Goal: Task Accomplishment & Management: Manage account settings

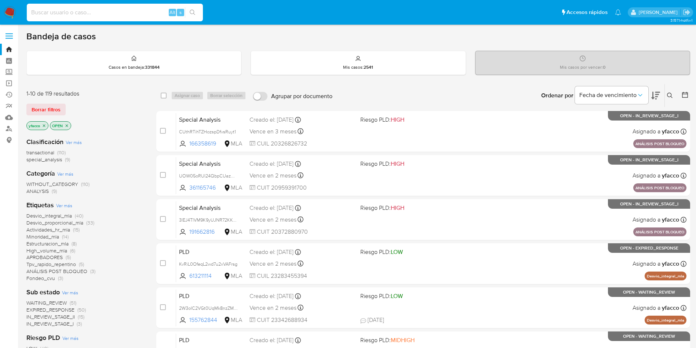
click at [111, 12] on input at bounding box center [115, 13] width 176 height 10
paste input "R6i7QiuZVTk3wdhQ2XqyNMUh"
type input "R6i7QiuZVTk3wdhQ2XqyNMUh"
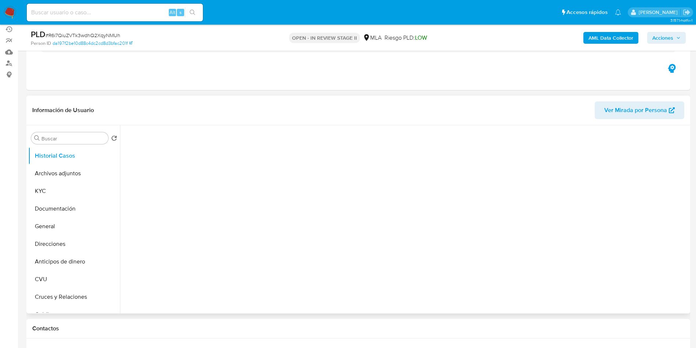
scroll to position [55, 0]
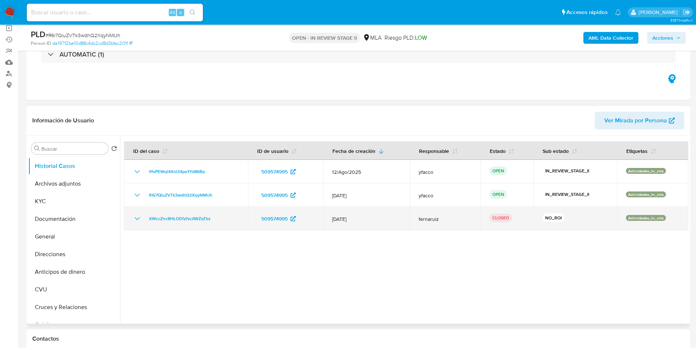
select select "10"
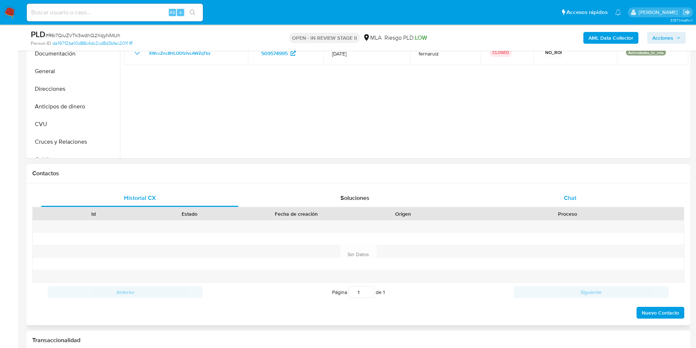
click at [555, 198] on div "Chat" at bounding box center [570, 198] width 197 height 18
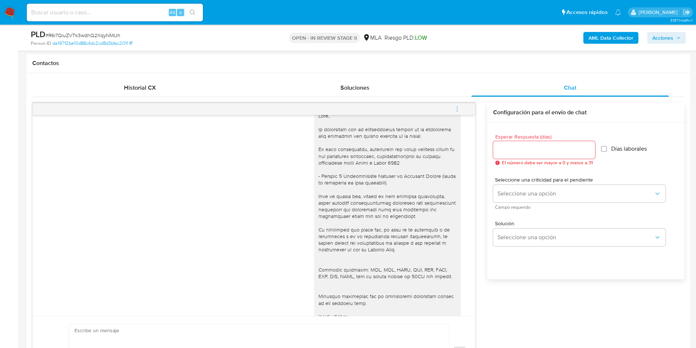
scroll to position [606, 0]
drag, startPoint x: 334, startPoint y: 194, endPoint x: 397, endPoint y: 194, distance: 63.5
click at [397, 194] on div at bounding box center [388, 235] width 138 height 247
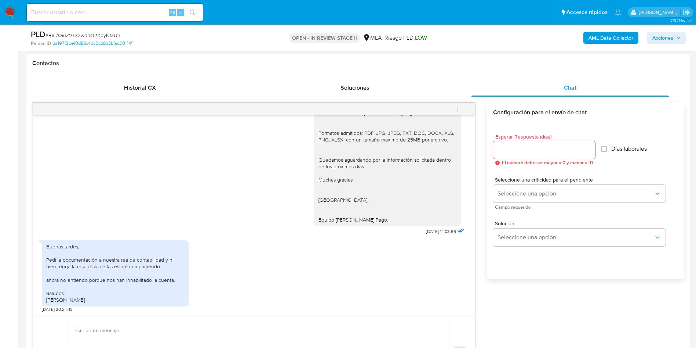
scroll to position [385, 0]
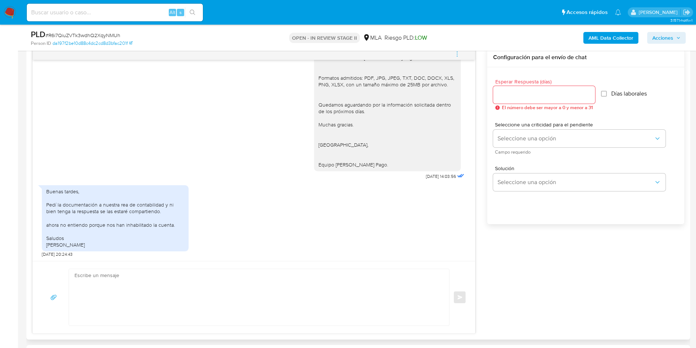
click at [120, 280] on textarea at bounding box center [257, 297] width 366 height 57
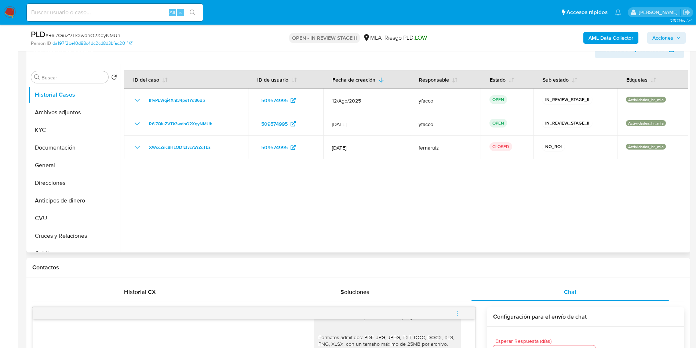
scroll to position [110, 0]
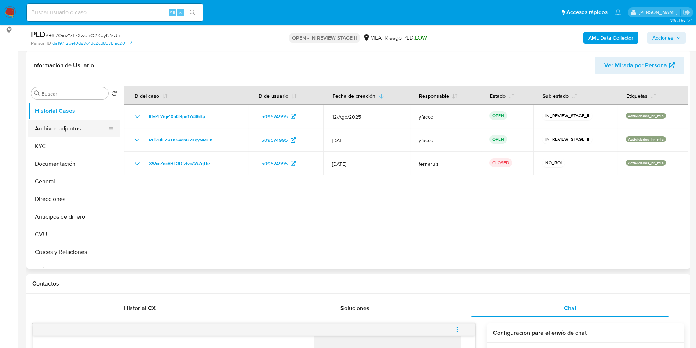
click at [70, 131] on button "Archivos adjuntos" at bounding box center [71, 129] width 86 height 18
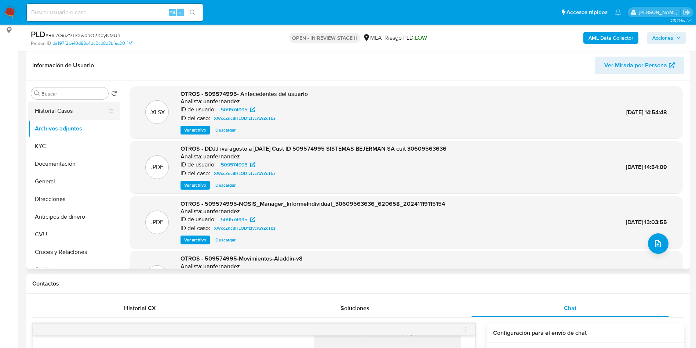
click at [73, 116] on button "Historial Casos" at bounding box center [71, 111] width 86 height 18
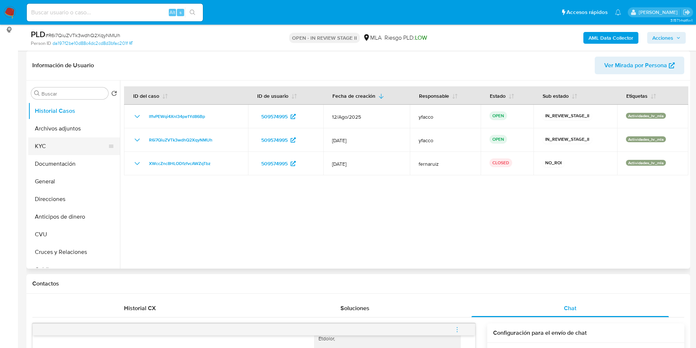
click at [73, 145] on button "KYC" at bounding box center [71, 146] width 86 height 18
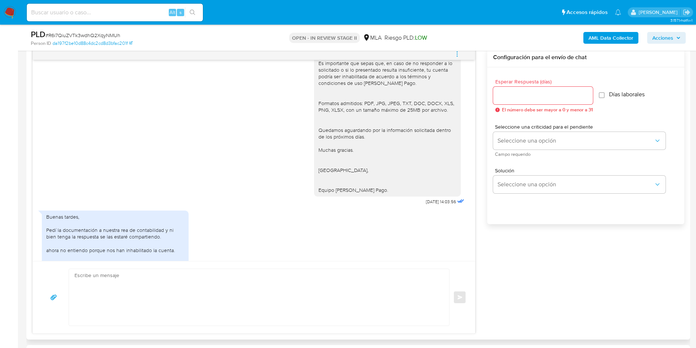
scroll to position [1429, 0]
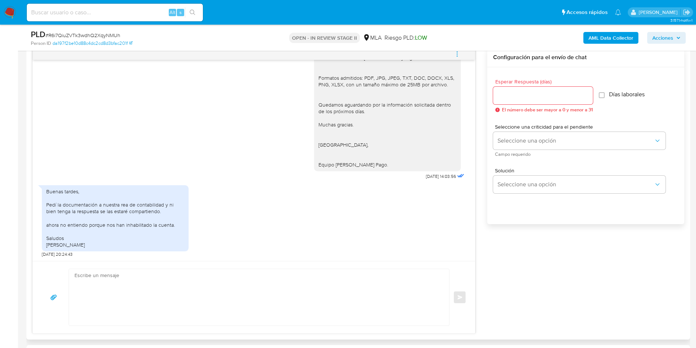
click at [185, 287] on textarea at bounding box center [257, 297] width 366 height 57
paste textarea "Hola Muchas gracias por la respuesta. Nos pondremos en contacto nuevamente en c…"
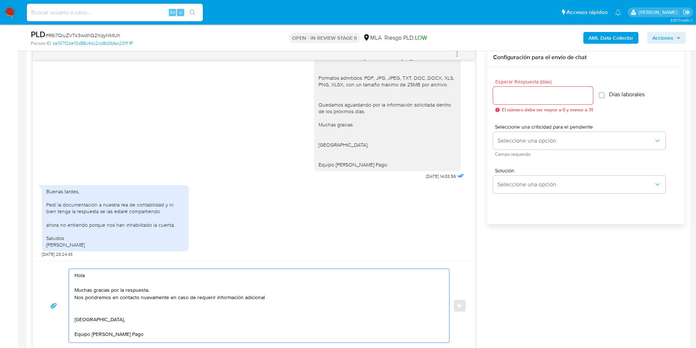
scroll to position [3, 0]
click at [166, 287] on textarea "Hola Muchas gracias por la respuesta. Nos pondremos en contacto nuevamente en c…" at bounding box center [257, 305] width 366 height 73
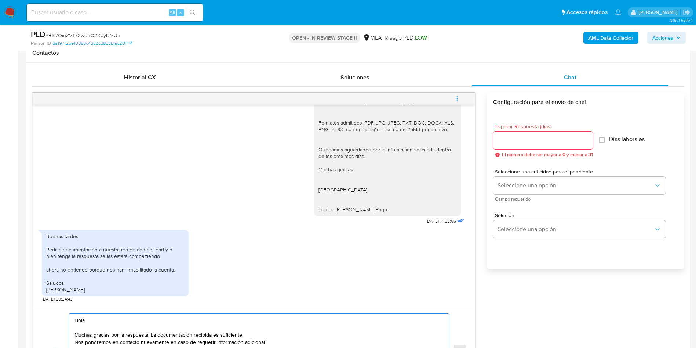
scroll to position [330, 0]
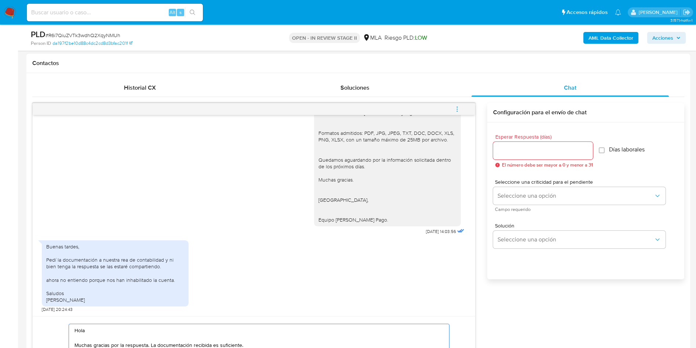
type textarea "Hola Muchas gracias por la respuesta. La documentación recibida es suficiente. …"
click at [516, 150] on input "Esperar Respuesta (días)" at bounding box center [543, 151] width 100 height 10
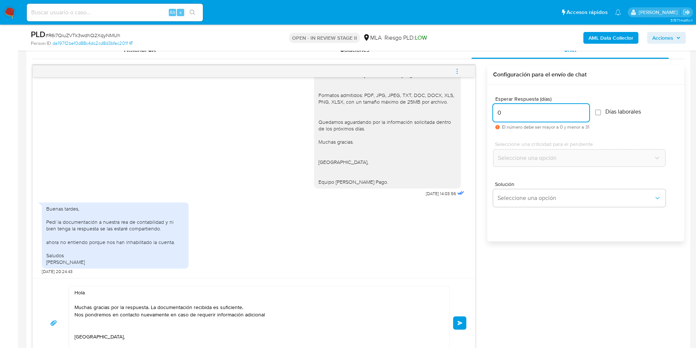
scroll to position [385, 0]
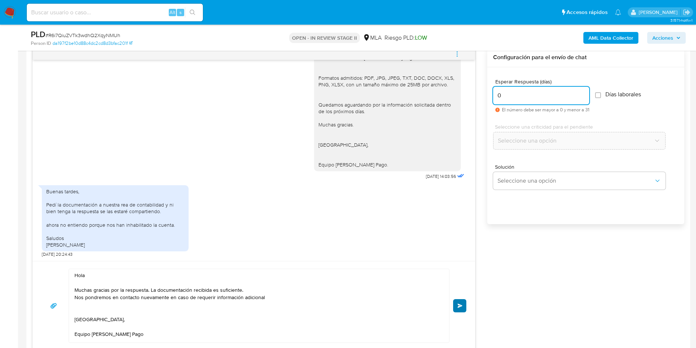
type input "0"
click at [457, 308] on button "Enviar" at bounding box center [459, 305] width 13 height 13
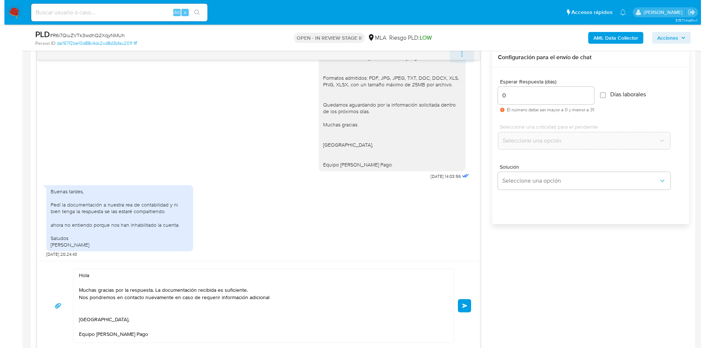
scroll to position [275, 0]
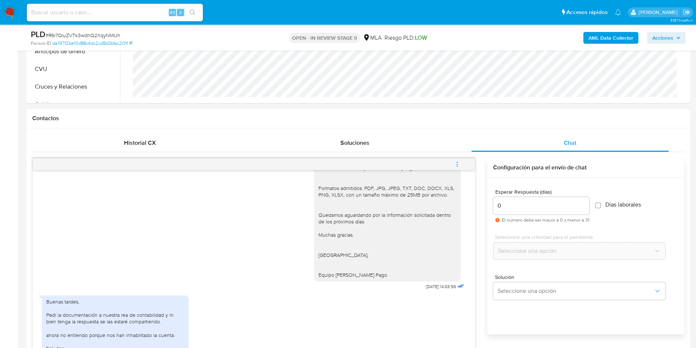
click at [451, 161] on button "menu-action" at bounding box center [457, 164] width 24 height 18
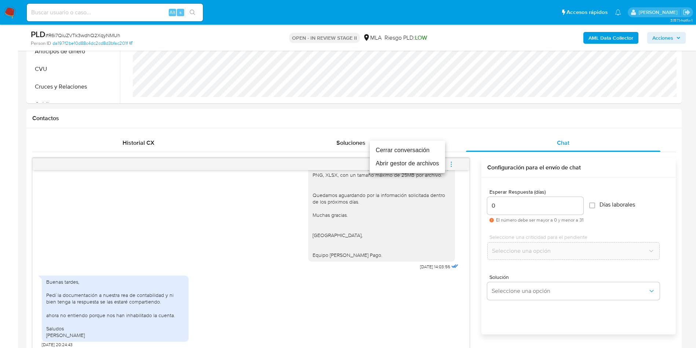
scroll to position [0, 0]
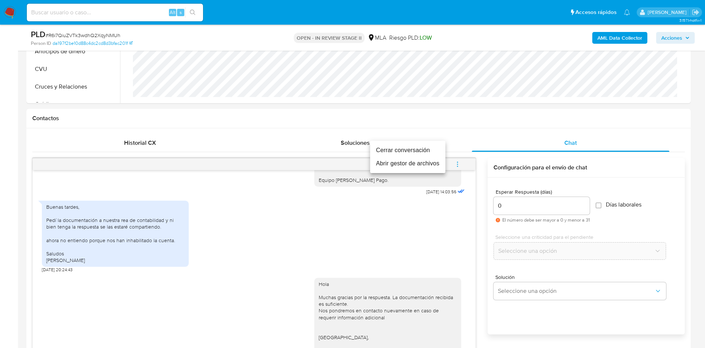
click at [422, 147] on li "Cerrar conversación" at bounding box center [407, 149] width 75 height 13
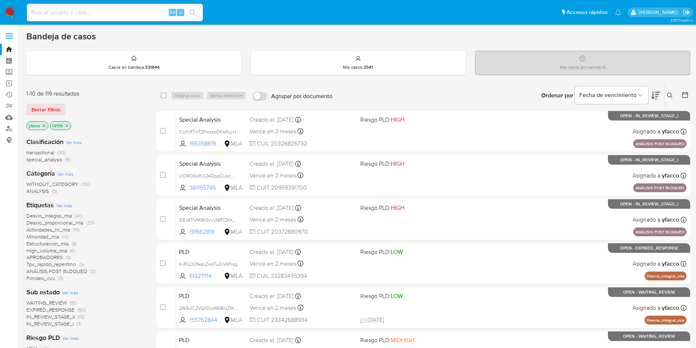
click at [137, 15] on input at bounding box center [115, 13] width 176 height 10
paste input "sf6QoYCJmAjw8frxu6t3DhCm"
type input "sf6QoYCJmAjw8frxu6t3DhCm"
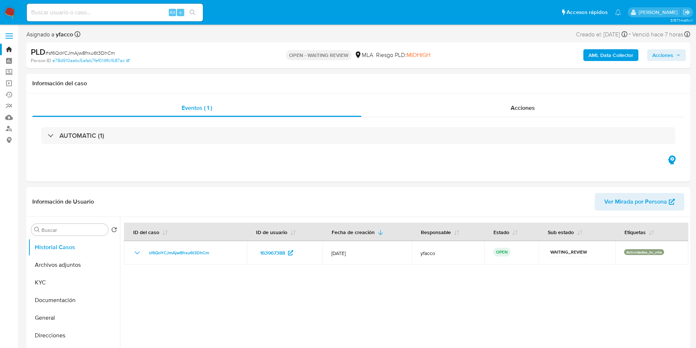
select select "10"
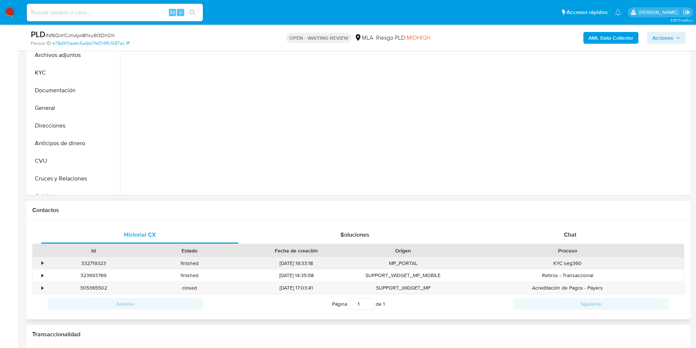
scroll to position [275, 0]
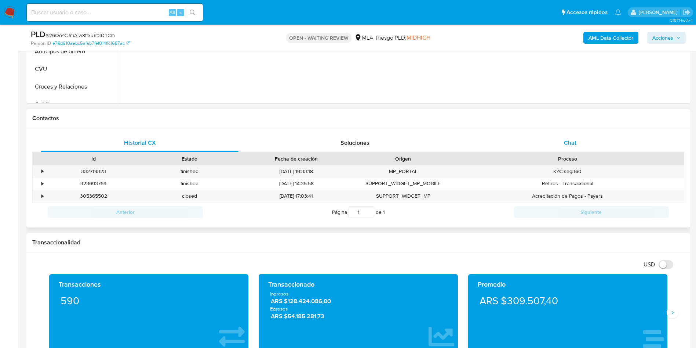
click at [562, 150] on div "Chat" at bounding box center [570, 143] width 197 height 18
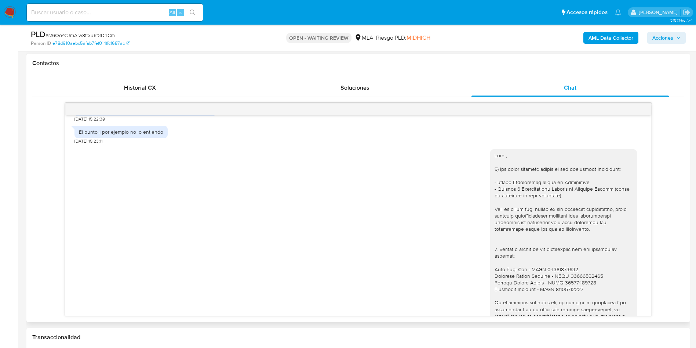
scroll to position [495, 0]
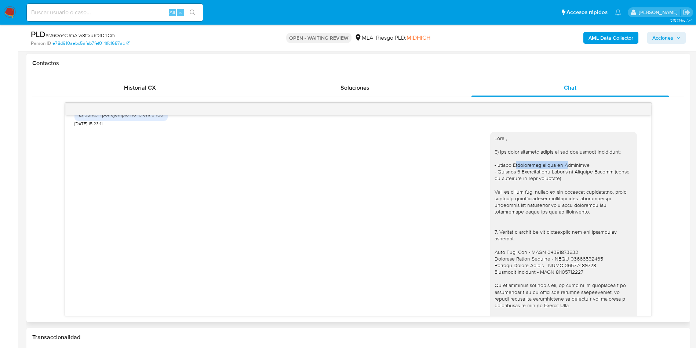
drag, startPoint x: 505, startPoint y: 180, endPoint x: 558, endPoint y: 180, distance: 52.5
click at [558, 180] on div at bounding box center [564, 275] width 138 height 280
drag, startPoint x: 501, startPoint y: 185, endPoint x: 558, endPoint y: 187, distance: 57.3
click at [558, 187] on div at bounding box center [564, 275] width 138 height 280
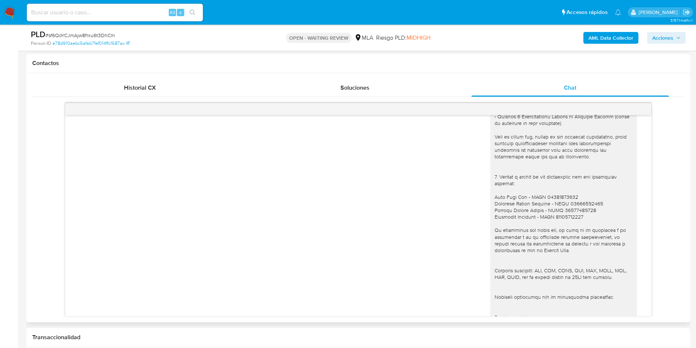
click at [490, 212] on div at bounding box center [563, 220] width 147 height 286
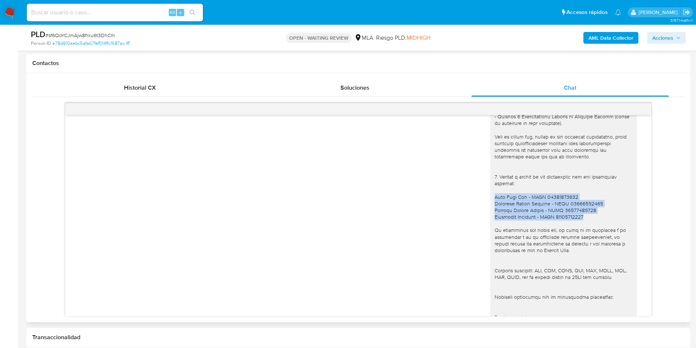
drag, startPoint x: 487, startPoint y: 209, endPoint x: 582, endPoint y: 232, distance: 97.4
click at [582, 232] on div at bounding box center [564, 220] width 138 height 280
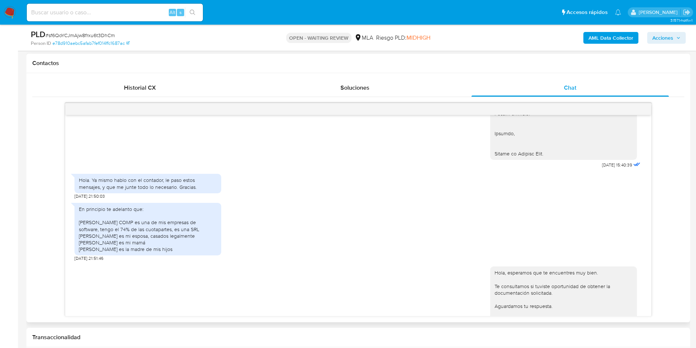
scroll to position [771, 0]
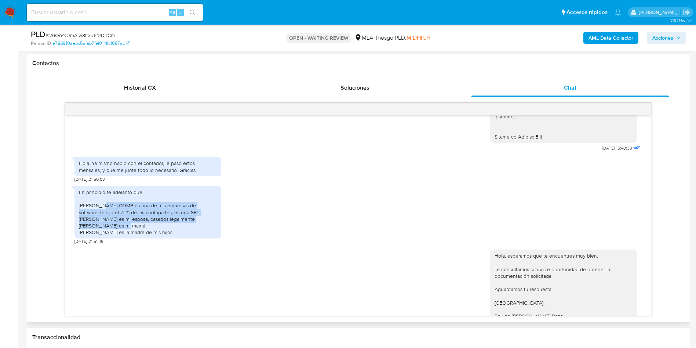
drag, startPoint x: 107, startPoint y: 222, endPoint x: 147, endPoint y: 239, distance: 43.4
click at [147, 235] on div "En principio te adelanto que: VANV COMP es una de mis empresas de software, ten…" at bounding box center [148, 212] width 138 height 47
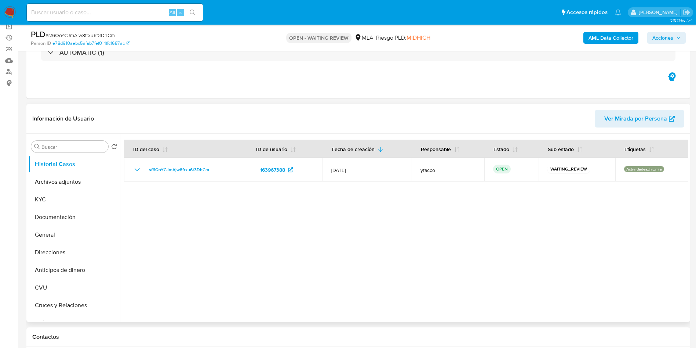
scroll to position [55, 0]
click at [376, 219] on div at bounding box center [404, 229] width 568 height 188
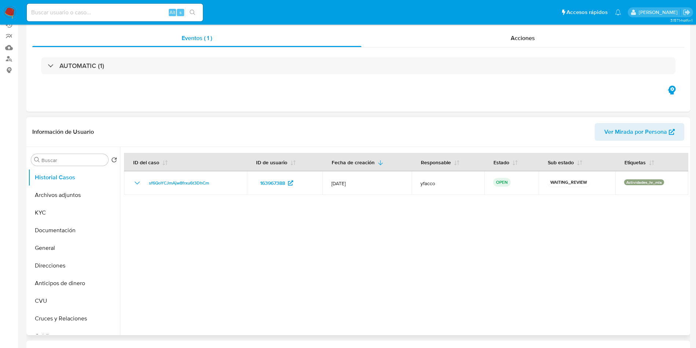
scroll to position [110, 0]
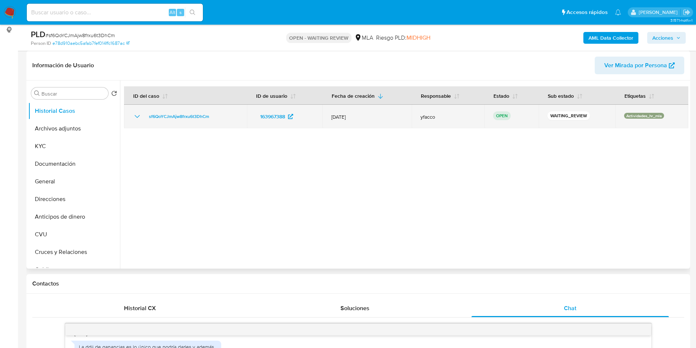
drag, startPoint x: 145, startPoint y: 120, endPoint x: 210, endPoint y: 121, distance: 64.6
click at [210, 121] on td "sf6QoYCJmAjw8frxu6t3DhCm" at bounding box center [185, 116] width 123 height 23
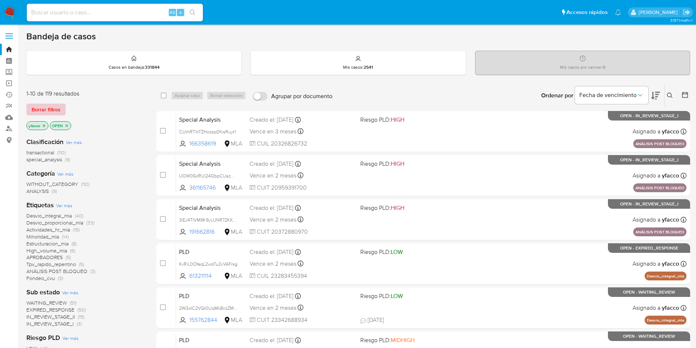
click at [50, 106] on span "Borrar filtros" at bounding box center [46, 109] width 29 height 10
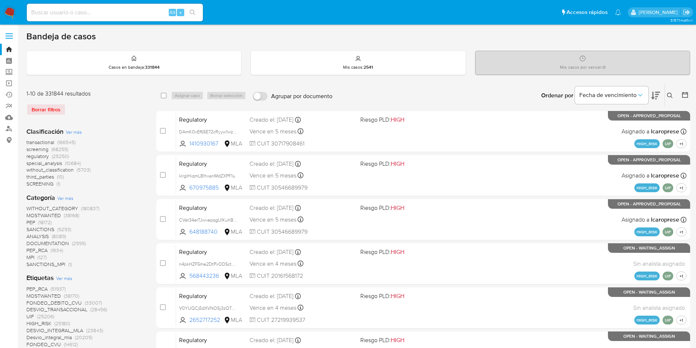
click at [670, 95] on icon at bounding box center [670, 95] width 6 height 6
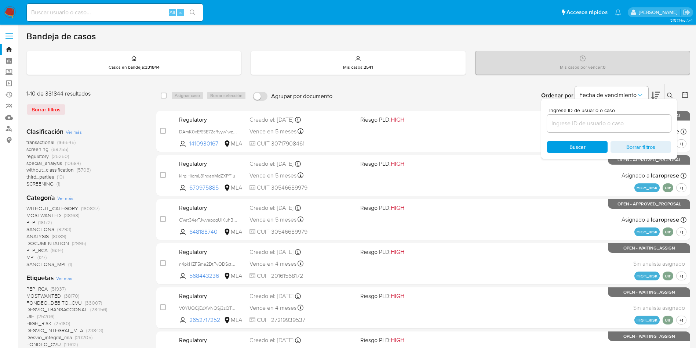
click at [613, 123] on input at bounding box center [609, 124] width 124 height 10
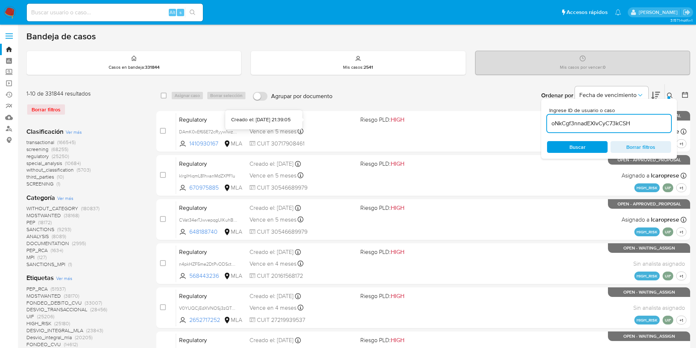
type input "oNkCgf3nnadEXIvCyC73kCSH"
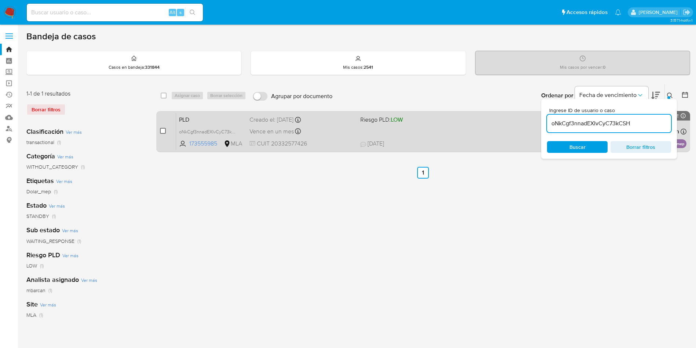
click at [163, 132] on input "checkbox" at bounding box center [163, 131] width 6 height 6
checkbox input "true"
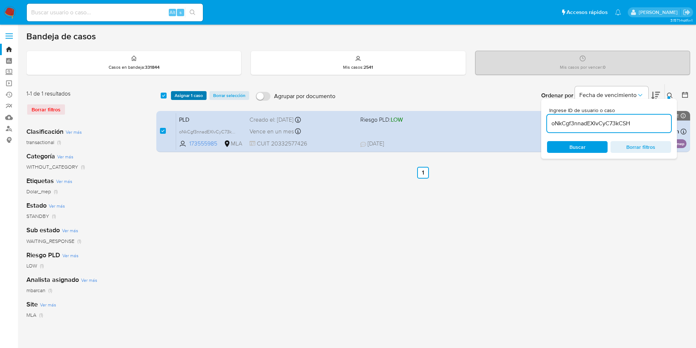
click at [186, 95] on span "Asignar 1 caso" at bounding box center [189, 95] width 28 height 7
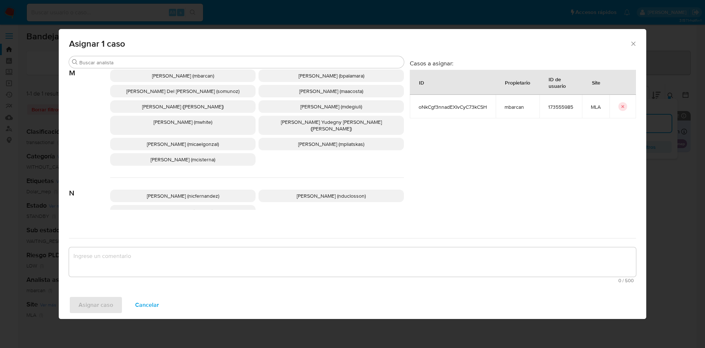
scroll to position [671, 0]
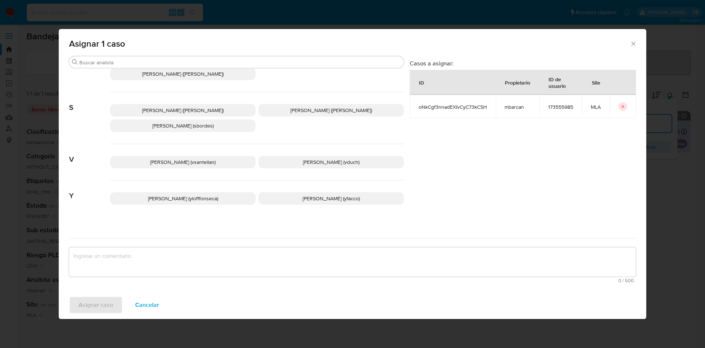
click at [302, 194] on span "Yesica Paola Facco (yfacco)" at bounding box center [330, 197] width 57 height 7
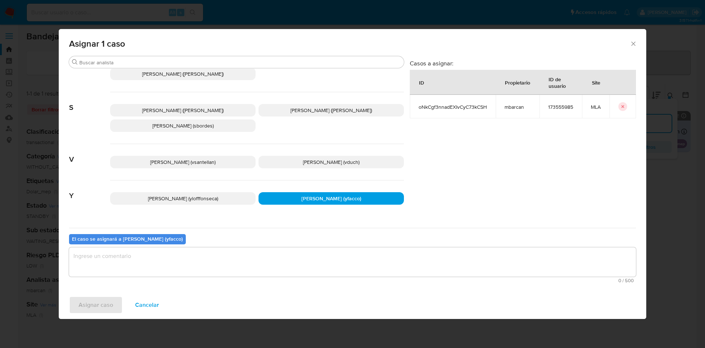
click at [169, 270] on textarea "assign-modal" at bounding box center [352, 261] width 567 height 29
click at [93, 306] on span "Asignar caso" at bounding box center [96, 305] width 34 height 16
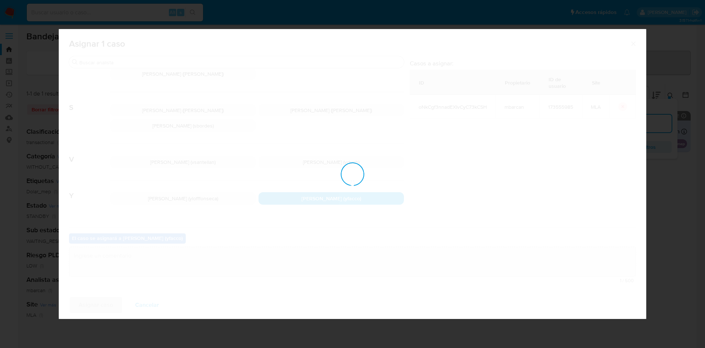
checkbox input "false"
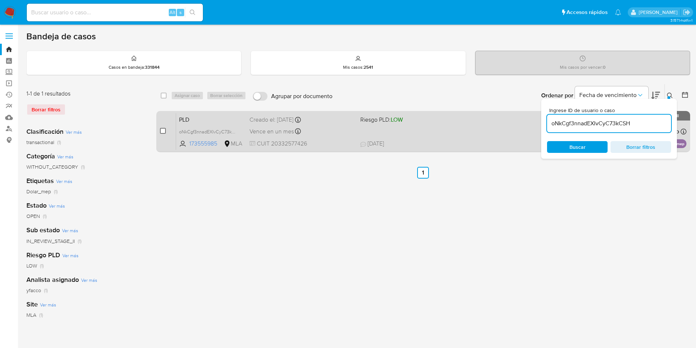
click at [163, 130] on input "checkbox" at bounding box center [163, 131] width 6 height 6
checkbox input "true"
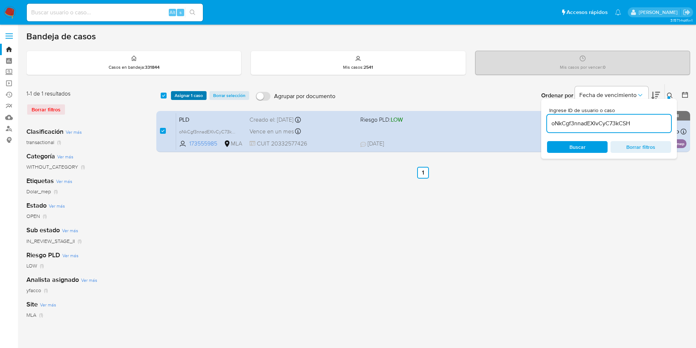
click at [180, 94] on span "Asignar 1 caso" at bounding box center [189, 95] width 28 height 7
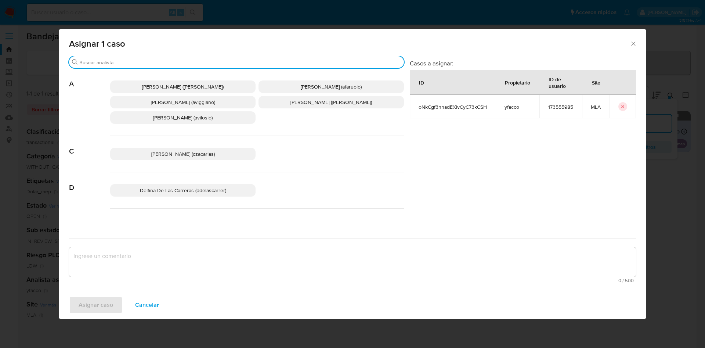
click at [149, 63] on input "Buscar" at bounding box center [239, 62] width 321 height 7
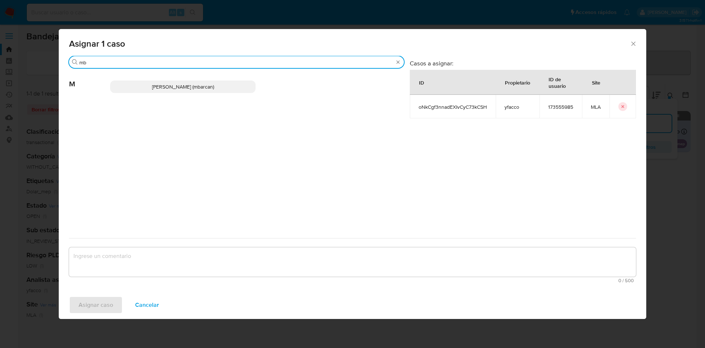
type input "mb"
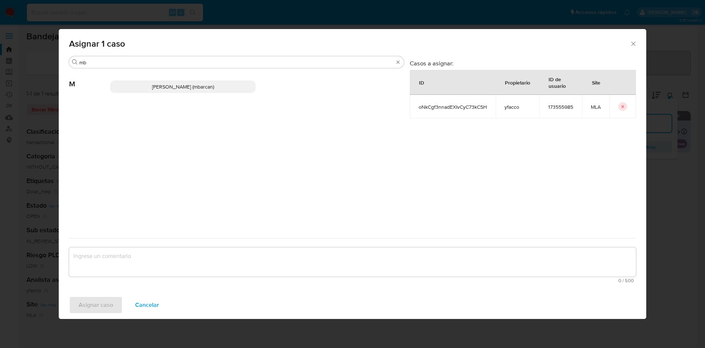
click at [148, 86] on p "Magali Iael Barcan (mbarcan)" at bounding box center [182, 86] width 145 height 12
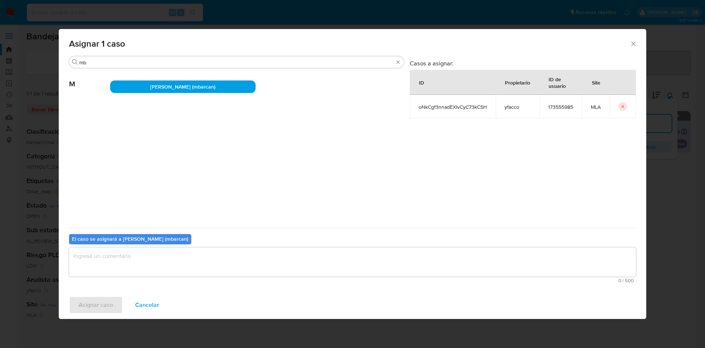
click at [152, 263] on textarea "assign-modal" at bounding box center [352, 261] width 567 height 29
click at [82, 315] on div "Asignar caso Cancelar" at bounding box center [352, 305] width 587 height 28
click at [87, 305] on span "Asignar caso" at bounding box center [96, 305] width 34 height 16
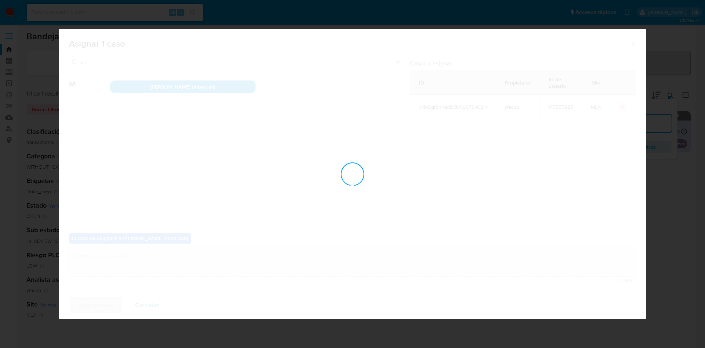
checkbox input "false"
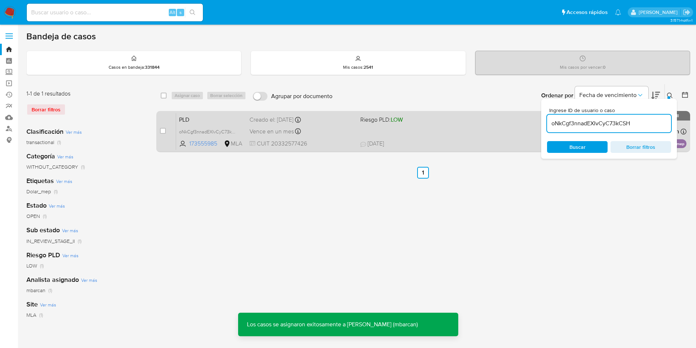
click at [320, 136] on div "PLD oNkCgf3nnadEXIvCyC73kCSH 173555985 MLA Riesgo PLD: LOW Creado el: 12/07/202…" at bounding box center [431, 131] width 510 height 37
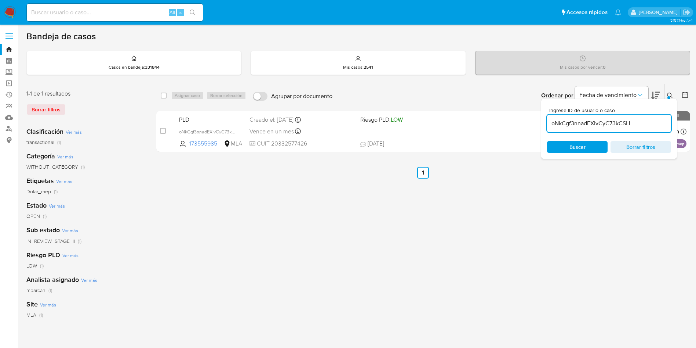
click at [644, 125] on input "oNkCgf3nnadEXIvCyC73kCSH" at bounding box center [609, 124] width 124 height 10
paste input "R6i7QiuZVTk3wdhQ2XqyNMUh"
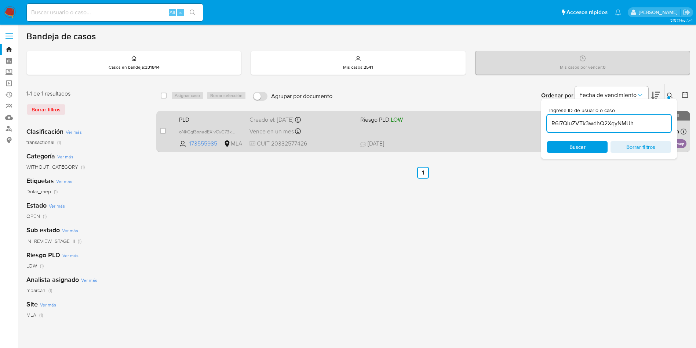
type input "R6i7QiuZVTk3wdhQ2XqyNMUh"
click at [160, 131] on input "checkbox" at bounding box center [163, 131] width 6 height 6
checkbox input "true"
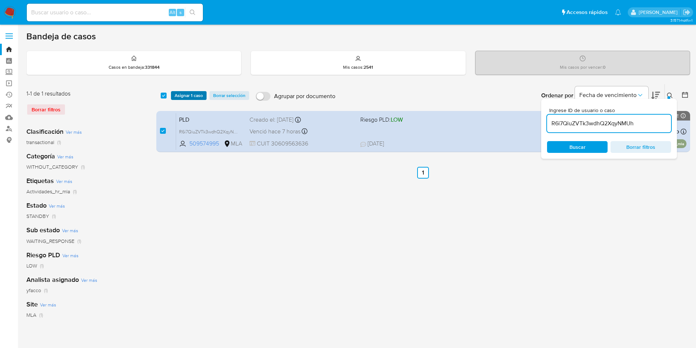
click at [176, 93] on span "Asignar 1 caso" at bounding box center [189, 95] width 28 height 7
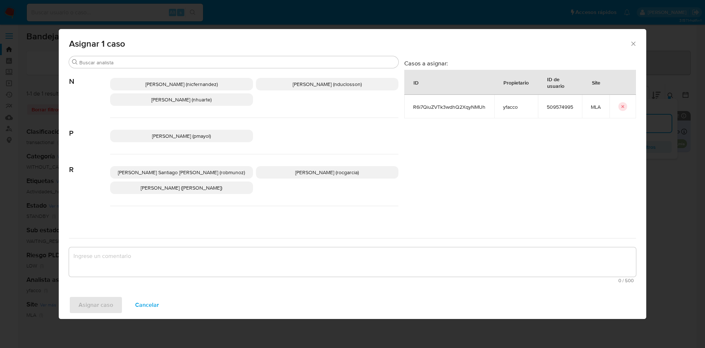
scroll to position [671, 0]
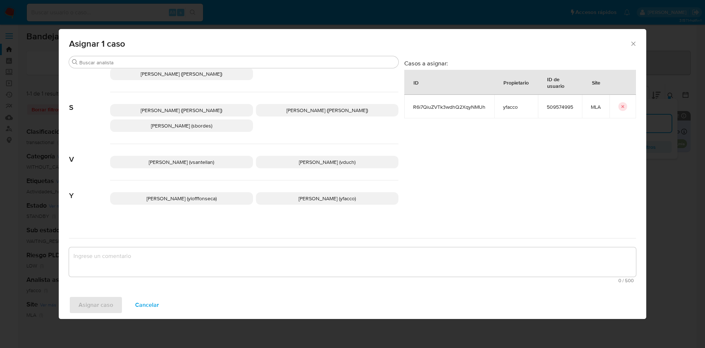
click at [298, 194] on span "Yesica Paola Facco (yfacco)" at bounding box center [326, 197] width 57 height 7
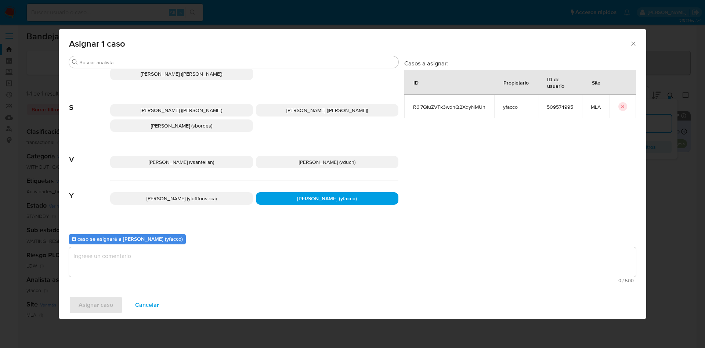
click at [235, 263] on textarea "assign-modal" at bounding box center [352, 261] width 567 height 29
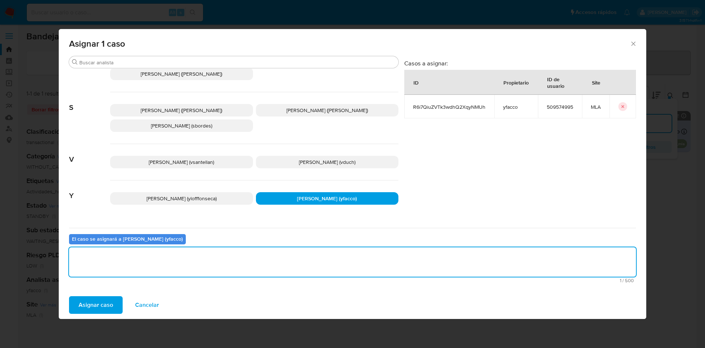
click at [110, 305] on span "Asignar caso" at bounding box center [96, 305] width 34 height 16
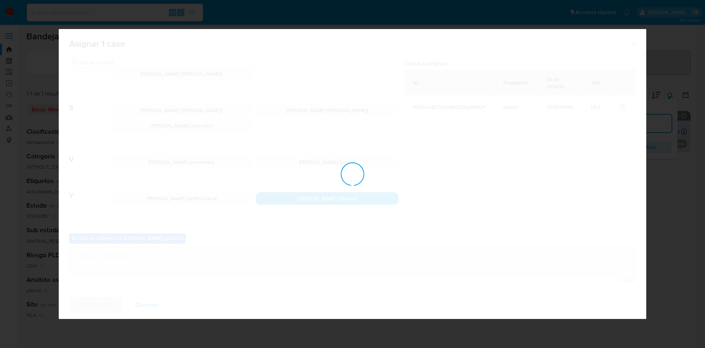
checkbox input "false"
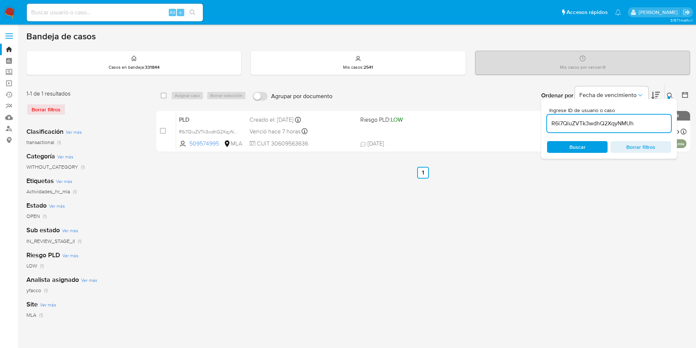
click at [641, 127] on input "R6i7QiuZVTk3wdhQ2XqyNMUh" at bounding box center [609, 124] width 124 height 10
paste input "nBOF5g2DoOEj2IALzHiCOxLb"
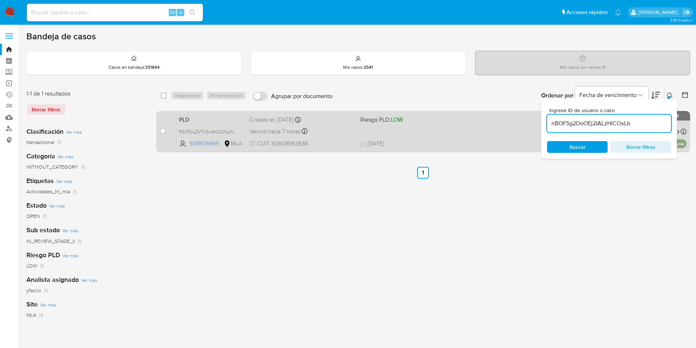
type input "nBOF5g2DoOEj2IALzHiCOxLb"
click at [163, 133] on input "checkbox" at bounding box center [163, 131] width 6 height 6
checkbox input "true"
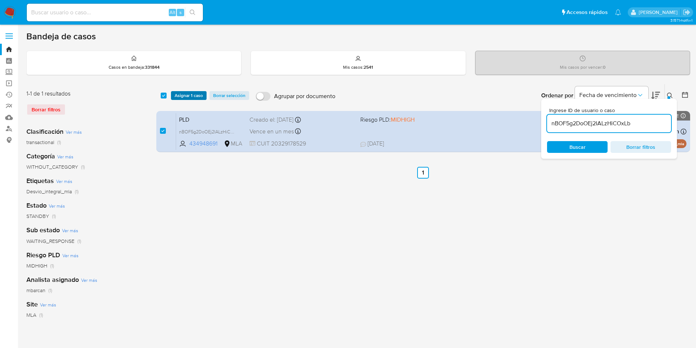
click at [177, 96] on span "Asignar 1 caso" at bounding box center [189, 95] width 28 height 7
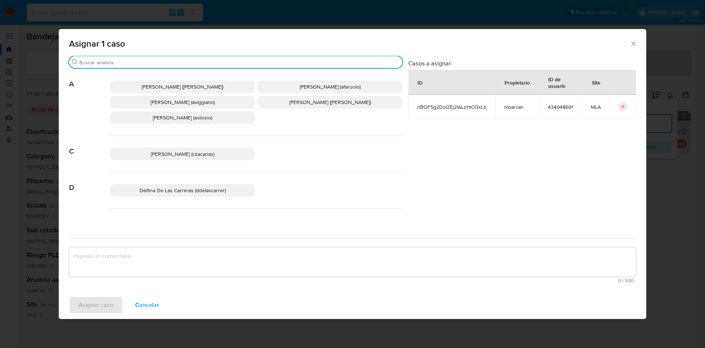
click at [137, 63] on input "Buscar" at bounding box center [239, 62] width 320 height 7
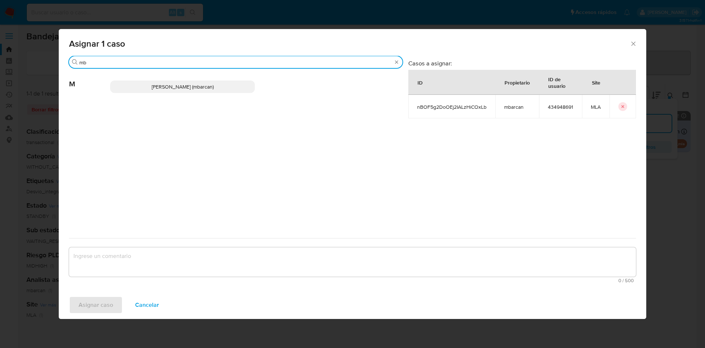
type input "mb"
click at [143, 81] on p "Magali Iael Barcan (mbarcan)" at bounding box center [182, 86] width 145 height 12
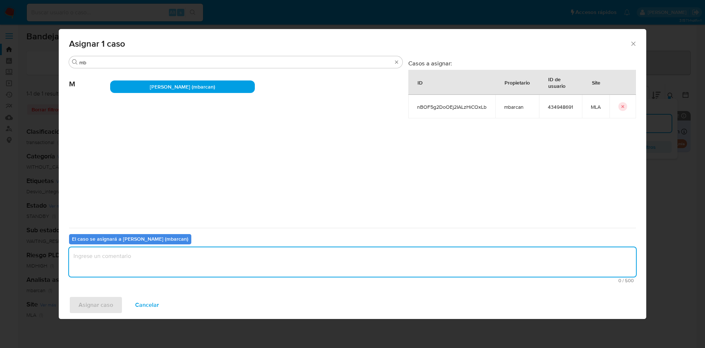
click at [138, 258] on textarea "assign-modal" at bounding box center [352, 261] width 567 height 29
click at [92, 310] on span "Asignar caso" at bounding box center [96, 305] width 34 height 16
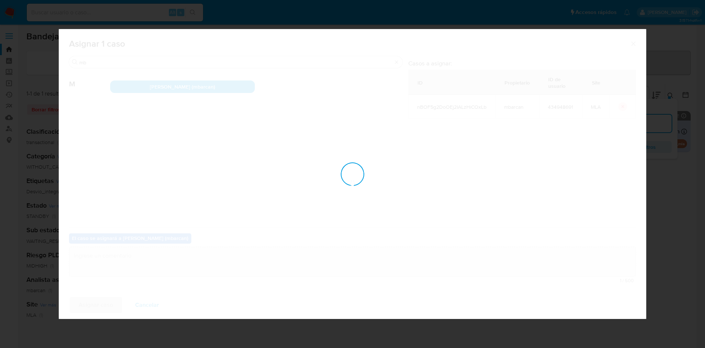
checkbox input "false"
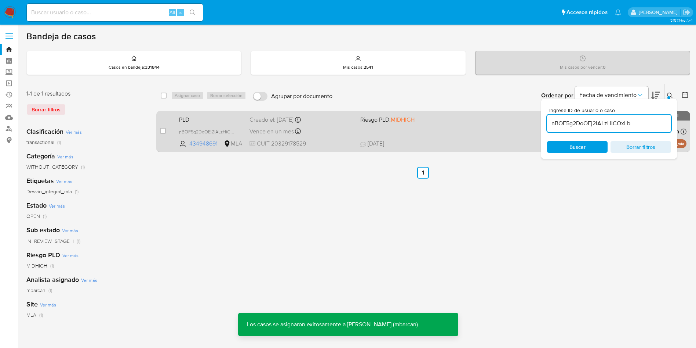
click at [305, 130] on div "Vence en un mes Vence el 10/10/2025 03:23:52" at bounding box center [302, 131] width 105 height 10
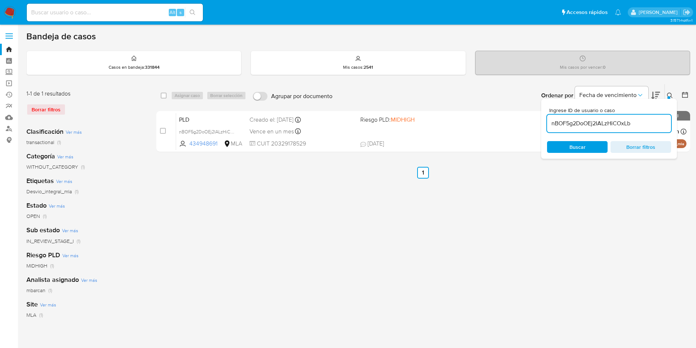
click at [633, 124] on input "nBOF5g2DoOEj2IALzHiCOxLb" at bounding box center [609, 124] width 124 height 10
click at [634, 123] on input "nBOF5g2DoOEj2IALzHiCOxLb" at bounding box center [609, 124] width 124 height 10
paste input "sf6QoYCJmAjw8frxu6t3DhCm"
type input "sf6QoYCJmAjw8frxu6t3DhCm"
click at [160, 128] on input "checkbox" at bounding box center [163, 131] width 6 height 6
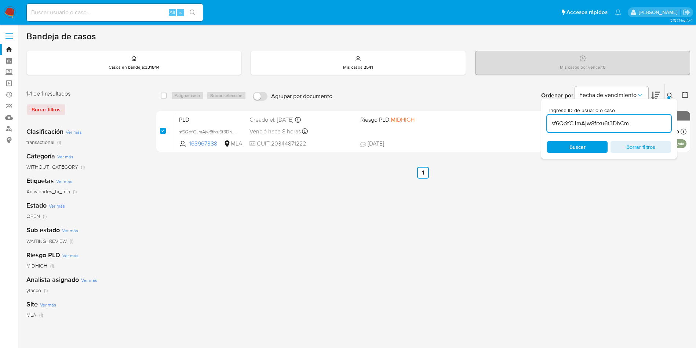
checkbox input "true"
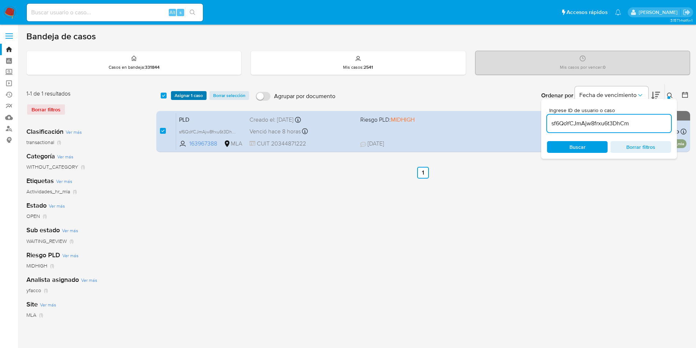
click at [186, 97] on span "Asignar 1 caso" at bounding box center [189, 95] width 28 height 7
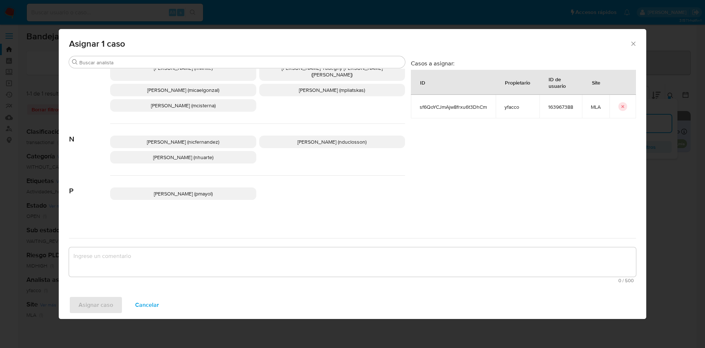
scroll to position [671, 0]
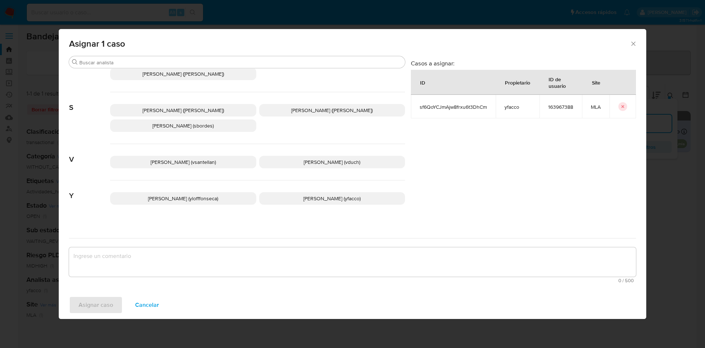
click at [281, 193] on p "Yesica Paola Facco (yfacco)" at bounding box center [332, 198] width 146 height 12
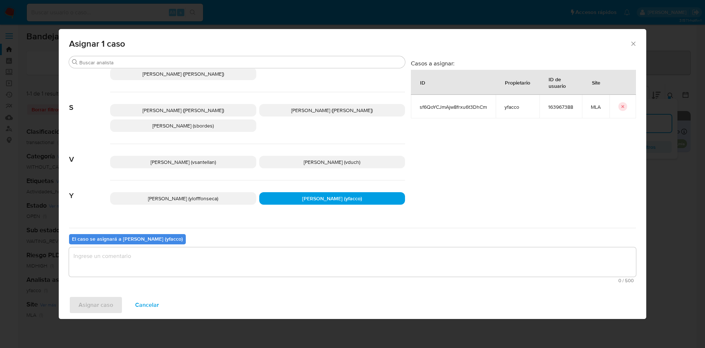
click at [239, 273] on textarea "assign-modal" at bounding box center [352, 261] width 567 height 29
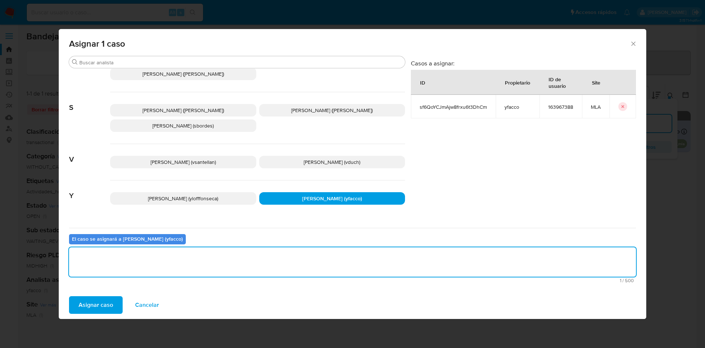
click at [88, 307] on span "Asignar caso" at bounding box center [96, 305] width 34 height 16
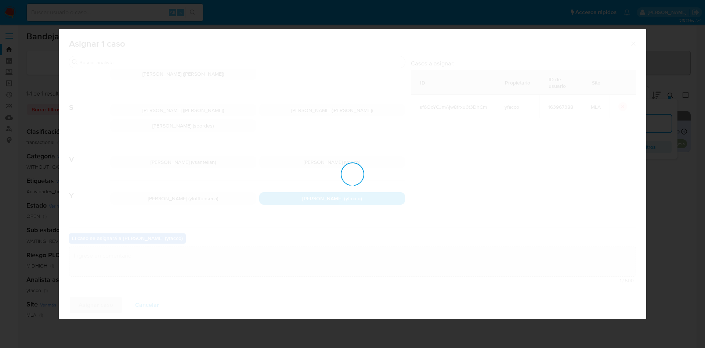
checkbox input "false"
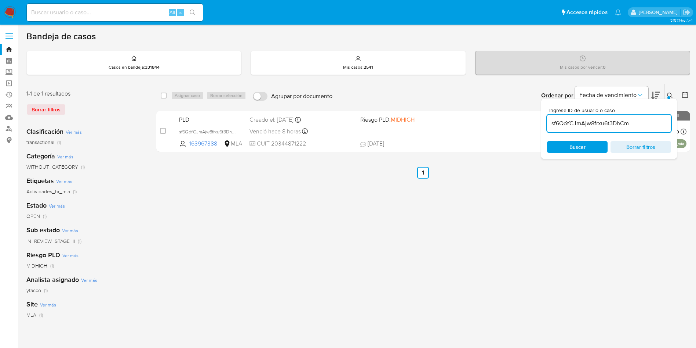
click at [642, 124] on input "sf6QoYCJmAjw8frxu6t3DhCm" at bounding box center [609, 124] width 124 height 10
paste input "sf6QoYCJmAjw8frxu6t3DhCm"
type input "sf6QoYCJmAjw8frxu6t3DhCm"
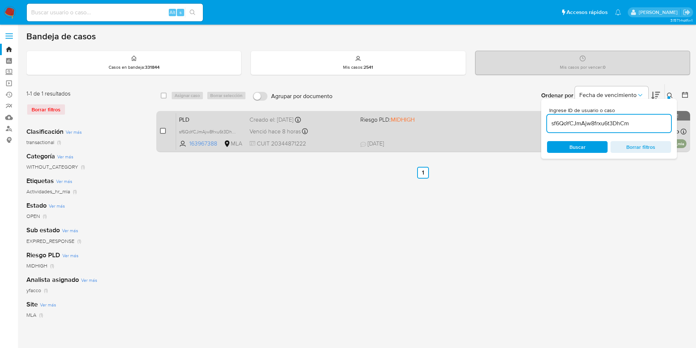
drag, startPoint x: 157, startPoint y: 132, endPoint x: 163, endPoint y: 132, distance: 5.5
click at [157, 132] on div "case-item-checkbox No es posible asignar el caso PLD sf6QoYCJmAjw8frxu6t3DhCm 1…" at bounding box center [423, 131] width 534 height 41
click at [164, 132] on input "checkbox" at bounding box center [163, 131] width 6 height 6
checkbox input "true"
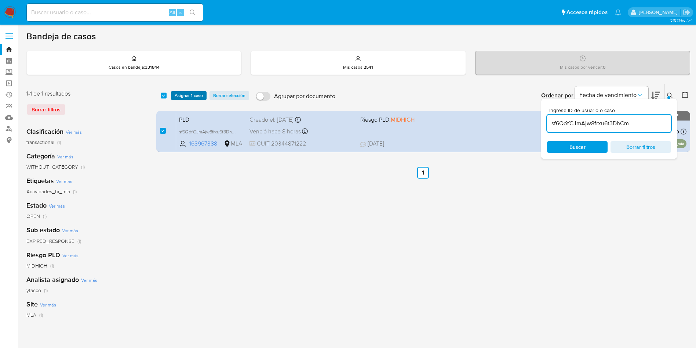
click at [181, 96] on span "Asignar 1 caso" at bounding box center [189, 95] width 28 height 7
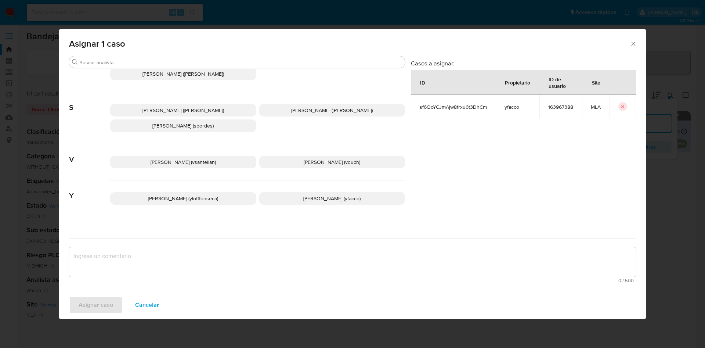
click at [286, 196] on p "Yesica Paola Facco (yfacco)" at bounding box center [332, 198] width 146 height 12
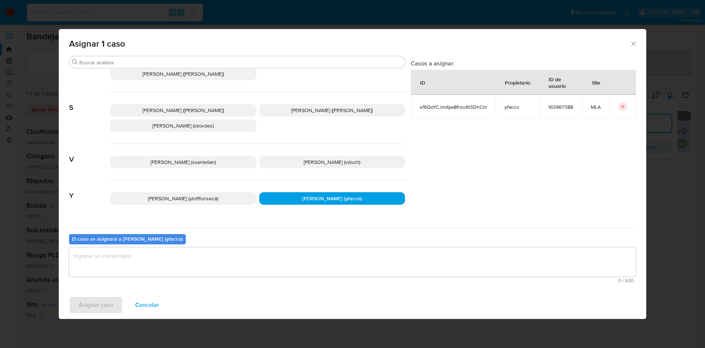
click at [240, 268] on textarea "assign-modal" at bounding box center [352, 261] width 567 height 29
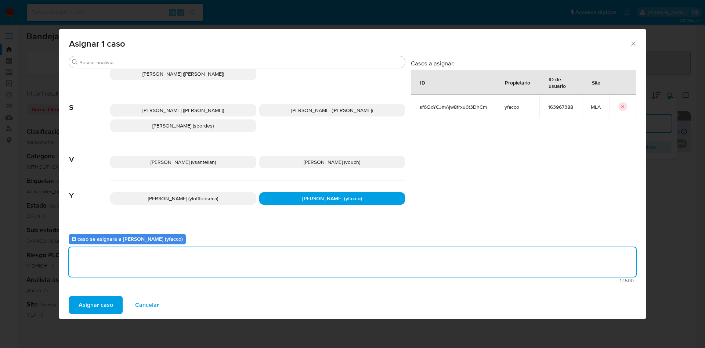
click at [119, 303] on button "Asignar caso" at bounding box center [96, 305] width 54 height 18
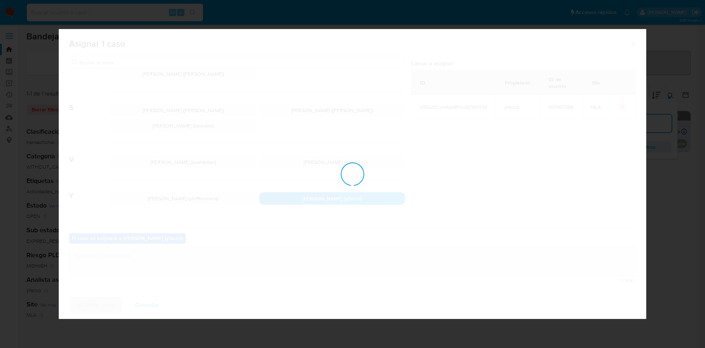
checkbox input "false"
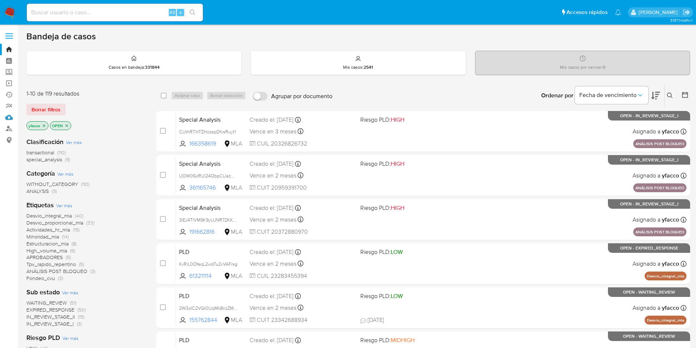
drag, startPoint x: 8, startPoint y: 115, endPoint x: 57, endPoint y: 133, distance: 52.5
click at [8, 115] on link "Mulan" at bounding box center [43, 117] width 87 height 11
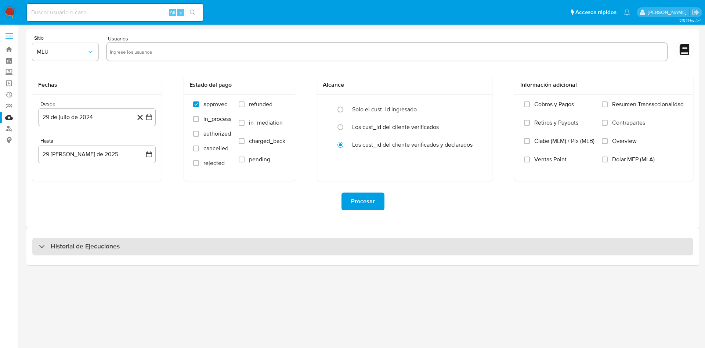
click at [124, 246] on div "Historial de Ejecuciones" at bounding box center [362, 246] width 661 height 18
select select "10"
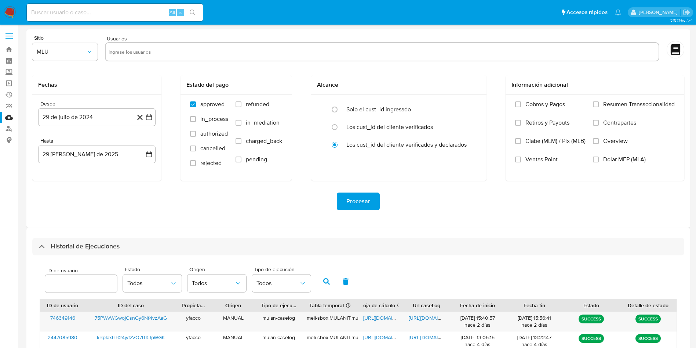
click at [88, 288] on div at bounding box center [81, 283] width 72 height 18
click at [88, 287] on input "number" at bounding box center [81, 284] width 72 height 10
paste input "163967388"
type input "163967388"
click at [321, 279] on button "button" at bounding box center [326, 281] width 19 height 18
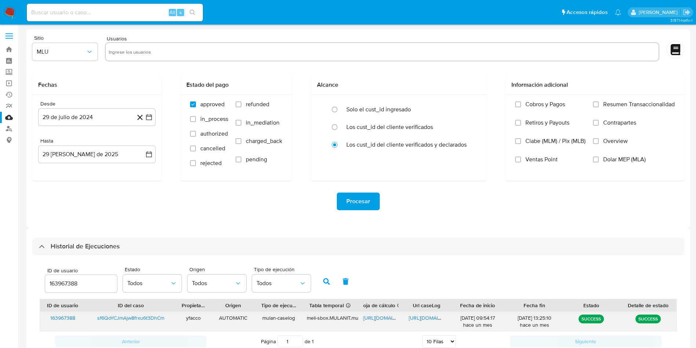
click at [413, 318] on span "[URL][DOMAIN_NAME]" at bounding box center [434, 317] width 51 height 7
drag, startPoint x: 81, startPoint y: 287, endPoint x: 0, endPoint y: 202, distance: 118.1
click at [20, 265] on main "3.157.1-hotfix-1" at bounding box center [348, 186] width 696 height 373
type input "509574995"
click at [328, 286] on button "button" at bounding box center [326, 281] width 19 height 18
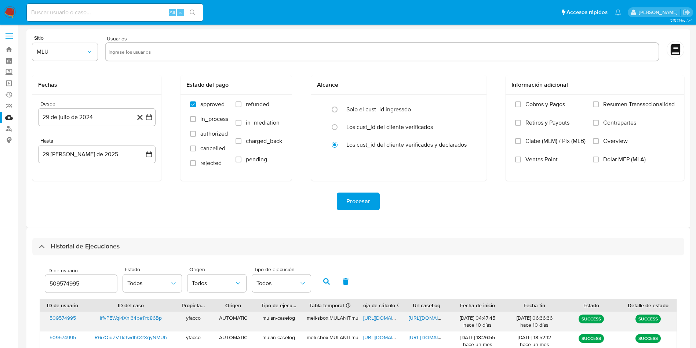
click at [429, 315] on span "[URL][DOMAIN_NAME]" at bounding box center [434, 317] width 51 height 7
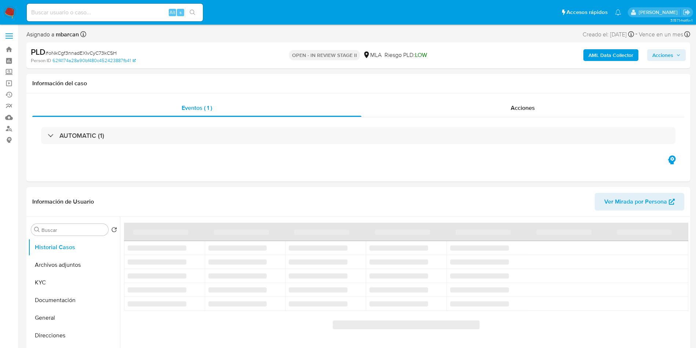
select select "10"
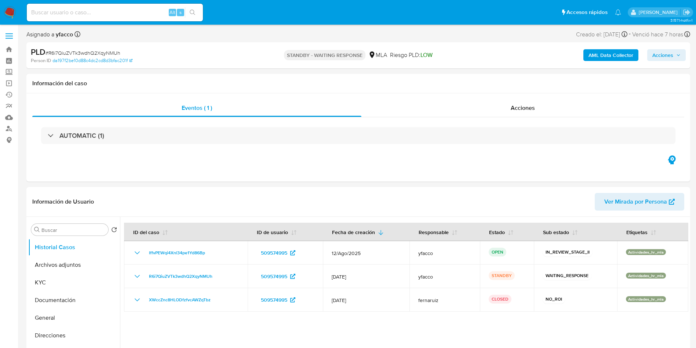
select select "10"
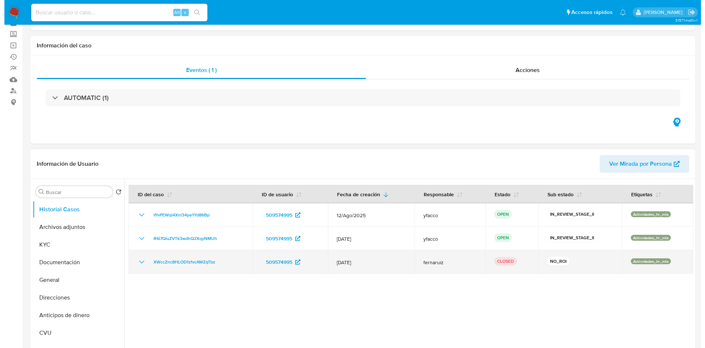
scroll to position [55, 0]
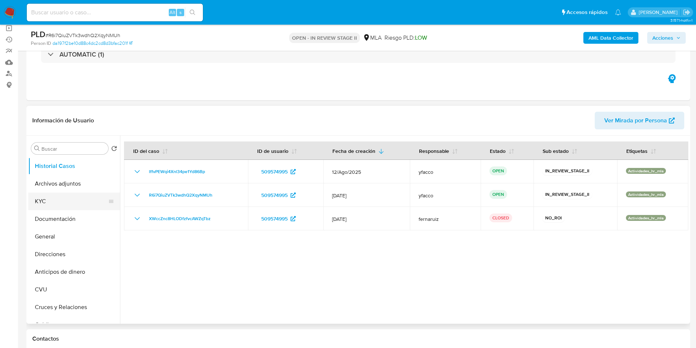
click at [72, 194] on button "KYC" at bounding box center [71, 201] width 86 height 18
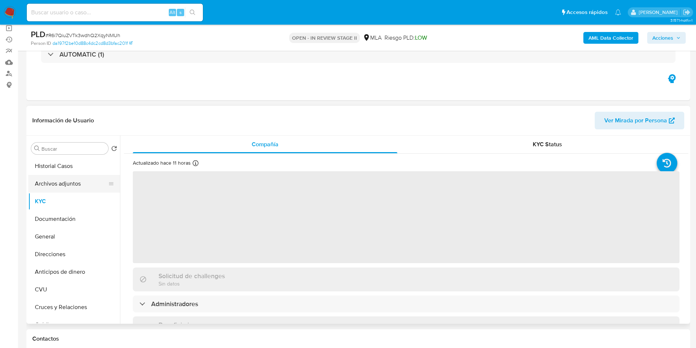
click at [72, 185] on button "Archivos adjuntos" at bounding box center [71, 184] width 86 height 18
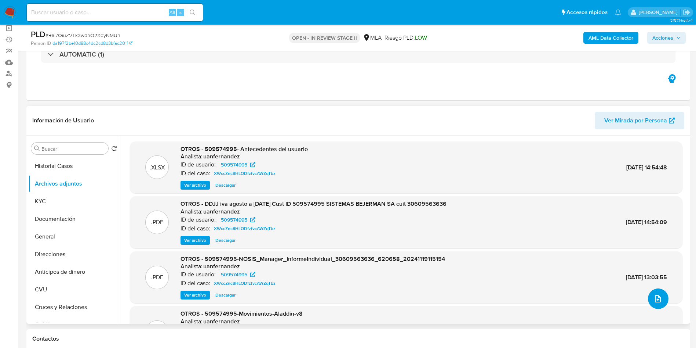
click at [654, 295] on icon "upload-file" at bounding box center [658, 298] width 9 height 9
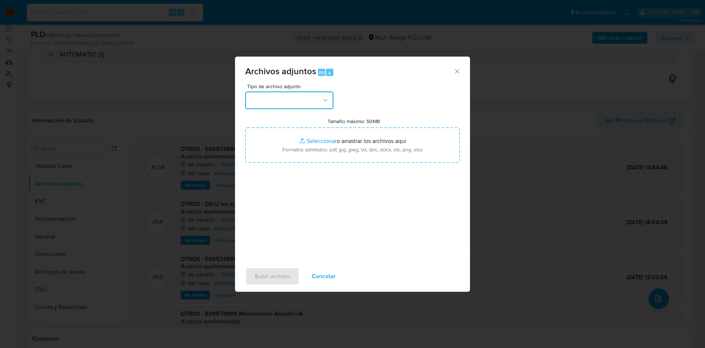
click at [293, 95] on button "button" at bounding box center [289, 100] width 88 height 18
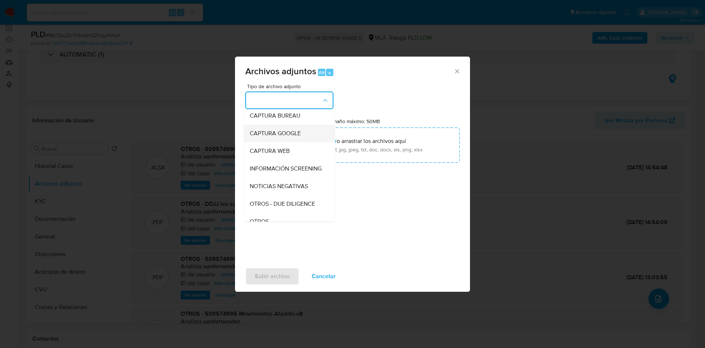
scroll to position [110, 0]
click at [268, 154] on span "OTROS" at bounding box center [259, 150] width 19 height 7
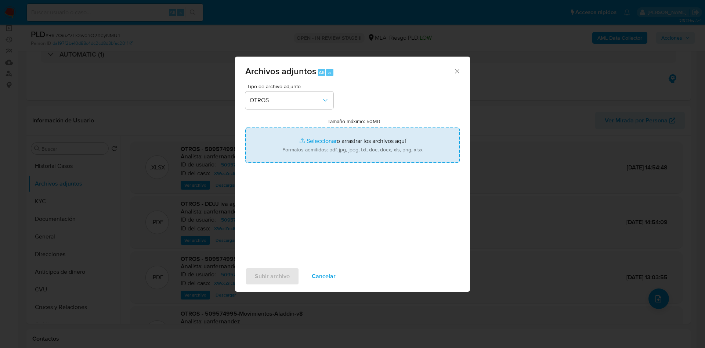
click at [303, 138] on input "Tamaño máximo: 50MB Seleccionar archivos" at bounding box center [352, 144] width 214 height 35
type input "C:\fakepath\Caselog lffvPEWqi4Xnl34pe1Yd86Bp_2025_08_19_05_35_28.docx"
click at [328, 141] on input "Tamaño máximo: 50MB Seleccionar archivos" at bounding box center [352, 144] width 214 height 35
type input "C:\fakepath\Movimientos 509574995.xlsx"
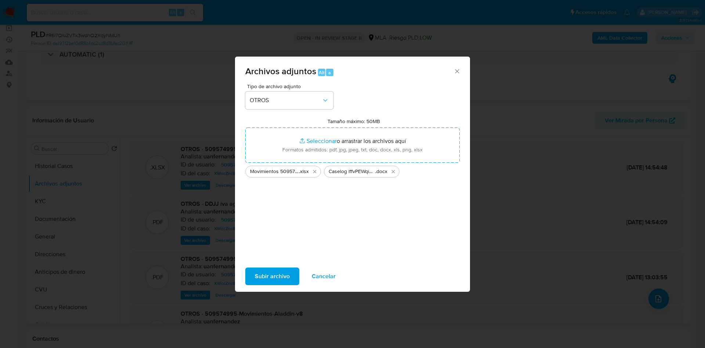
drag, startPoint x: 328, startPoint y: 141, endPoint x: 267, endPoint y: 278, distance: 149.8
click at [267, 278] on span "Subir archivo" at bounding box center [272, 276] width 35 height 16
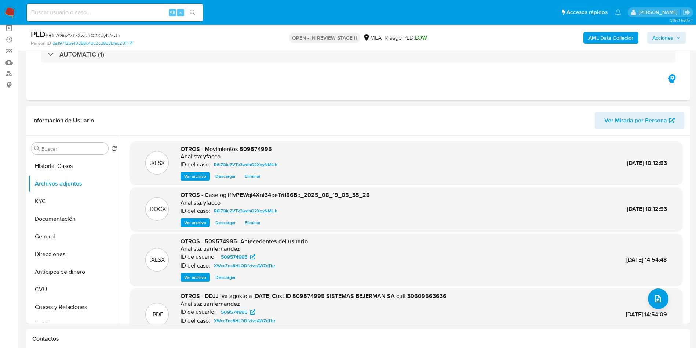
click at [618, 34] on b "AML Data Collector" at bounding box center [611, 38] width 45 height 12
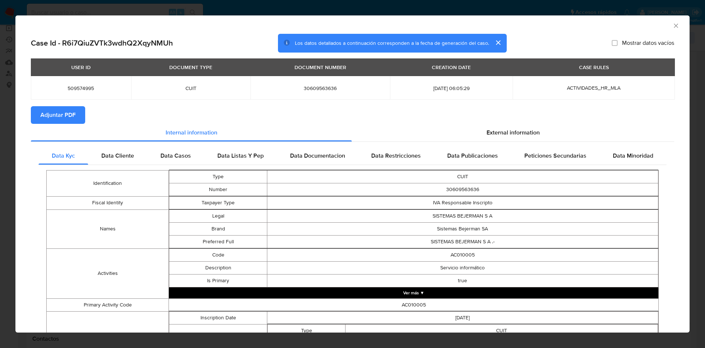
click at [72, 113] on span "Adjuntar PDF" at bounding box center [57, 115] width 35 height 16
click at [672, 26] on icon "Cerrar ventana" at bounding box center [675, 25] width 7 height 7
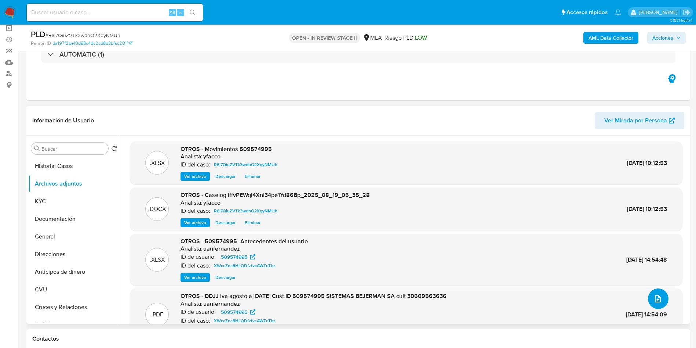
click at [655, 298] on icon "upload-file" at bounding box center [658, 298] width 6 height 7
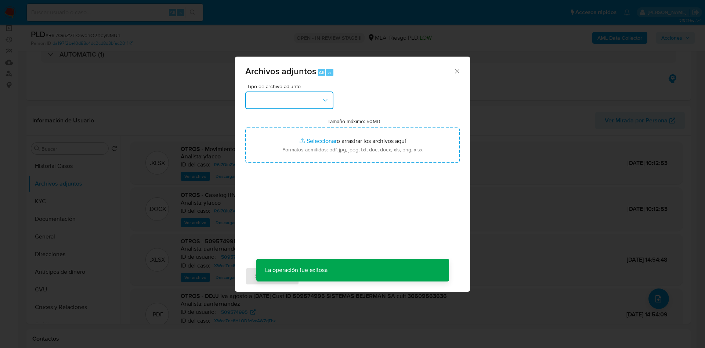
click at [276, 93] on button "button" at bounding box center [289, 100] width 88 height 18
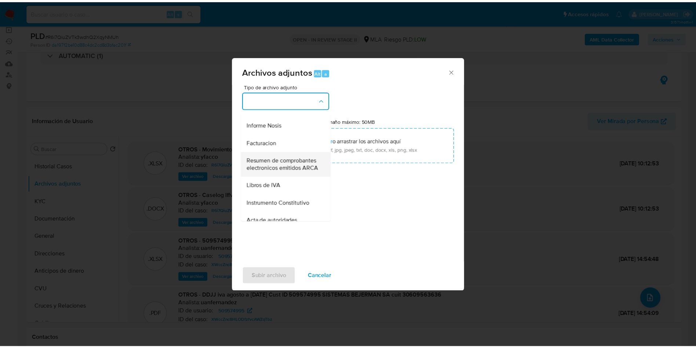
scroll to position [222, 0]
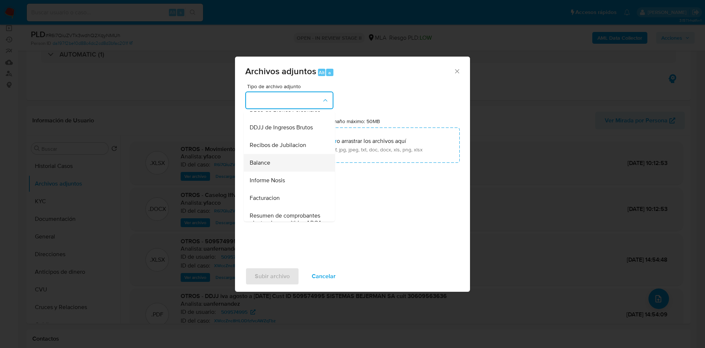
click at [270, 171] on div "Balance" at bounding box center [287, 163] width 75 height 18
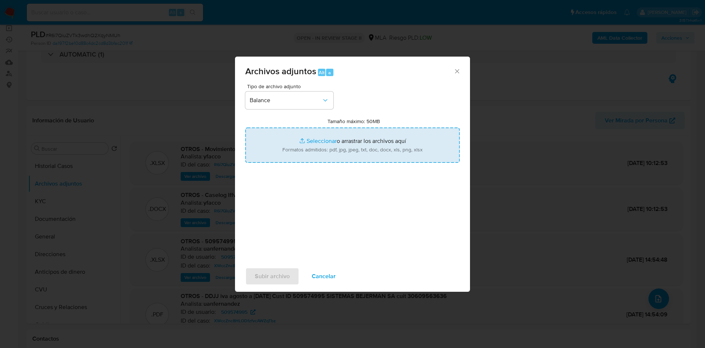
click at [310, 141] on input "Tamaño máximo: 50MB Seleccionar archivos" at bounding box center [352, 144] width 214 height 35
type input "C:\fakepath\SISTEMAS BEJERMAN S A.pdf"
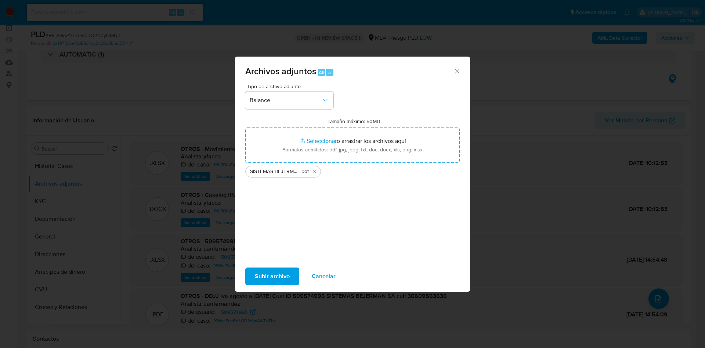
click at [270, 270] on span "Subir archivo" at bounding box center [272, 276] width 35 height 16
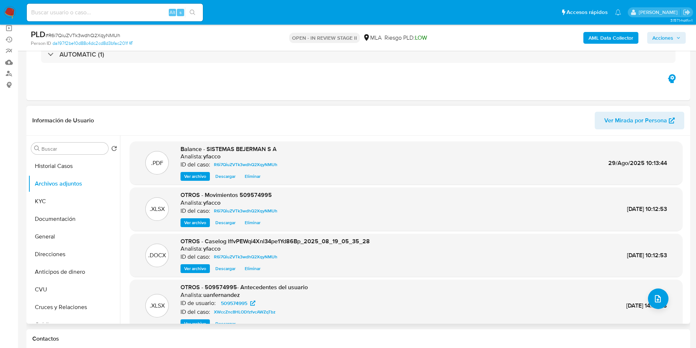
click at [183, 175] on button "Ver archivo" at bounding box center [195, 176] width 29 height 9
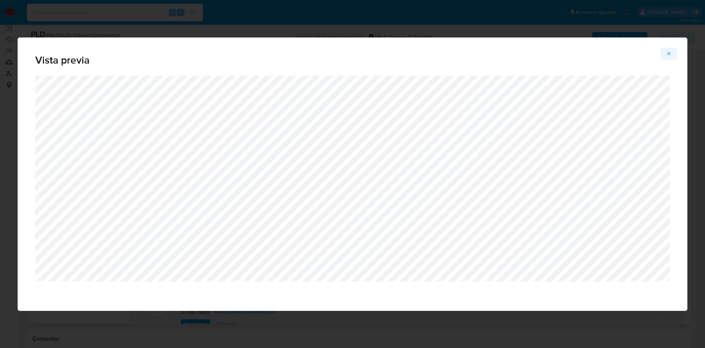
click at [668, 55] on icon "Attachment preview" at bounding box center [669, 54] width 6 height 6
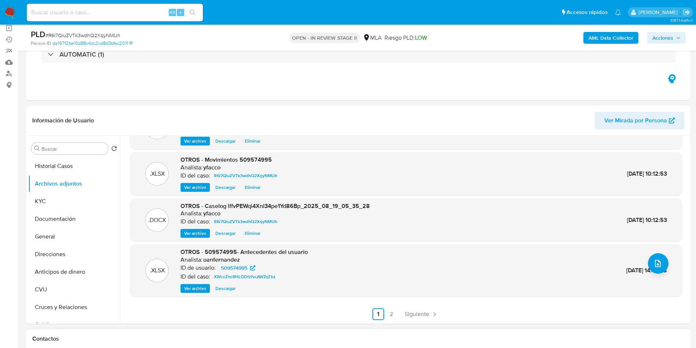
scroll to position [220, 0]
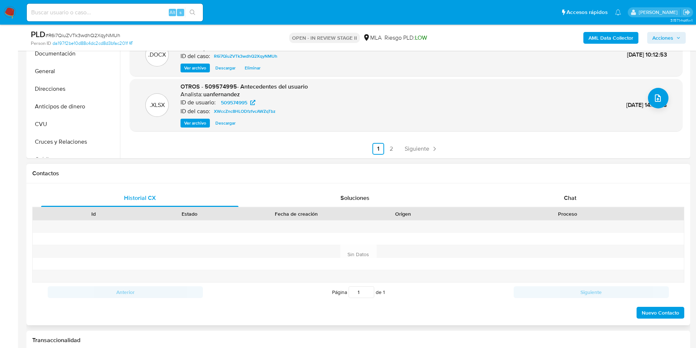
click at [585, 188] on div "Historial CX Soluciones Chat Id Estado Fecha de creación Origen Proceso Anterio…" at bounding box center [358, 254] width 664 height 142
click at [575, 197] on span "Chat" at bounding box center [570, 197] width 12 height 8
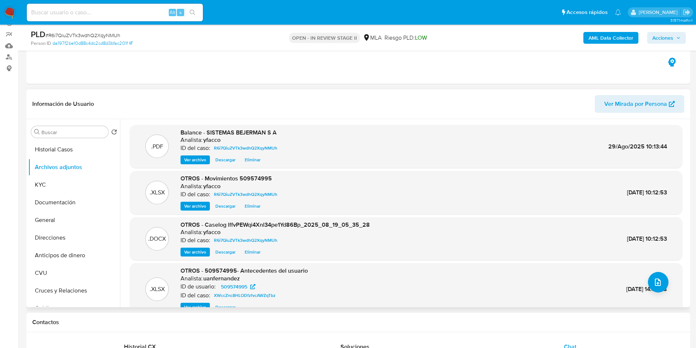
scroll to position [55, 0]
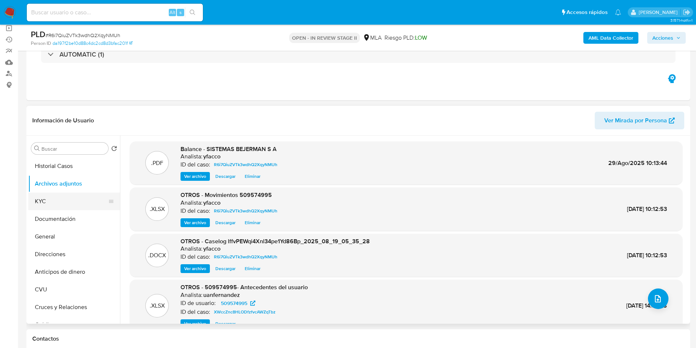
click at [78, 197] on button "KYC" at bounding box center [71, 201] width 86 height 18
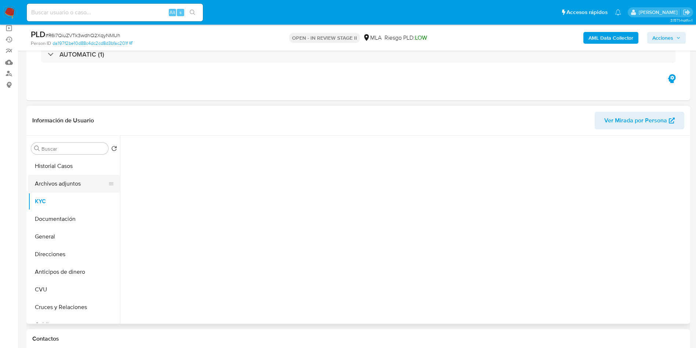
click at [73, 186] on button "Archivos adjuntos" at bounding box center [71, 184] width 86 height 18
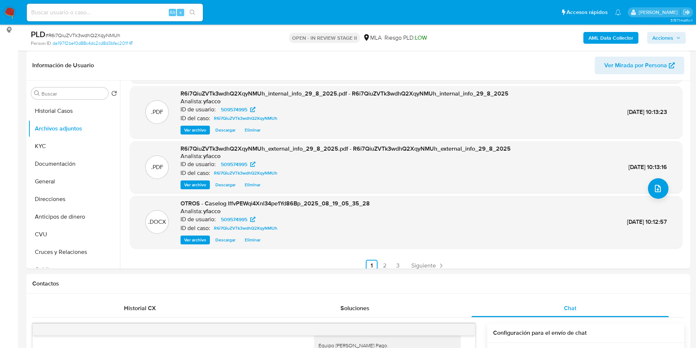
click at [659, 40] on span "Acciones" at bounding box center [662, 38] width 21 height 12
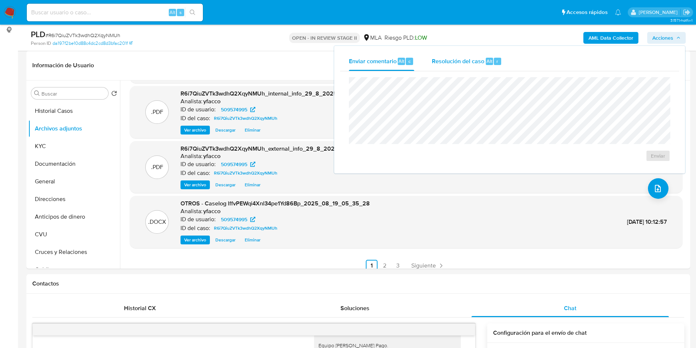
click at [459, 66] on div "Resolución del caso Alt r" at bounding box center [467, 61] width 70 height 19
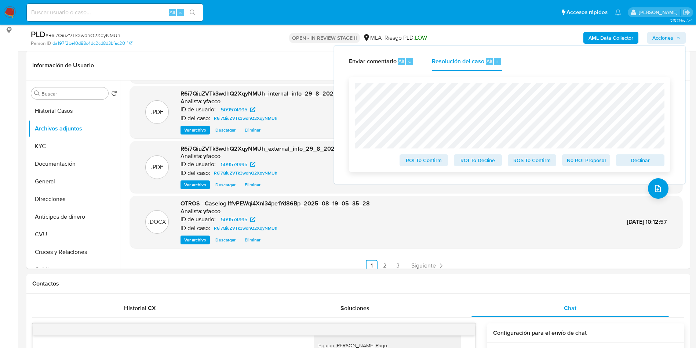
click at [570, 163] on span "No ROI Proposal" at bounding box center [586, 160] width 38 height 10
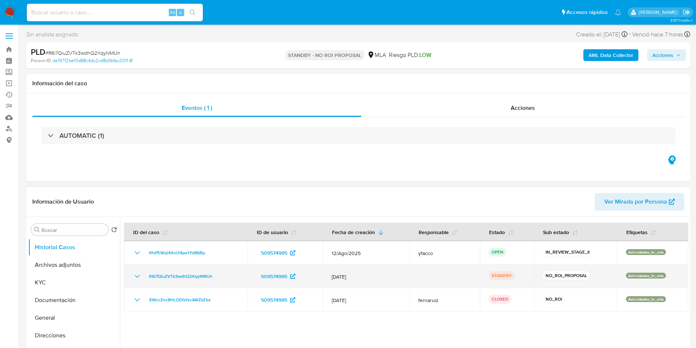
select select "10"
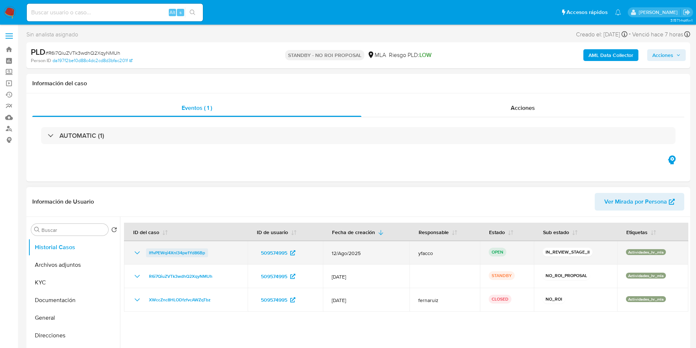
click at [189, 250] on span "lffvPEWqi4Xnl34pe1Yd86Bp" at bounding box center [177, 252] width 56 height 9
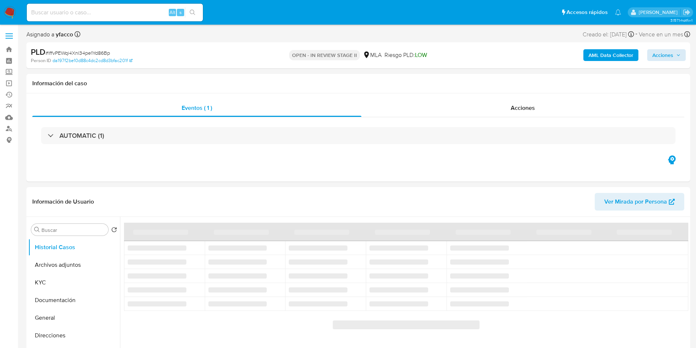
select select "10"
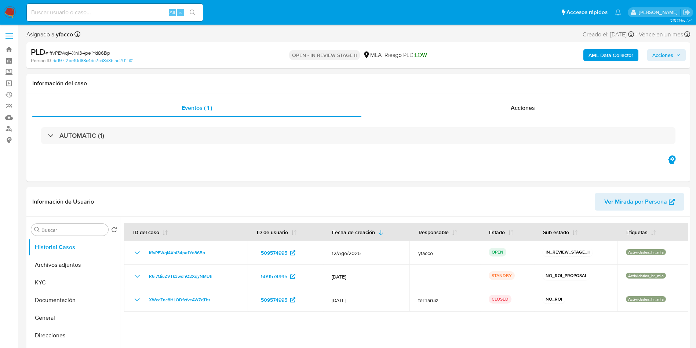
click at [667, 58] on span "Acciones" at bounding box center [662, 55] width 21 height 12
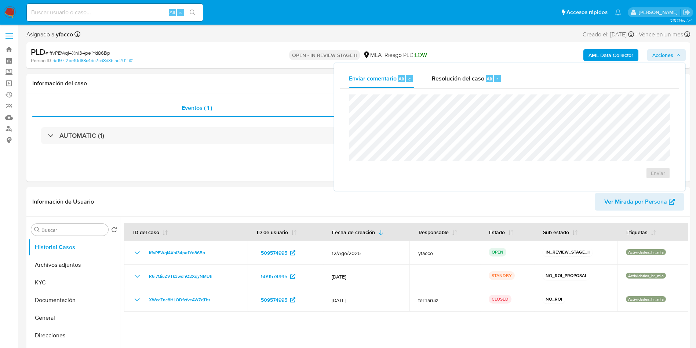
click at [475, 80] on span "Resolución del caso" at bounding box center [458, 78] width 52 height 8
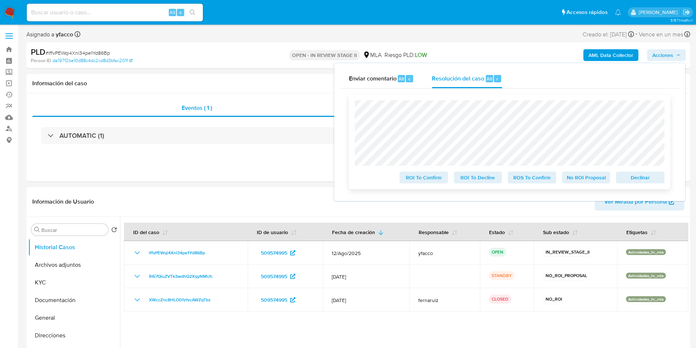
click at [590, 177] on span "No ROI Proposal" at bounding box center [586, 177] width 38 height 10
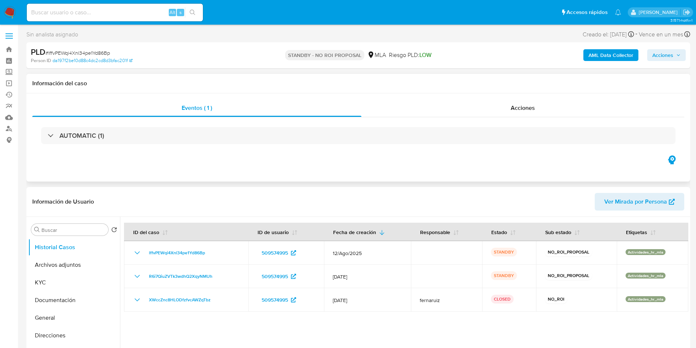
select select "10"
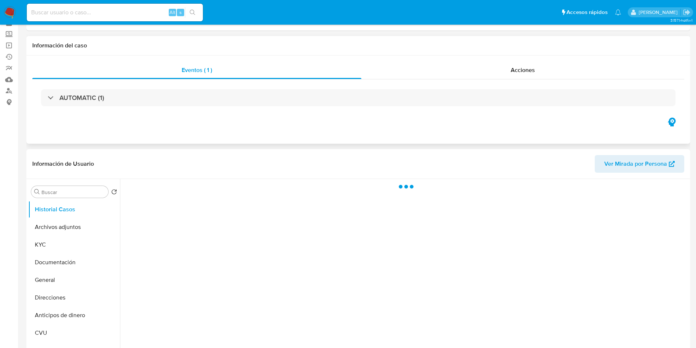
scroll to position [55, 0]
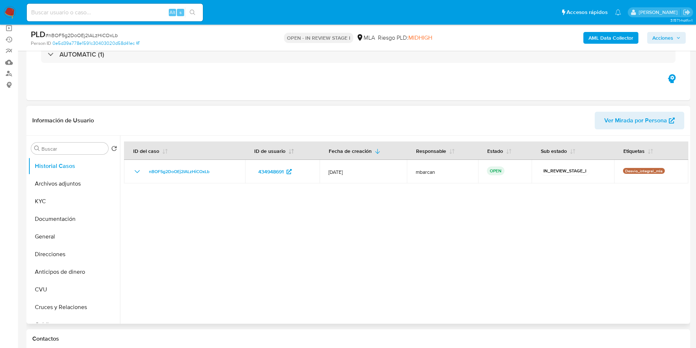
select select "10"
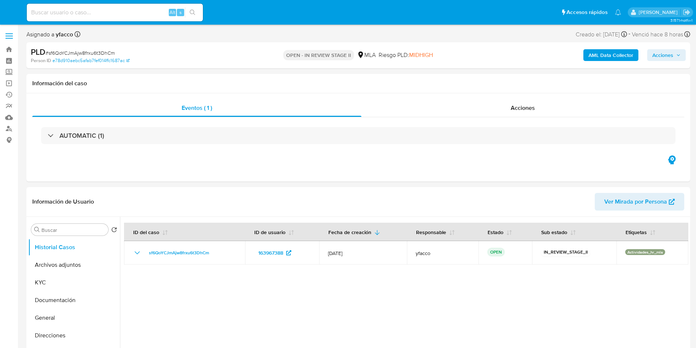
select select "10"
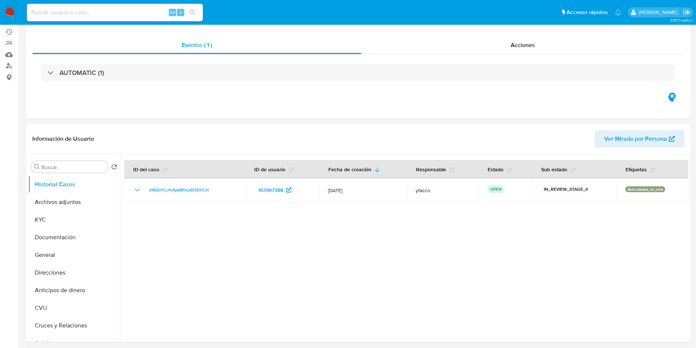
scroll to position [165, 0]
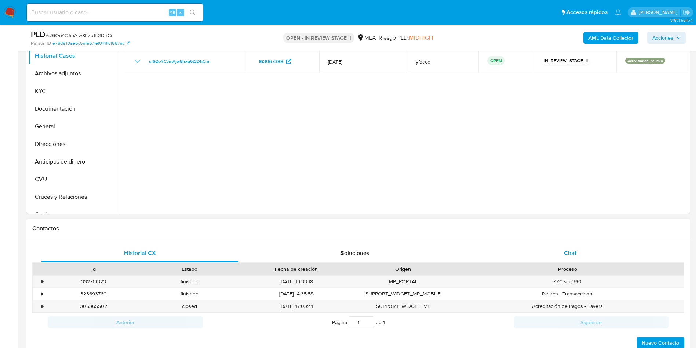
click at [574, 245] on div "Chat" at bounding box center [570, 253] width 197 height 18
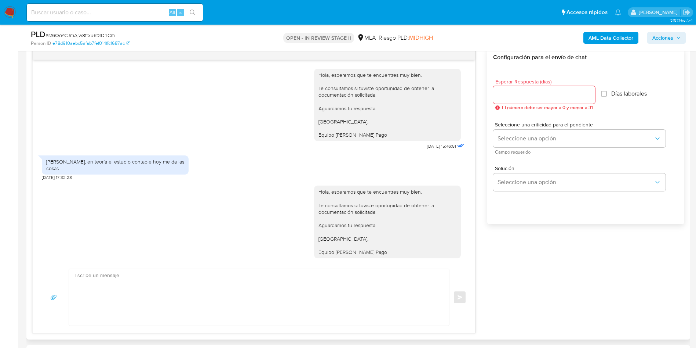
scroll to position [251, 0]
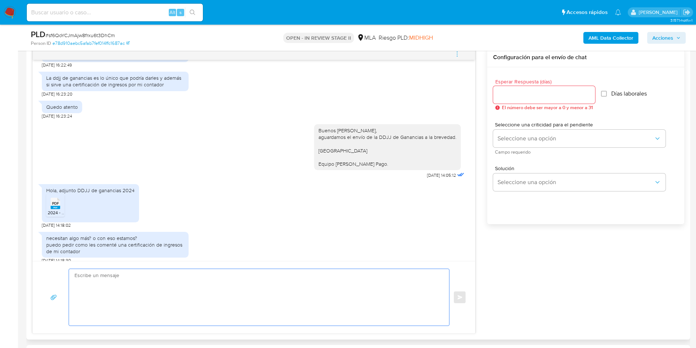
paste textarea "Hola Muchas gracias por la respuesta. Nos pondremos en contacto nuevamente en c…"
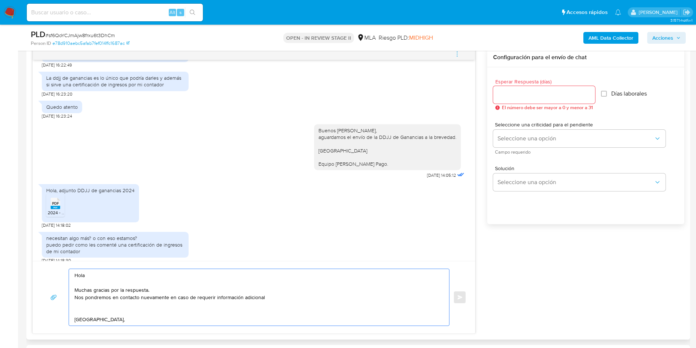
scroll to position [3, 0]
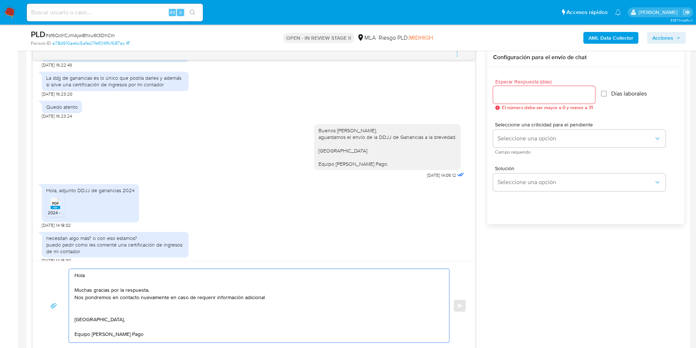
type textarea "Hola Muchas gracias por la respuesta. Nos pondremos en contacto nuevamente en c…"
click at [522, 92] on input "Esperar Respuesta (días)" at bounding box center [544, 95] width 102 height 10
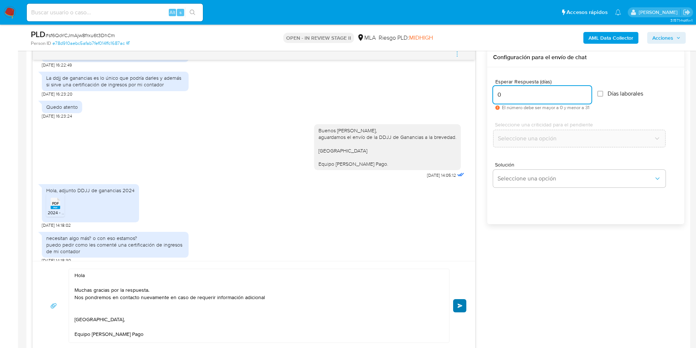
type input "0"
click at [457, 305] on button "Enviar" at bounding box center [459, 305] width 13 height 13
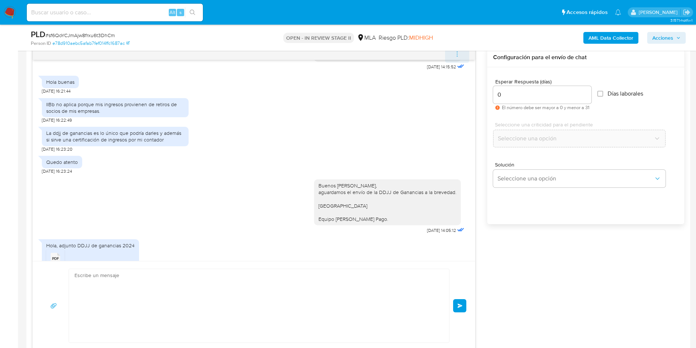
scroll to position [0, 0]
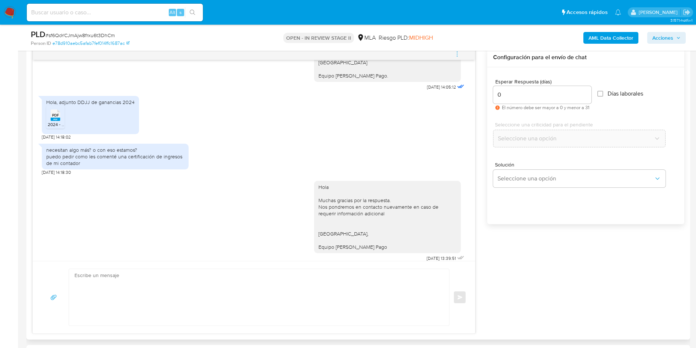
click at [459, 58] on span "menu-action" at bounding box center [457, 54] width 7 height 18
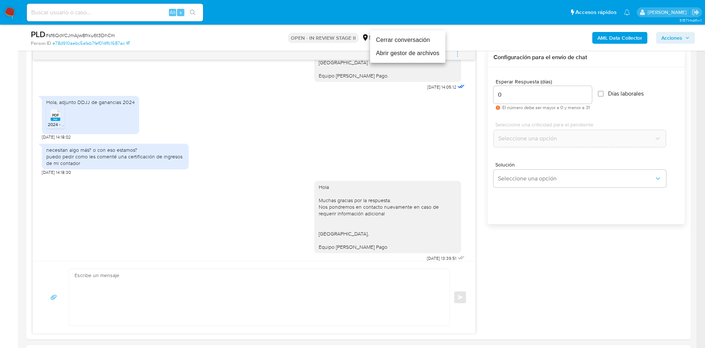
click at [399, 41] on li "Cerrar conversación" at bounding box center [407, 39] width 75 height 13
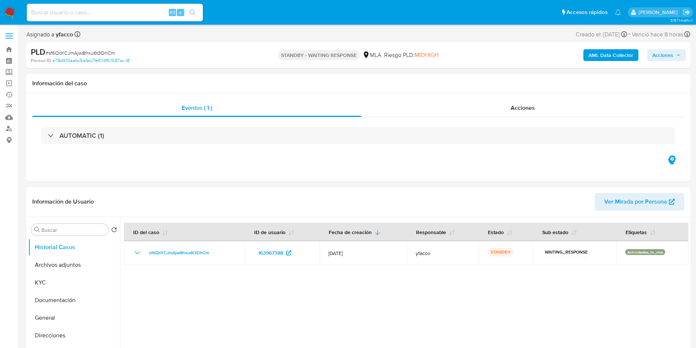
select select "10"
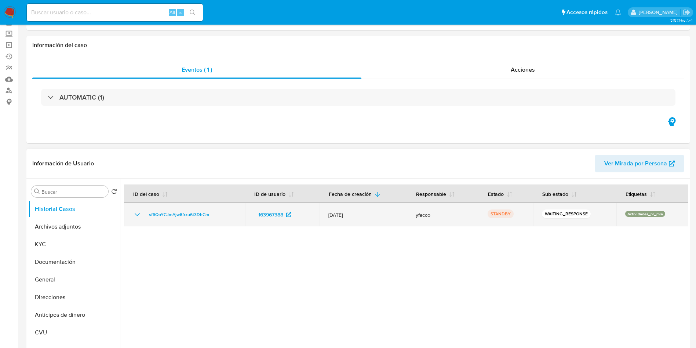
scroll to position [55, 0]
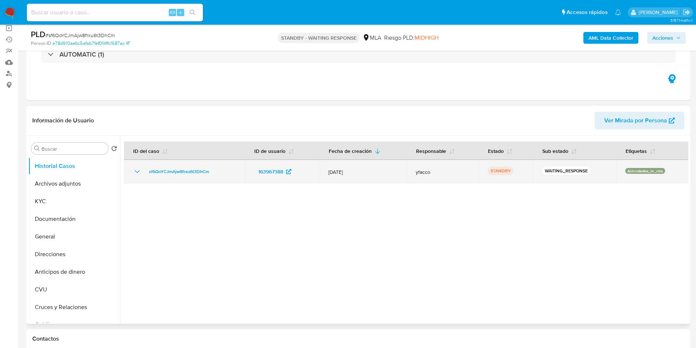
drag, startPoint x: 143, startPoint y: 170, endPoint x: 214, endPoint y: 171, distance: 71.2
click at [214, 171] on div "sf6QoYCJmAjw8frxu6t3DhCm" at bounding box center [184, 171] width 103 height 9
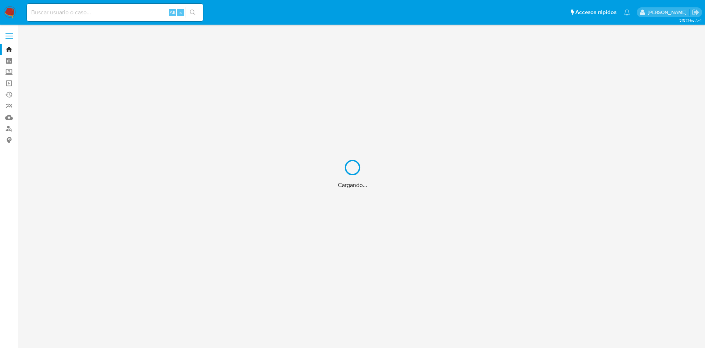
click at [128, 10] on div "Cargando..." at bounding box center [352, 174] width 705 height 348
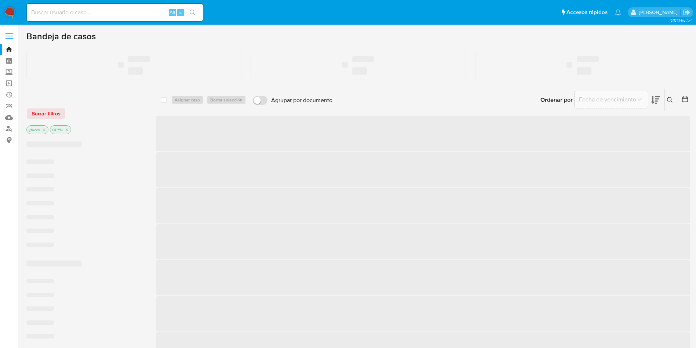
click at [110, 12] on input at bounding box center [115, 13] width 176 height 10
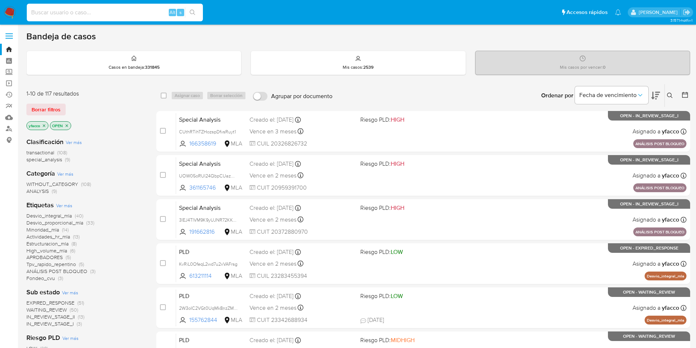
paste input "mkmpQIJfdTlJHiD7r5y16C03"
type input "mkmpQIJfdTlJHiD7r5y16C03"
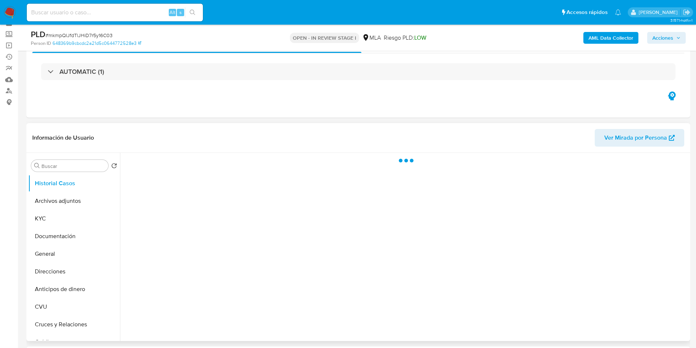
scroll to position [55, 0]
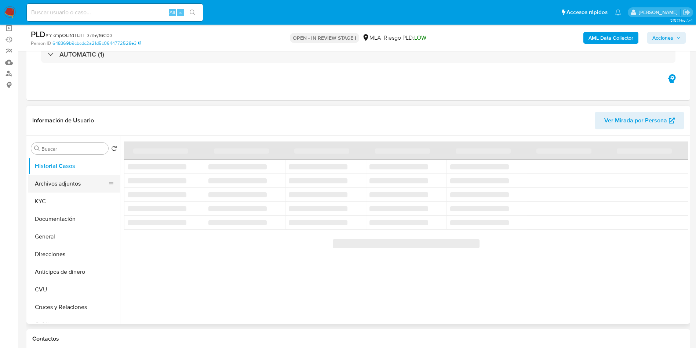
select select "10"
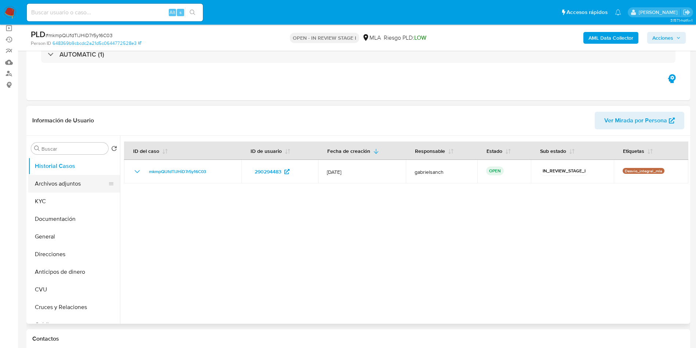
click at [68, 187] on button "Archivos adjuntos" at bounding box center [71, 184] width 86 height 18
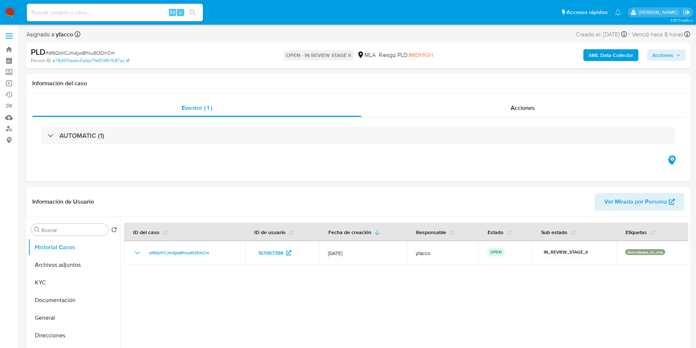
select select "10"
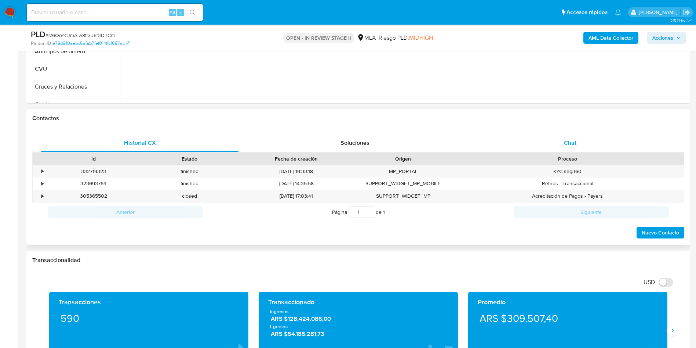
click at [567, 142] on span "Chat" at bounding box center [570, 142] width 12 height 8
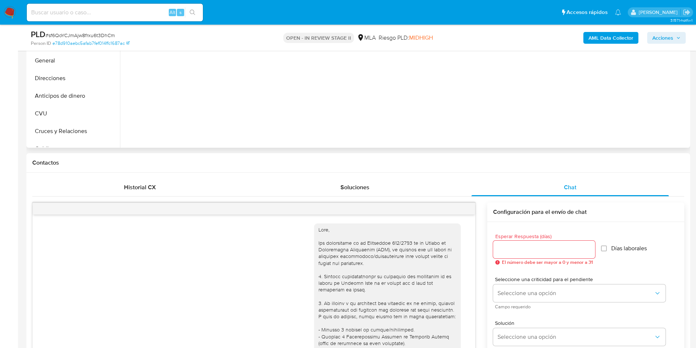
scroll to position [165, 0]
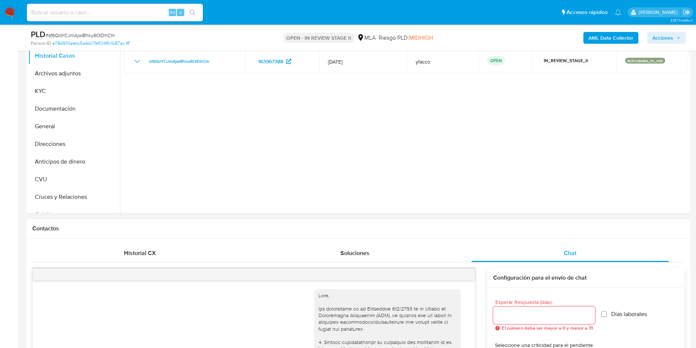
click at [607, 40] on b "AML Data Collector" at bounding box center [611, 38] width 45 height 12
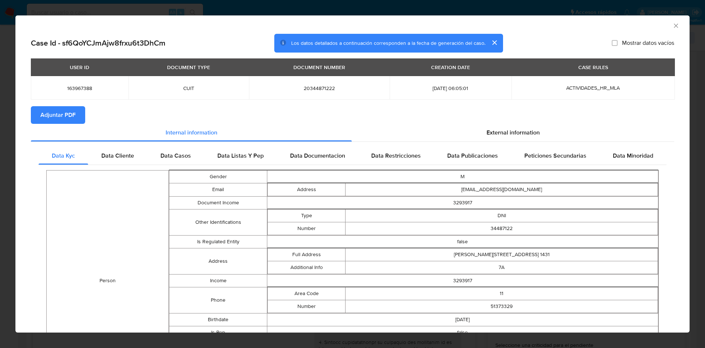
click at [58, 117] on span "Adjuntar PDF" at bounding box center [57, 115] width 35 height 16
click at [669, 21] on div "AML Data Collector" at bounding box center [352, 24] width 674 height 18
click at [667, 31] on div "AML Data Collector" at bounding box center [352, 24] width 674 height 18
click at [672, 28] on icon "Cerrar ventana" at bounding box center [675, 25] width 7 height 7
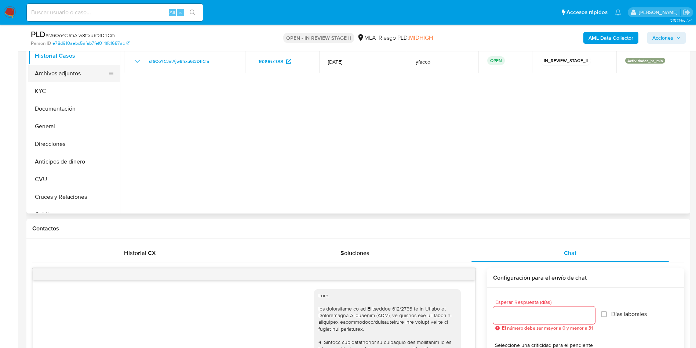
click at [58, 78] on button "Archivos adjuntos" at bounding box center [71, 74] width 86 height 18
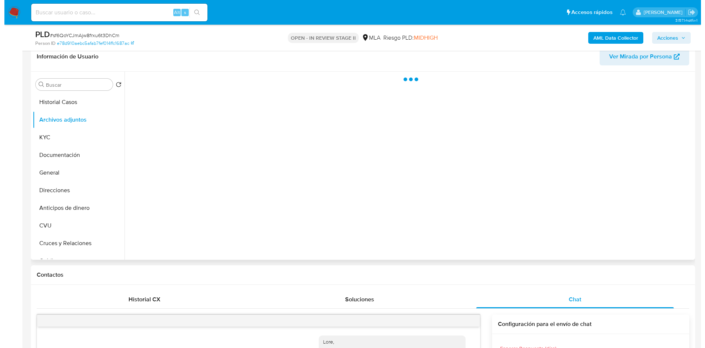
scroll to position [55, 0]
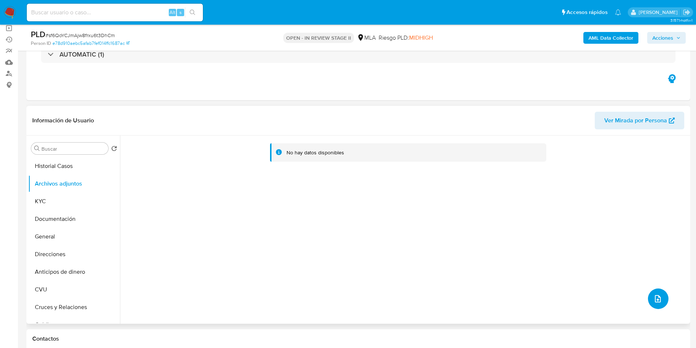
click at [658, 299] on icon "upload-file" at bounding box center [658, 298] width 9 height 9
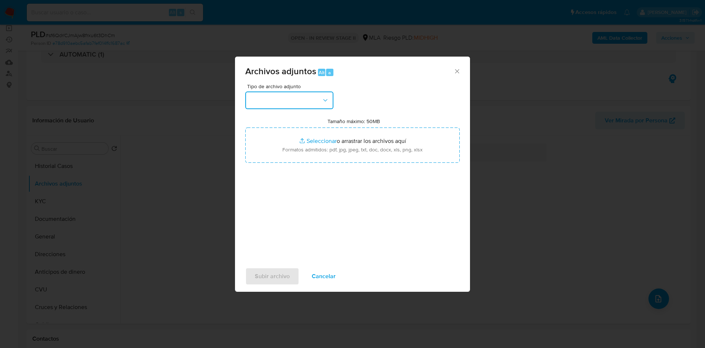
click at [289, 99] on button "button" at bounding box center [289, 100] width 88 height 18
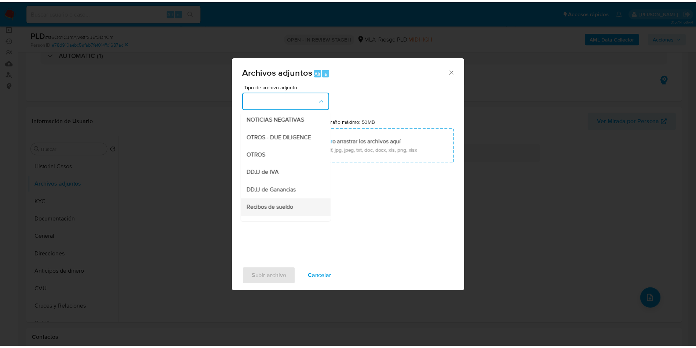
scroll to position [110, 0]
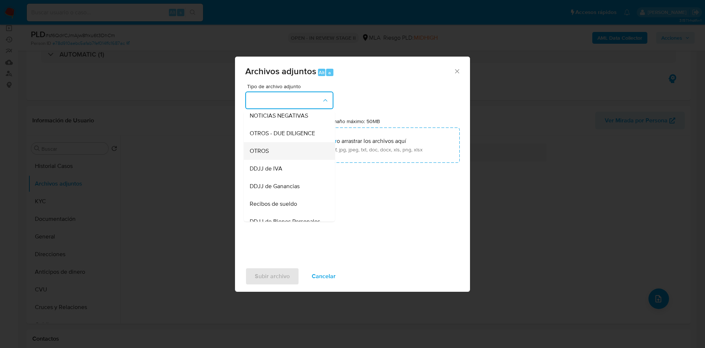
click at [266, 160] on div "OTROS" at bounding box center [287, 151] width 75 height 18
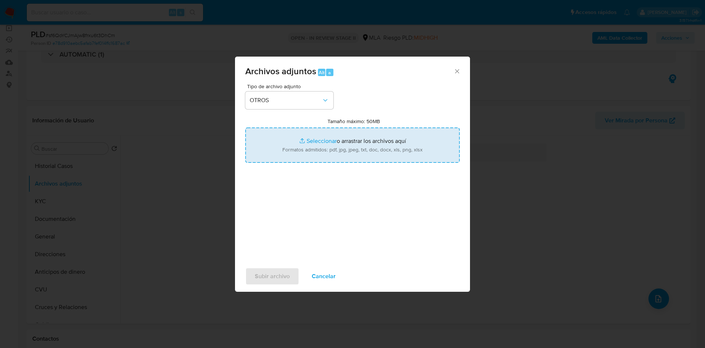
click at [323, 139] on input "Tamaño máximo: 50MB Seleccionar archivos" at bounding box center [352, 144] width 214 height 35
type input "C:\fakepath\Caselog sf6QoYCJmAjw8frxu6t3DhCm_2025_07_18_12_24_40.docx"
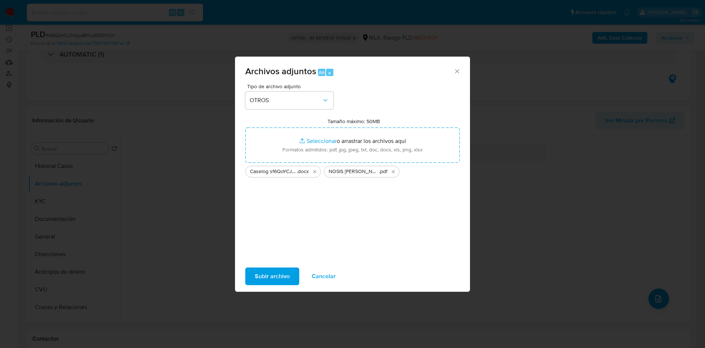
click at [260, 274] on span "Subir archivo" at bounding box center [272, 276] width 35 height 16
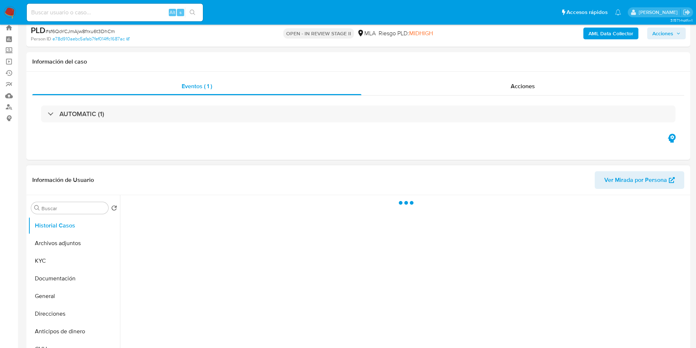
scroll to position [55, 0]
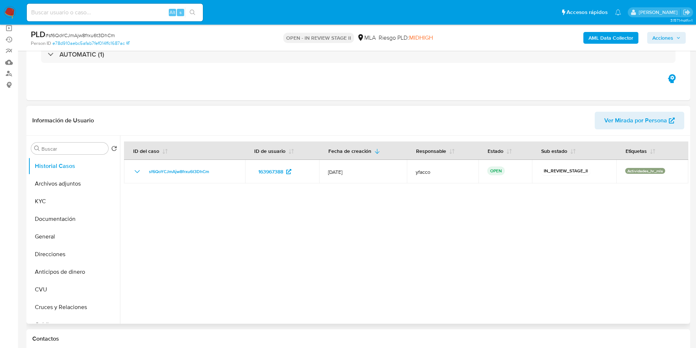
select select "10"
click at [77, 189] on button "Archivos adjuntos" at bounding box center [71, 184] width 86 height 18
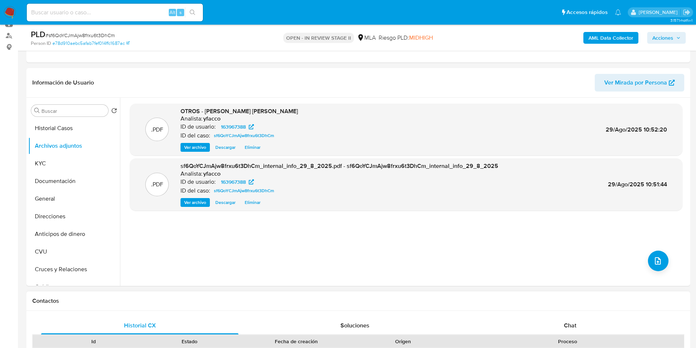
scroll to position [110, 0]
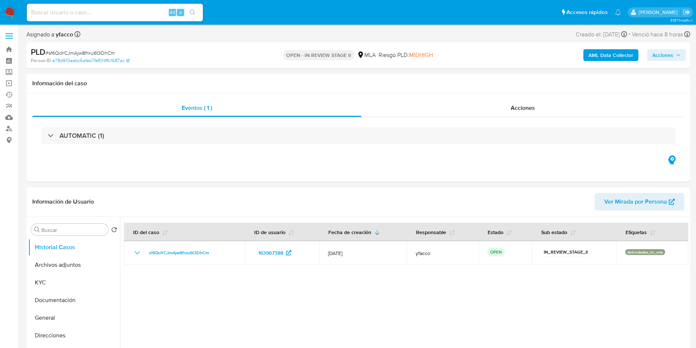
select select "10"
click at [57, 270] on button "Archivos adjuntos" at bounding box center [71, 265] width 86 height 18
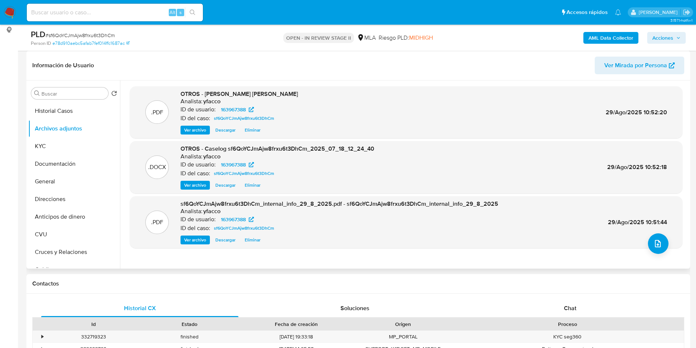
scroll to position [165, 0]
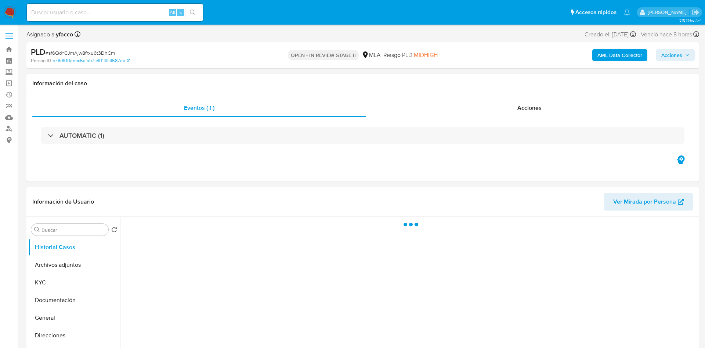
select select "10"
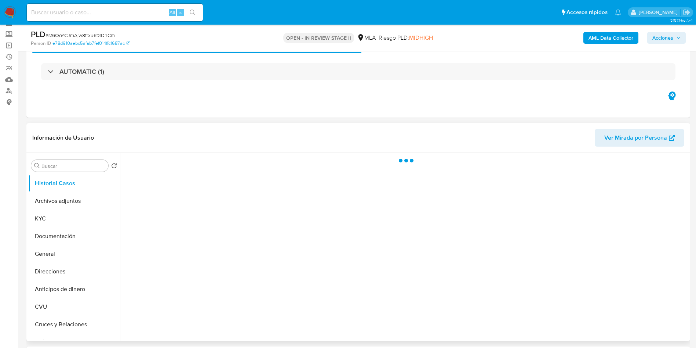
scroll to position [55, 0]
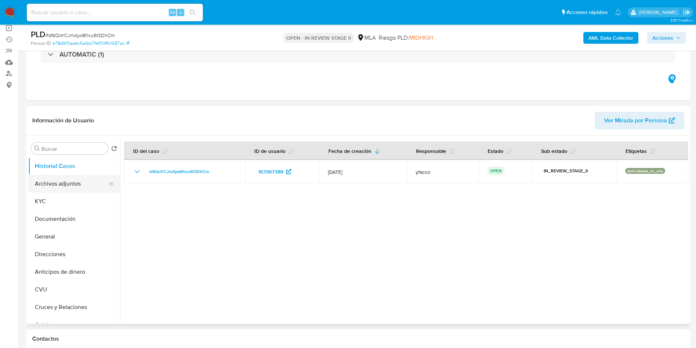
click at [71, 179] on button "Archivos adjuntos" at bounding box center [71, 184] width 86 height 18
select select "10"
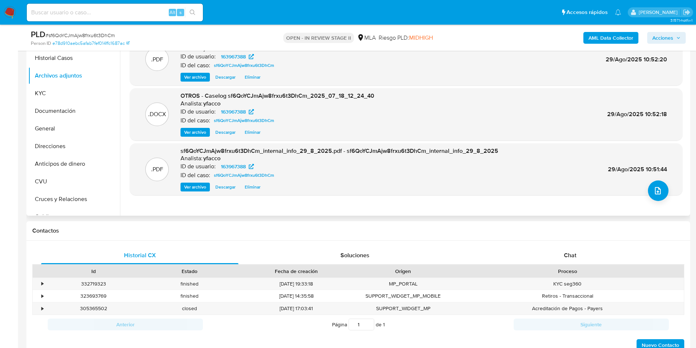
scroll to position [110, 0]
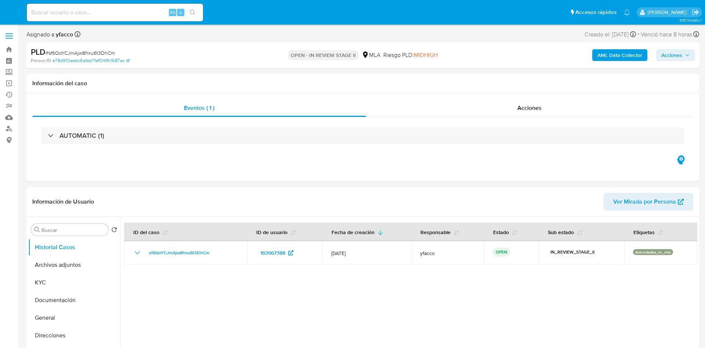
select select "10"
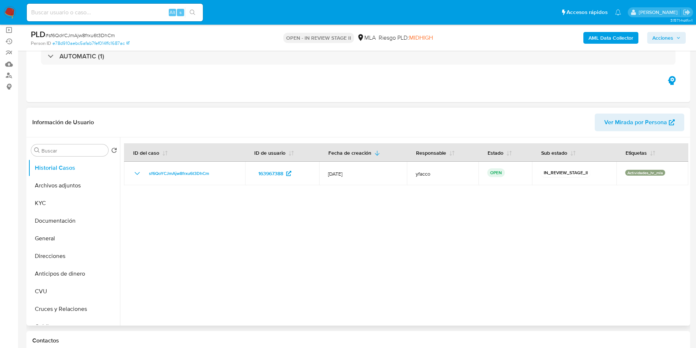
scroll to position [55, 0]
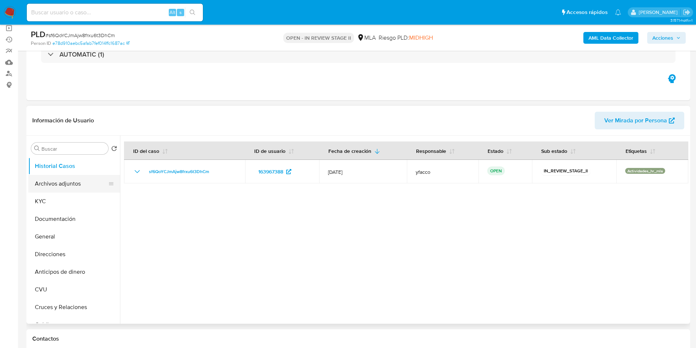
click at [51, 177] on button "Archivos adjuntos" at bounding box center [71, 184] width 86 height 18
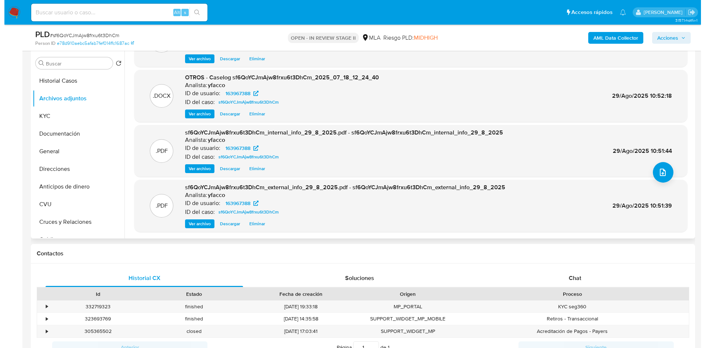
scroll to position [165, 0]
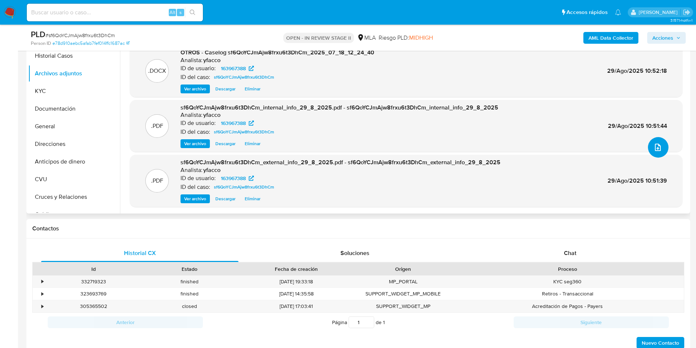
click at [661, 149] on button "upload-file" at bounding box center [658, 147] width 21 height 21
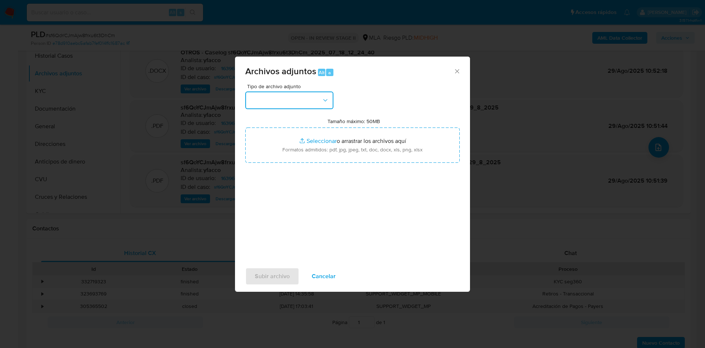
click at [306, 106] on button "button" at bounding box center [289, 100] width 88 height 18
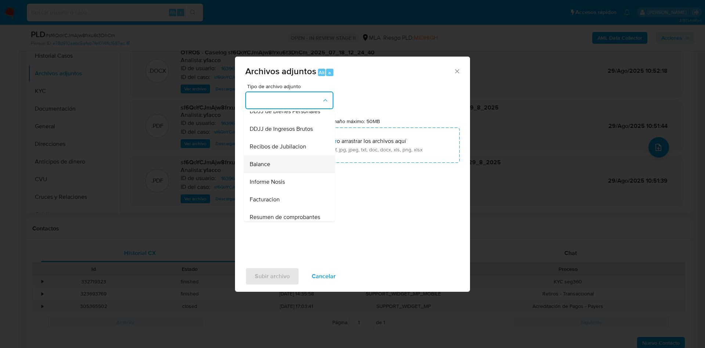
scroll to position [110, 0]
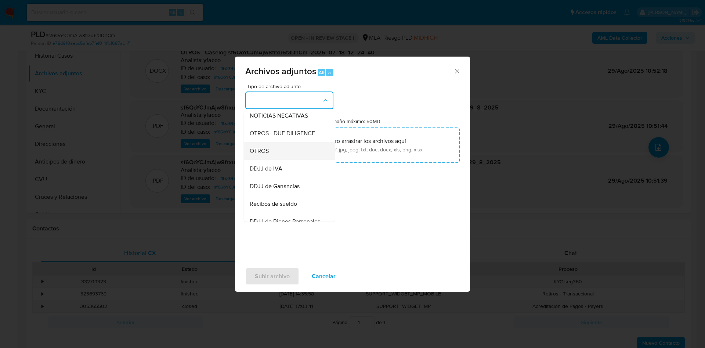
click at [266, 160] on div "OTROS" at bounding box center [287, 151] width 75 height 18
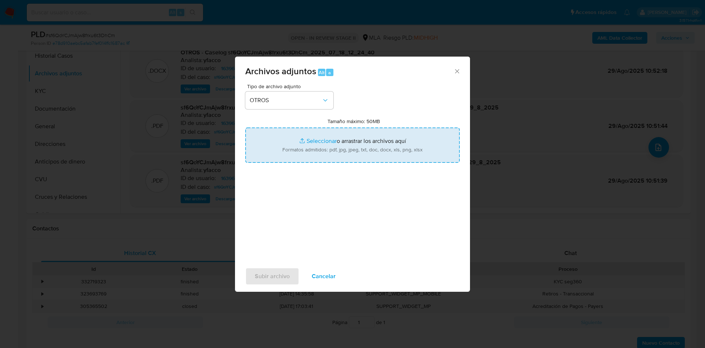
click at [312, 138] on input "Tamaño máximo: 50MB Seleccionar archivos" at bounding box center [352, 144] width 214 height 35
type input "C:\fakepath\Movimientos 163967388.xlsx"
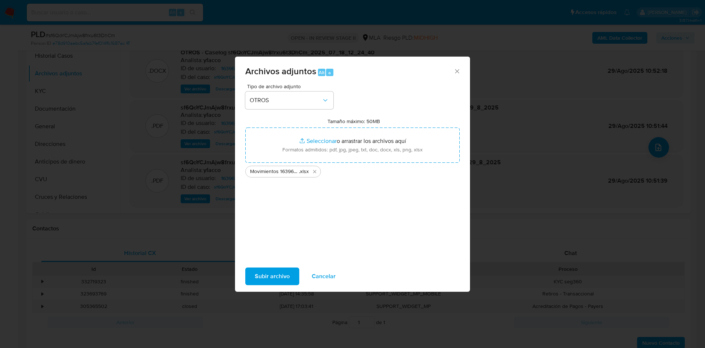
click at [275, 272] on span "Subir archivo" at bounding box center [272, 276] width 35 height 16
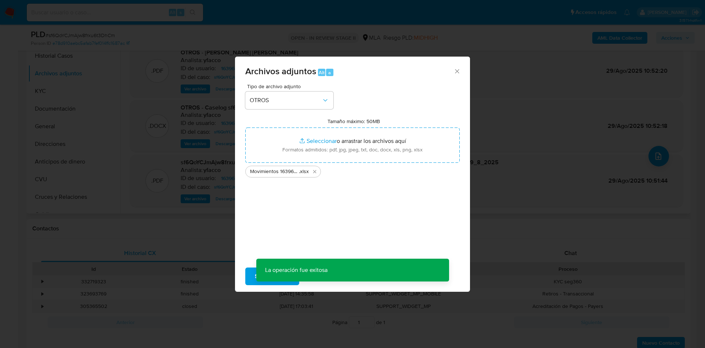
scroll to position [32, 0]
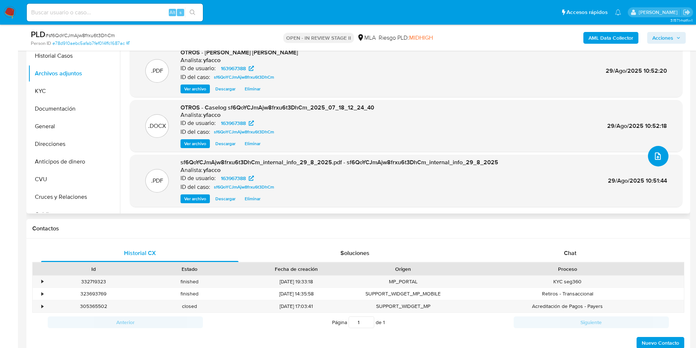
click at [656, 161] on button "upload-file" at bounding box center [658, 156] width 21 height 21
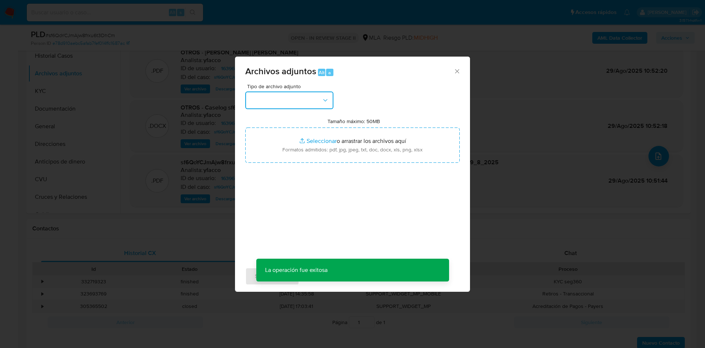
click at [309, 103] on button "button" at bounding box center [289, 100] width 88 height 18
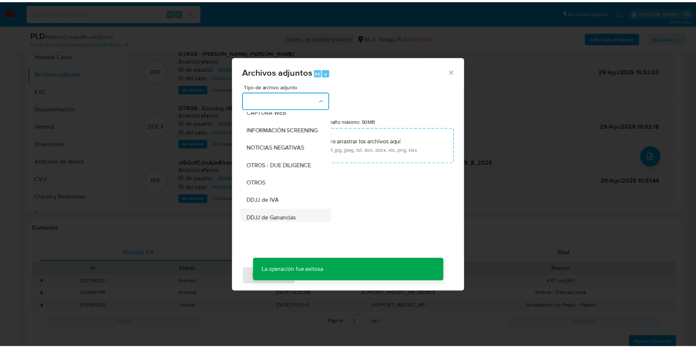
scroll to position [110, 0]
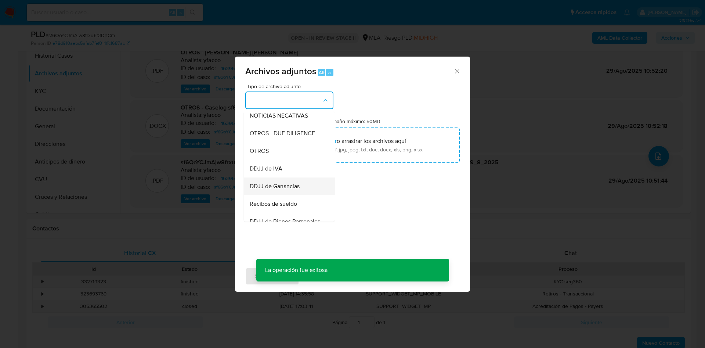
click at [284, 190] on span "DDJJ de Ganancias" at bounding box center [275, 185] width 50 height 7
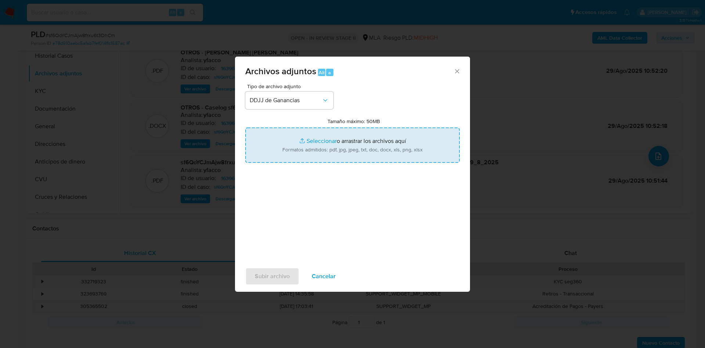
click at [312, 143] on input "Tamaño máximo: 50MB Seleccionar archivos" at bounding box center [352, 144] width 214 height 35
type input "C:\fakepath\Matias Nicolas Dameno.pdf"
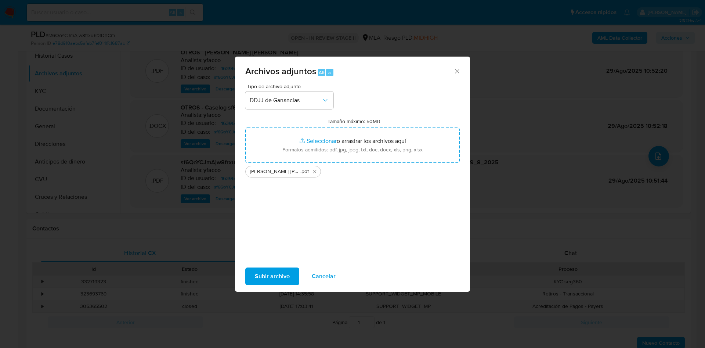
click at [282, 275] on span "Subir archivo" at bounding box center [272, 276] width 35 height 16
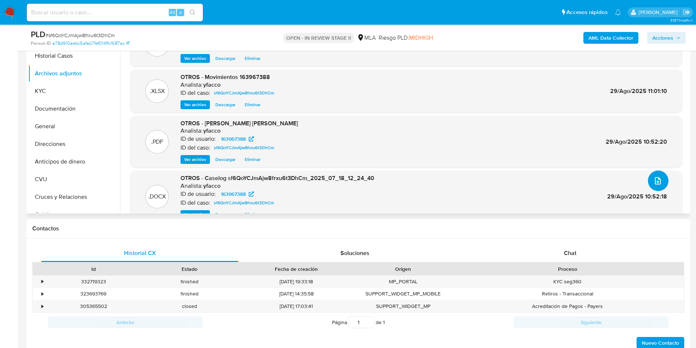
scroll to position [0, 0]
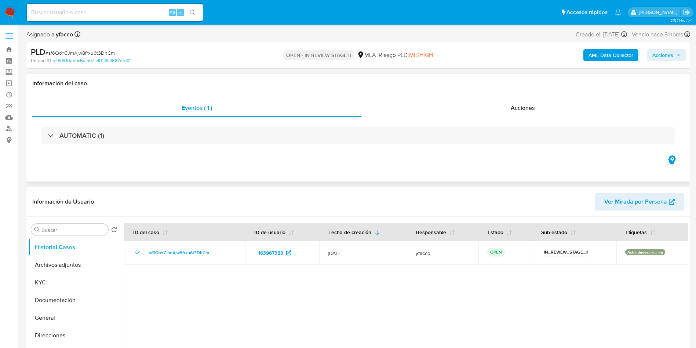
select select "10"
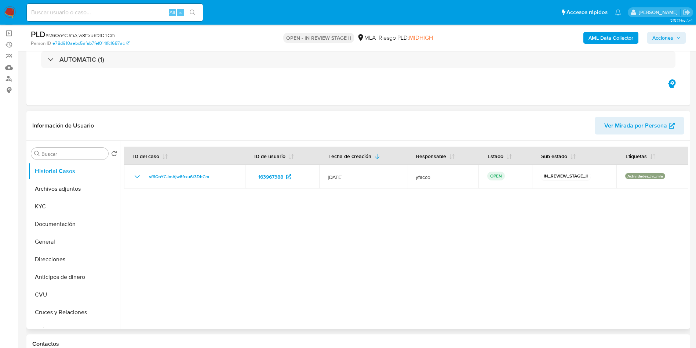
scroll to position [55, 0]
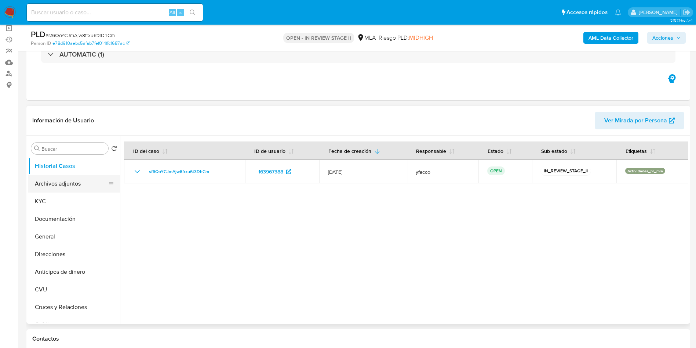
click at [63, 190] on button "Archivos adjuntos" at bounding box center [71, 184] width 86 height 18
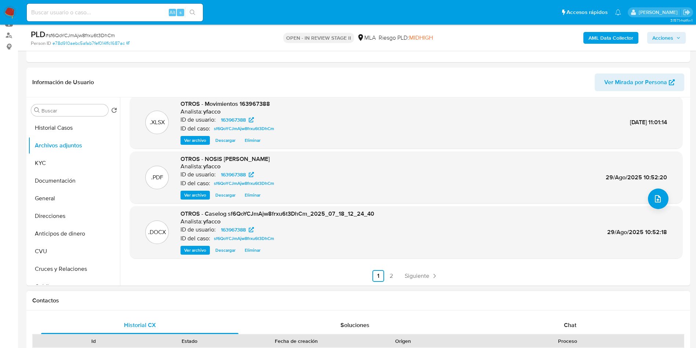
scroll to position [110, 0]
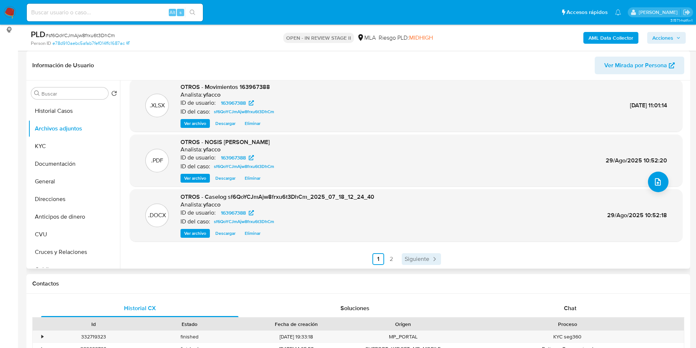
click at [418, 260] on span "Siguiente" at bounding box center [417, 259] width 25 height 6
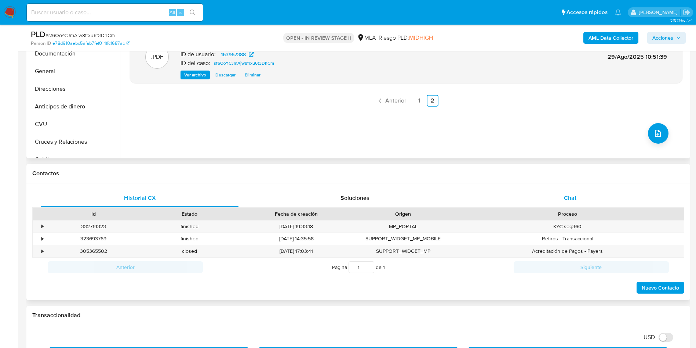
click at [564, 193] on div "Chat" at bounding box center [570, 198] width 197 height 18
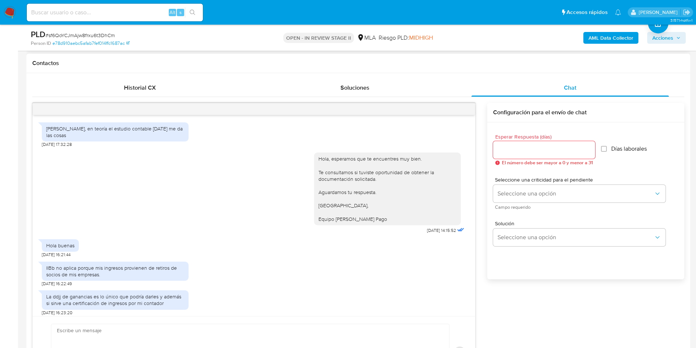
scroll to position [251, 0]
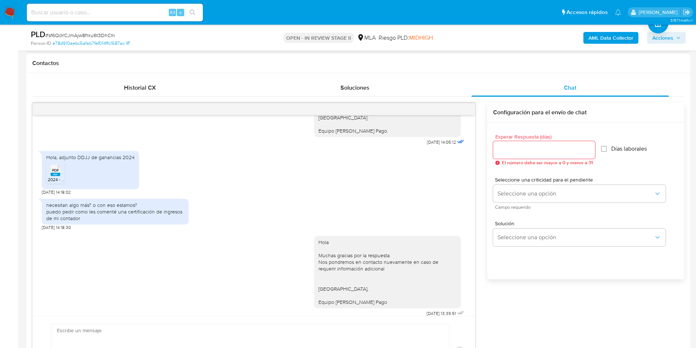
click at [662, 39] on span "Acciones" at bounding box center [662, 38] width 21 height 12
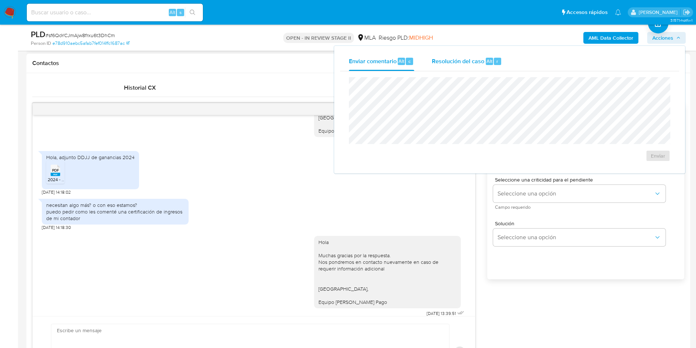
drag, startPoint x: 466, startPoint y: 61, endPoint x: 466, endPoint y: 69, distance: 8.1
click at [465, 61] on span "Resolución del caso" at bounding box center [458, 61] width 52 height 8
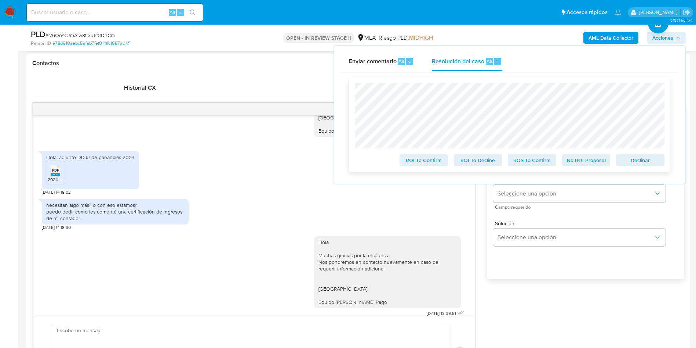
click at [577, 160] on span "No ROI Proposal" at bounding box center [586, 160] width 38 height 10
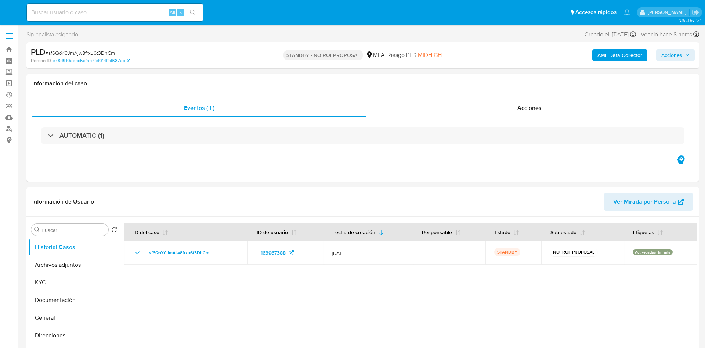
select select "10"
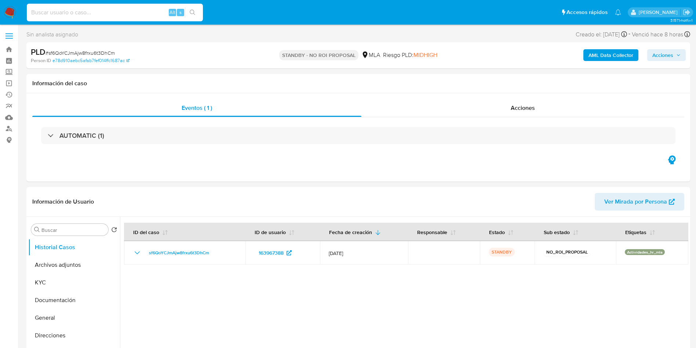
click at [77, 14] on input at bounding box center [115, 13] width 176 height 10
paste input "GFCI63GaNQGs1o9uSCahwkfa"
type input "GFCI63GaNQGs1o9uSCahwkfa"
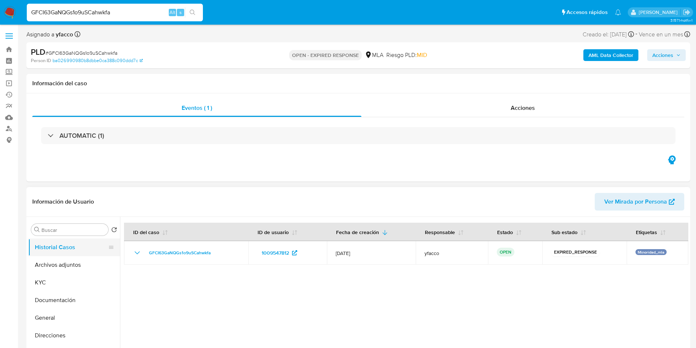
select select "10"
click at [74, 232] on input "Buscar" at bounding box center [73, 229] width 64 height 7
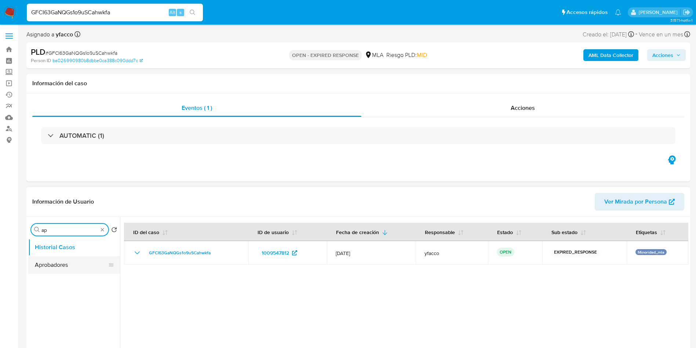
type input "ap"
click at [76, 263] on button "Aprobadores" at bounding box center [71, 265] width 86 height 18
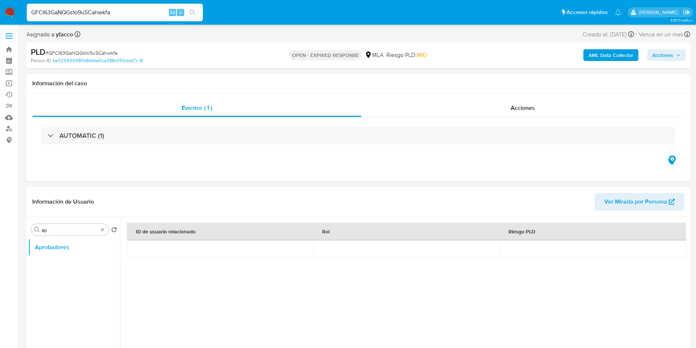
click at [132, 13] on input "GFCI63GaNQGs1o9uSCahwkfa" at bounding box center [115, 13] width 176 height 10
click at [131, 13] on input "GFCI63GaNQGs1o9uSCahwkfa" at bounding box center [115, 13] width 176 height 10
paste input "5bHVvG51OF3jKJMhcrkrw5Sg"
type input "5"
paste input "5bHVvG51OF3jKJMhcrkrw5Sg"
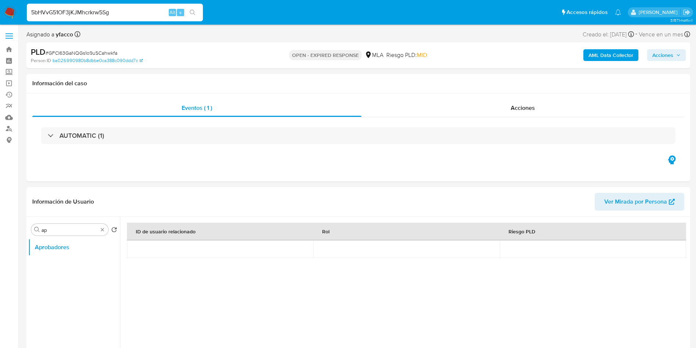
type input "5bHVvG51OF3jKJMhcrkrw5Sg"
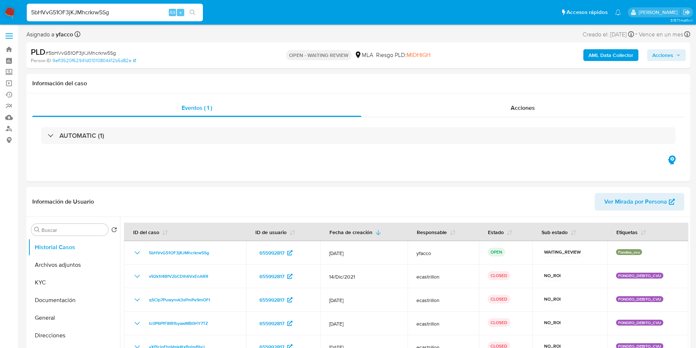
select select "10"
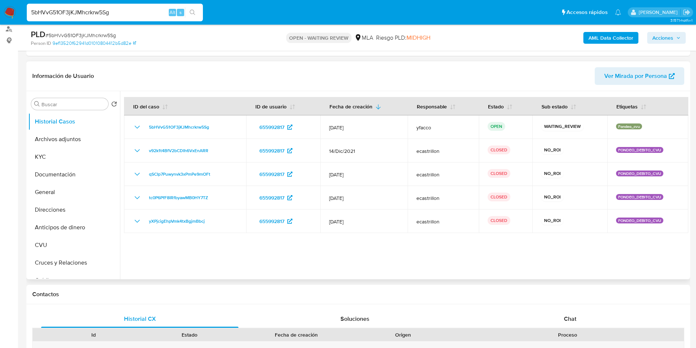
scroll to position [110, 0]
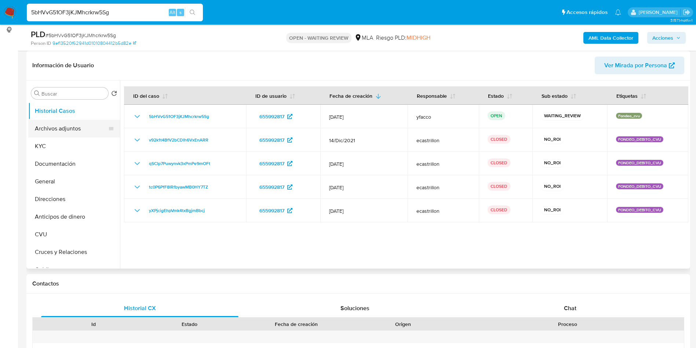
click at [62, 132] on button "Archivos adjuntos" at bounding box center [71, 129] width 86 height 18
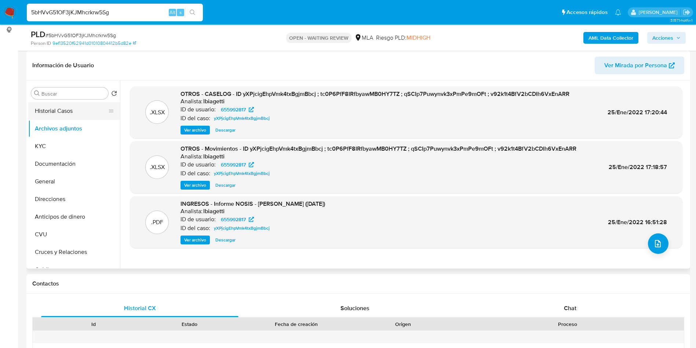
click at [40, 107] on button "Historial Casos" at bounding box center [71, 111] width 86 height 18
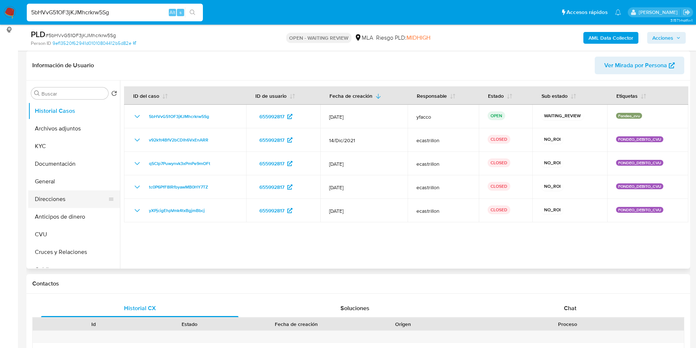
click at [45, 199] on button "Direcciones" at bounding box center [71, 199] width 86 height 18
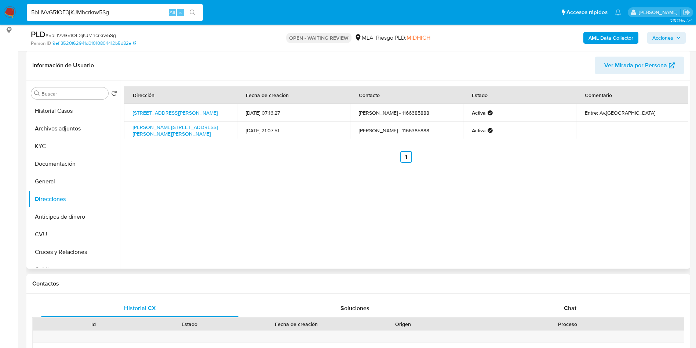
drag, startPoint x: 130, startPoint y: 109, endPoint x: 185, endPoint y: 115, distance: 55.3
click at [185, 115] on td "Av.echeverry 134, Merlo, Buenos Aires, 1722, Argentina 134" at bounding box center [180, 113] width 113 height 18
copy link "Av.echeverry 134, Merlo, Buenos Aires, 1722, Argentina 134"
click at [575, 302] on div "Chat" at bounding box center [570, 308] width 197 height 18
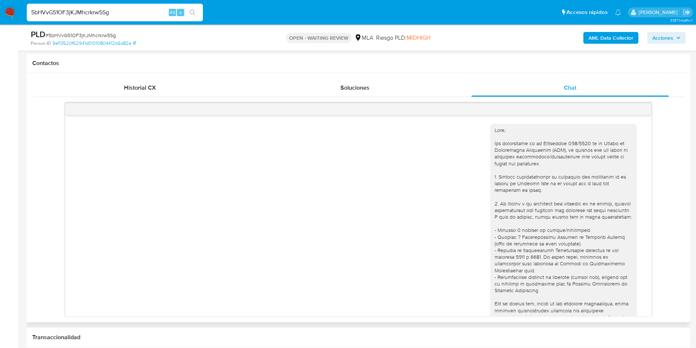
scroll to position [262, 0]
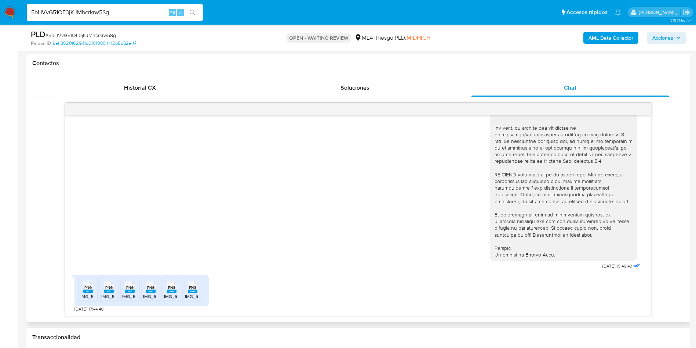
click at [88, 290] on rect at bounding box center [88, 290] width 10 height 3
click at [104, 285] on icon "PNG" at bounding box center [109, 286] width 10 height 13
click at [130, 290] on span "PNG" at bounding box center [129, 287] width 7 height 5
click at [156, 294] on span "IMG_5624.png" at bounding box center [158, 296] width 30 height 6
click at [168, 291] on rect at bounding box center [172, 290] width 10 height 3
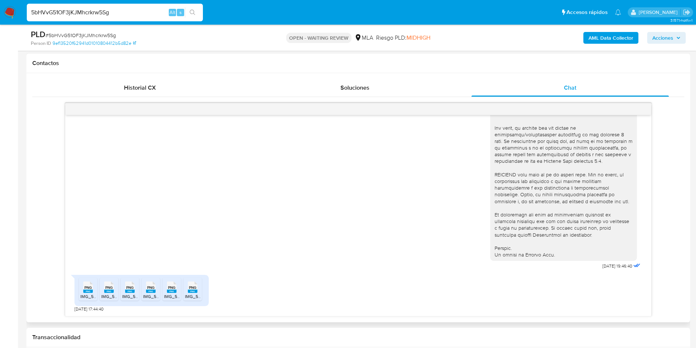
click at [193, 288] on span "PNG" at bounding box center [192, 287] width 7 height 5
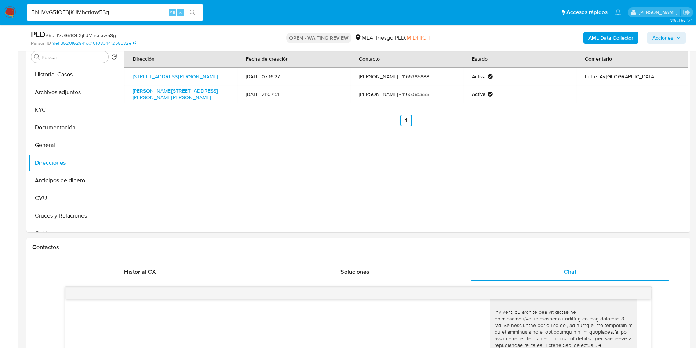
scroll to position [55, 0]
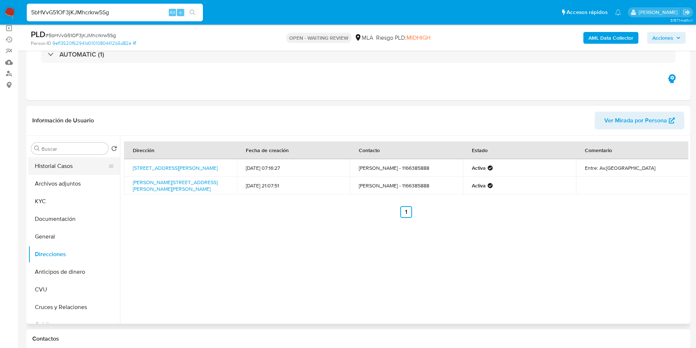
click at [73, 160] on button "Historial Casos" at bounding box center [71, 166] width 86 height 18
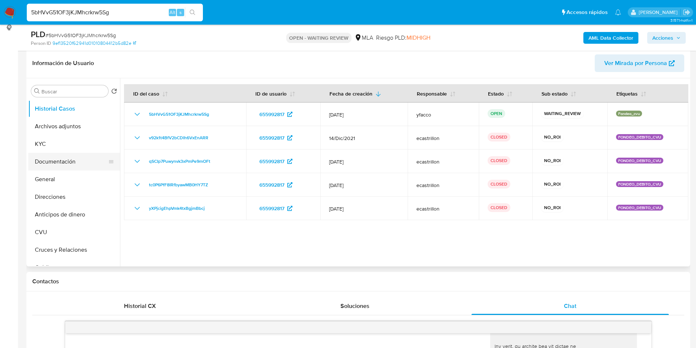
scroll to position [110, 0]
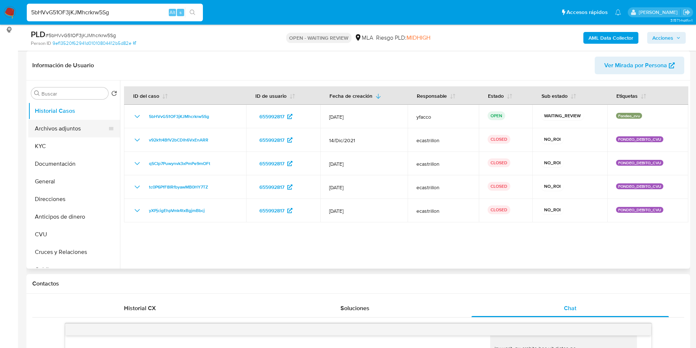
click at [47, 129] on button "Archivos adjuntos" at bounding box center [71, 129] width 86 height 18
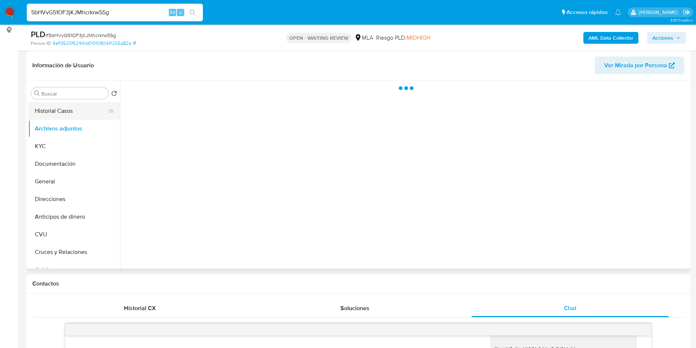
click at [48, 110] on button "Historial Casos" at bounding box center [71, 111] width 86 height 18
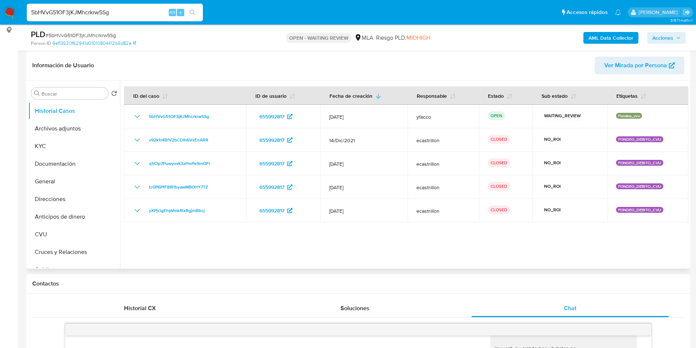
click at [210, 236] on div at bounding box center [404, 174] width 568 height 188
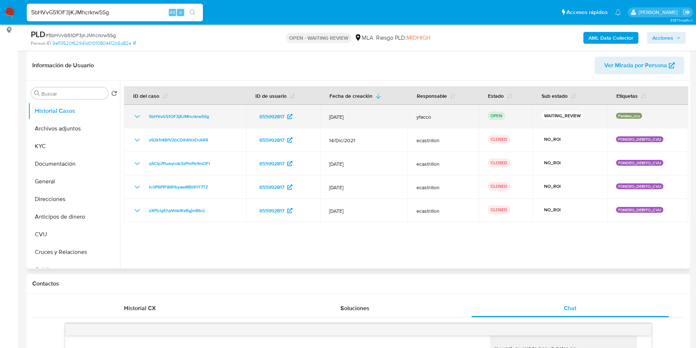
drag, startPoint x: 143, startPoint y: 115, endPoint x: 219, endPoint y: 116, distance: 76.7
click at [219, 116] on div "5bHVvG51OF3jKJMhcrkrw5Sg" at bounding box center [185, 116] width 105 height 9
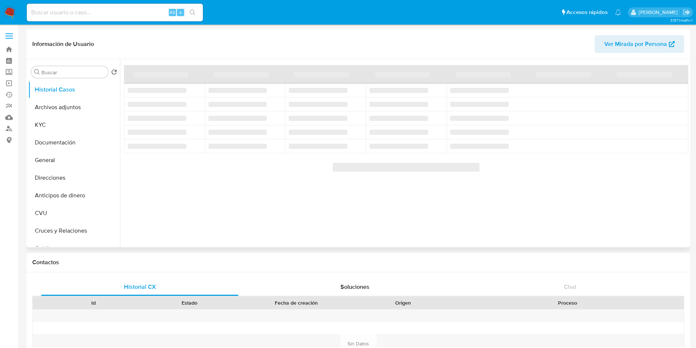
select select "10"
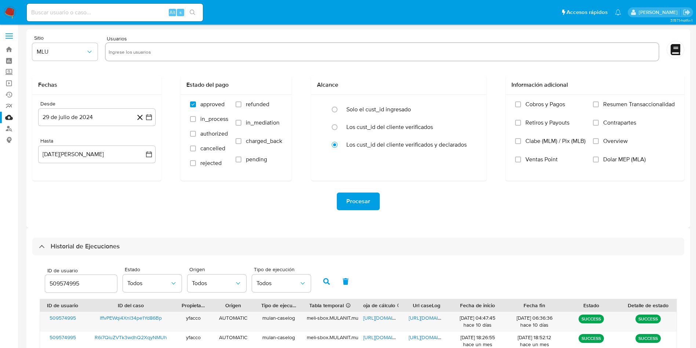
select select "10"
drag, startPoint x: 101, startPoint y: 285, endPoint x: 27, endPoint y: 265, distance: 76.7
click at [32, 268] on div "ID de usuario 509574995 Estado Todos Origen Todos Tipo de ejecución Todos ID de…" at bounding box center [358, 316] width 652 height 123
type input "655992817"
click at [323, 283] on icon "button" at bounding box center [326, 281] width 7 height 7
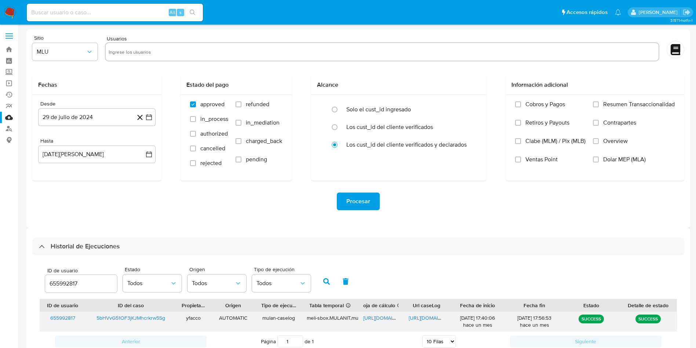
click at [372, 317] on span "[URL][DOMAIN_NAME]" at bounding box center [388, 317] width 51 height 7
click at [414, 314] on div "[URL][DOMAIN_NAME]" at bounding box center [427, 321] width 46 height 19
click at [414, 316] on span "[URL][DOMAIN_NAME]" at bounding box center [434, 317] width 51 height 7
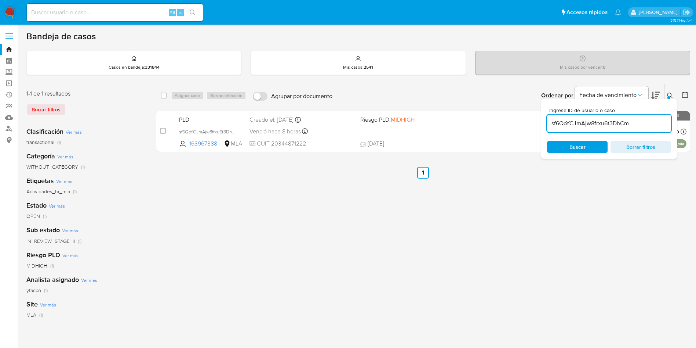
click at [647, 127] on input "sf6QoYCJmAjw8frxu6t3DhCm" at bounding box center [609, 124] width 124 height 10
paste input "Hjz1gZ9Eb63N8ujeA54T1F1M"
type input "Hjz1gZ9Eb63N8ujeA54T1F1M"
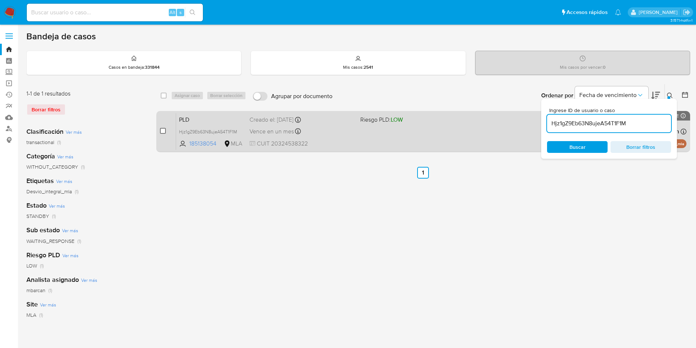
click at [163, 130] on input "checkbox" at bounding box center [163, 131] width 6 height 6
checkbox input "true"
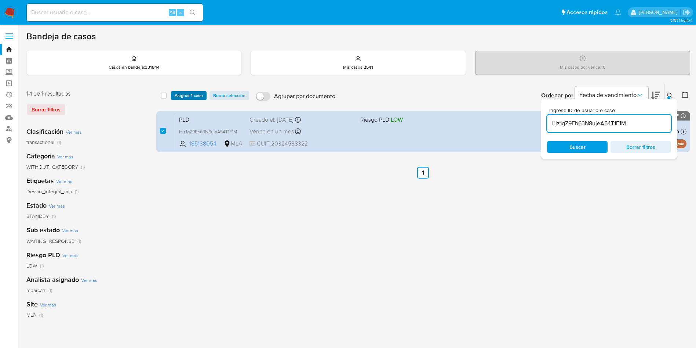
click at [175, 98] on span "Asignar 1 caso" at bounding box center [189, 95] width 28 height 7
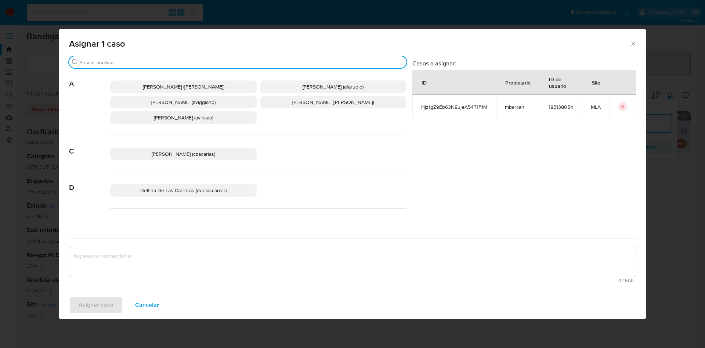
click at [140, 61] on input "Buscar" at bounding box center [241, 62] width 324 height 7
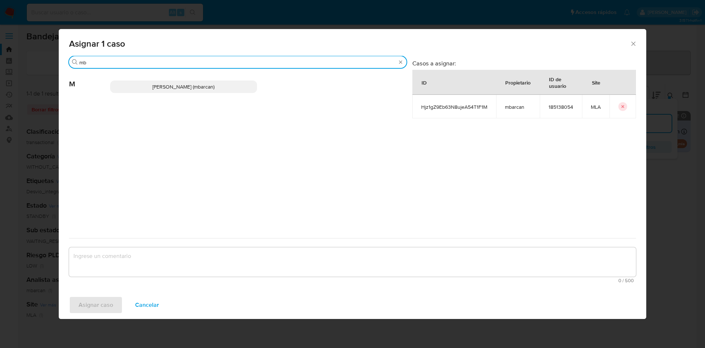
type input "mb"
click at [148, 88] on p "Magali Iael Barcan (mbarcan)" at bounding box center [183, 86] width 147 height 12
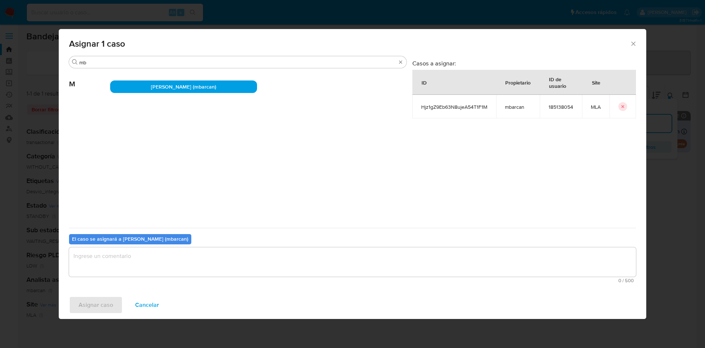
click at [150, 269] on textarea "assign-modal" at bounding box center [352, 261] width 567 height 29
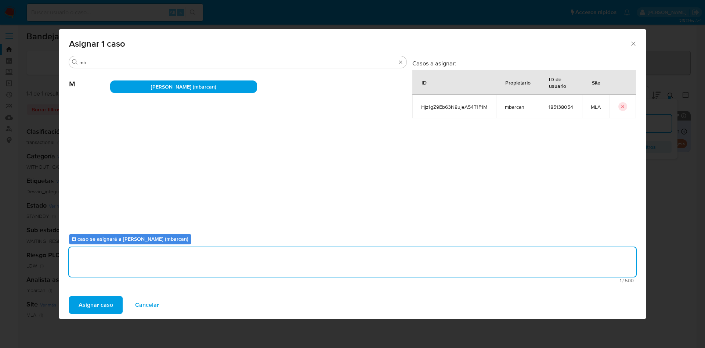
click at [103, 314] on div "Asignar caso Cancelar" at bounding box center [352, 305] width 587 height 28
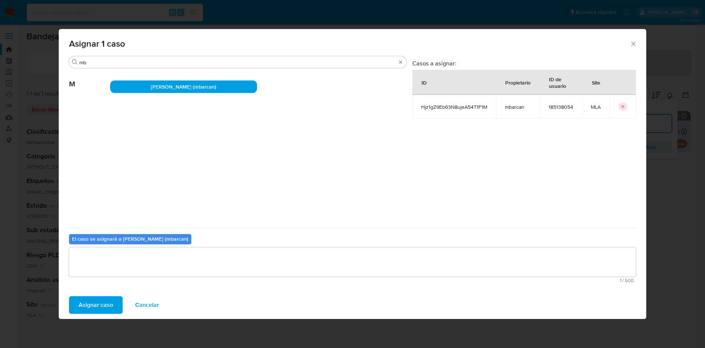
click at [105, 305] on span "Asignar caso" at bounding box center [96, 305] width 34 height 16
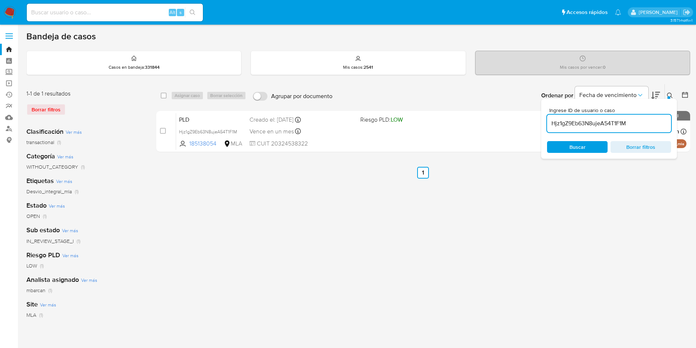
click at [651, 124] on input "Hjz1gZ9Eb63N8ujeA54T1F1M" at bounding box center [609, 124] width 124 height 10
paste input "5bHVvG51OF3jKJMhcrkrw5Sg"
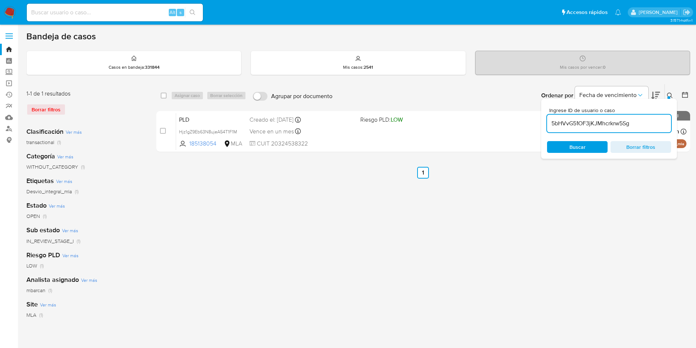
type input "5bHVvG51OF3jKJMhcrkrw5Sg"
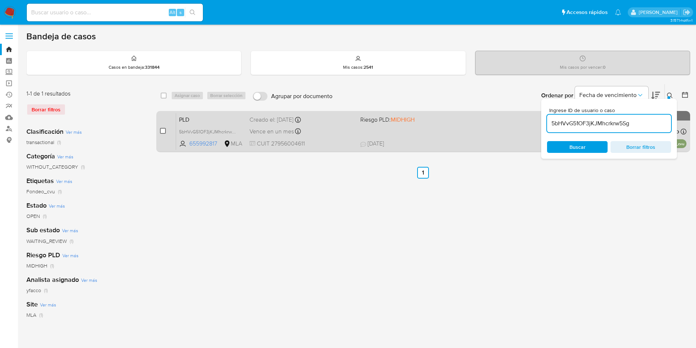
click at [163, 128] on input "checkbox" at bounding box center [163, 131] width 6 height 6
checkbox input "true"
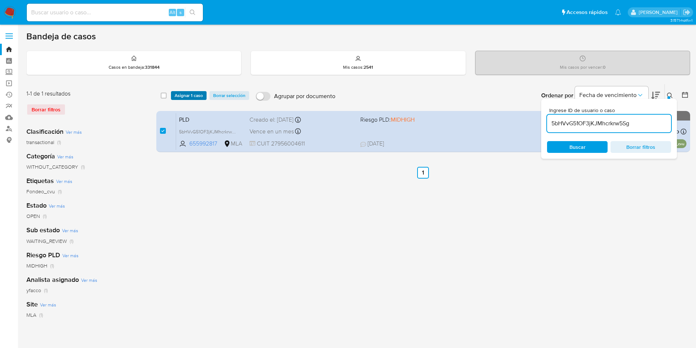
click at [181, 92] on span "Asignar 1 caso" at bounding box center [189, 95] width 28 height 7
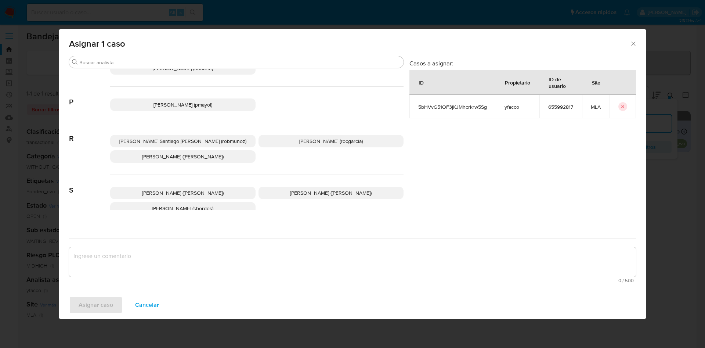
scroll to position [671, 0]
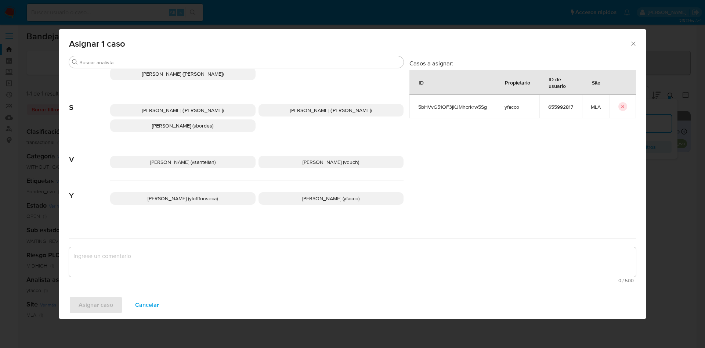
click at [297, 196] on p "Yesica Paola Facco (yfacco)" at bounding box center [330, 198] width 145 height 12
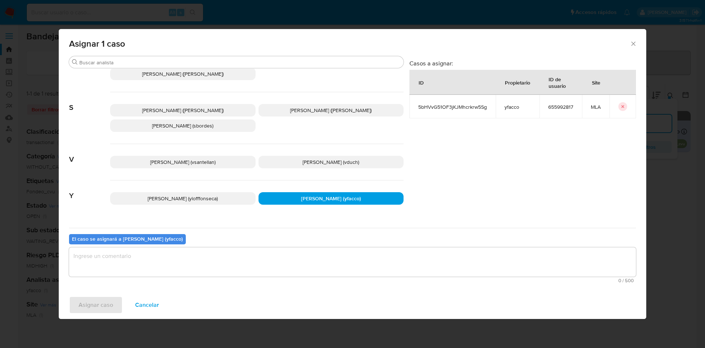
click at [241, 255] on textarea "assign-modal" at bounding box center [352, 261] width 567 height 29
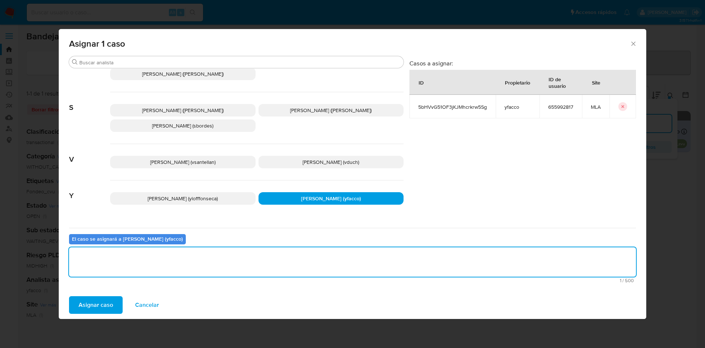
click at [101, 302] on span "Asignar caso" at bounding box center [96, 305] width 34 height 16
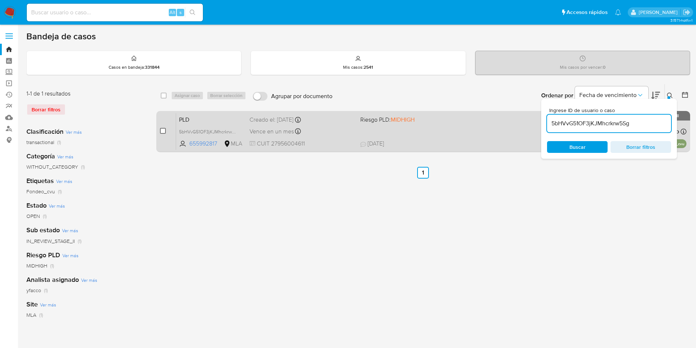
click at [165, 132] on input "checkbox" at bounding box center [163, 131] width 6 height 6
checkbox input "true"
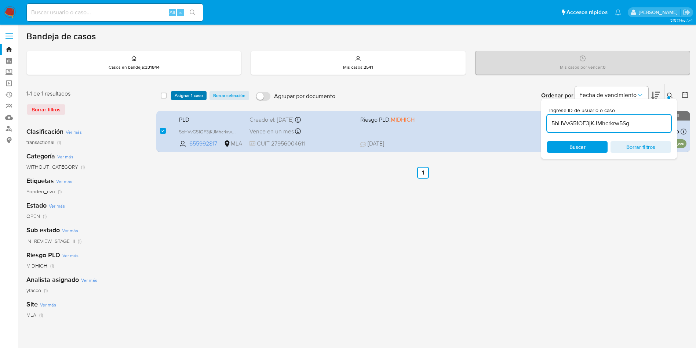
click at [177, 99] on span "Asignar 1 caso" at bounding box center [189, 95] width 28 height 7
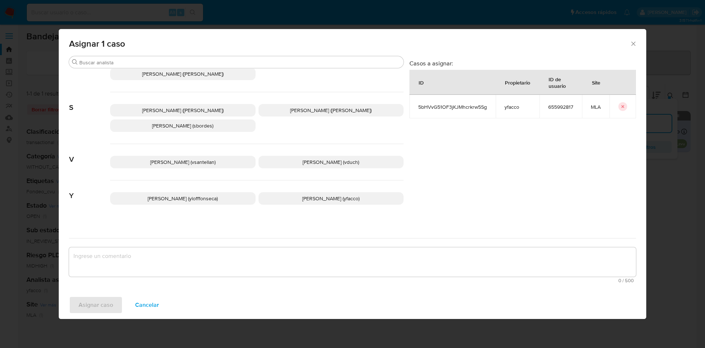
click at [302, 194] on span "Yesica Paola Facco (yfacco)" at bounding box center [330, 197] width 57 height 7
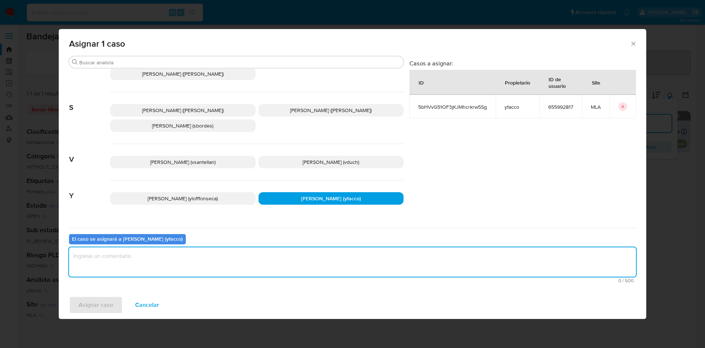
click at [177, 268] on textarea "assign-modal" at bounding box center [352, 261] width 567 height 29
click at [89, 304] on span "Asignar caso" at bounding box center [96, 305] width 34 height 16
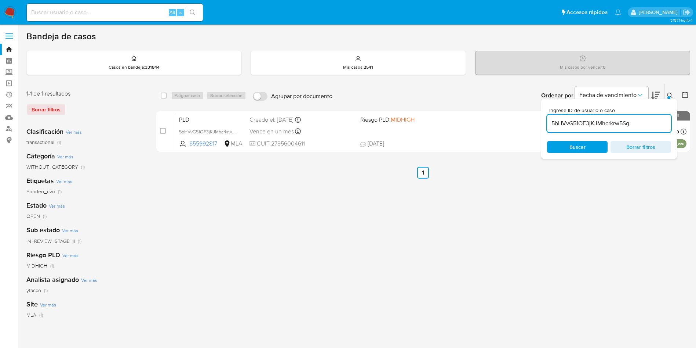
click at [646, 120] on input "5bHVvG51OF3jKJMhcrkrw5Sg" at bounding box center [609, 124] width 124 height 10
type input "OLBe725RcpePC3hBi64xpI6r"
click at [644, 123] on input "OLBe725RcpePC3hBi64xpI6r" at bounding box center [609, 124] width 124 height 10
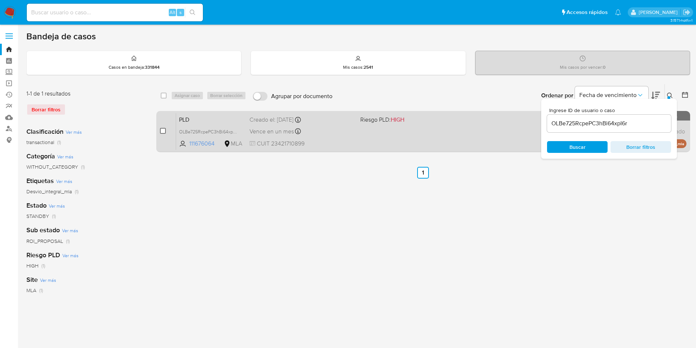
click at [162, 131] on input "checkbox" at bounding box center [163, 131] width 6 height 6
checkbox input "true"
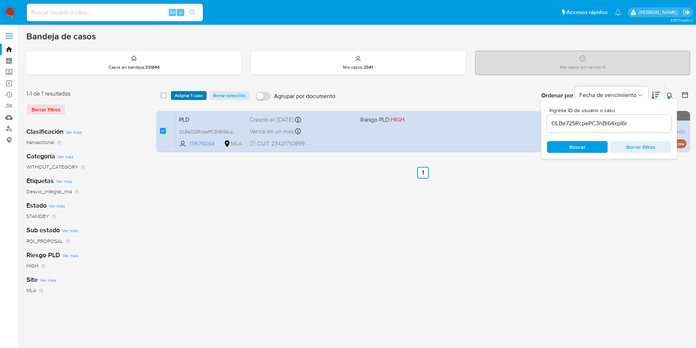
click at [175, 98] on span "Asignar 1 caso" at bounding box center [189, 95] width 28 height 7
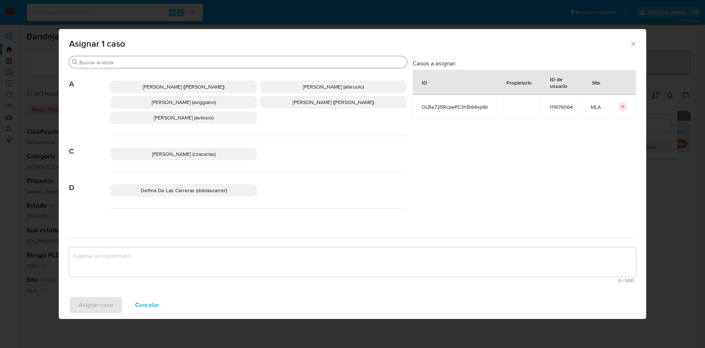
click at [174, 66] on div "Buscar" at bounding box center [238, 62] width 338 height 12
click at [172, 63] on input "Buscar" at bounding box center [241, 62] width 324 height 7
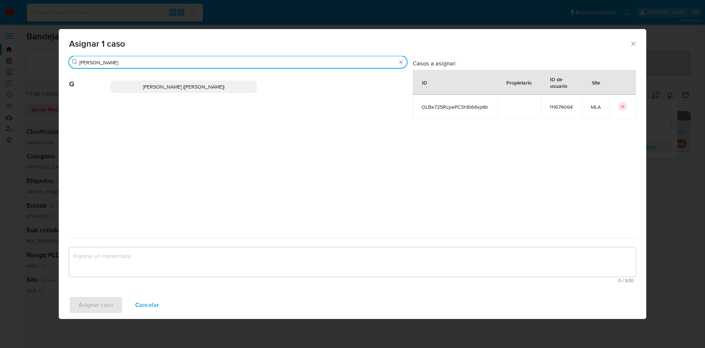
type input "gabri"
click at [168, 84] on span "Gabriela Sanchez Quinonez (gabrielsanch)" at bounding box center [183, 86] width 81 height 7
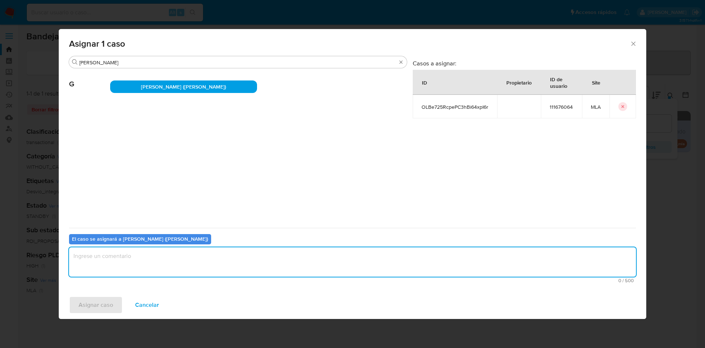
click at [152, 252] on textarea "assign-modal" at bounding box center [352, 261] width 567 height 29
click at [106, 301] on span "Asignar caso" at bounding box center [96, 305] width 34 height 16
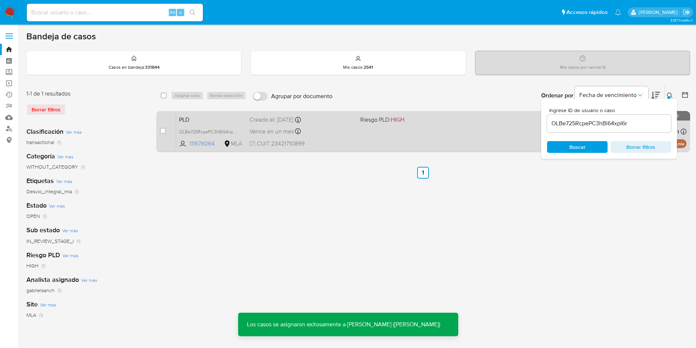
click at [161, 130] on input "checkbox" at bounding box center [163, 131] width 6 height 6
checkbox input "true"
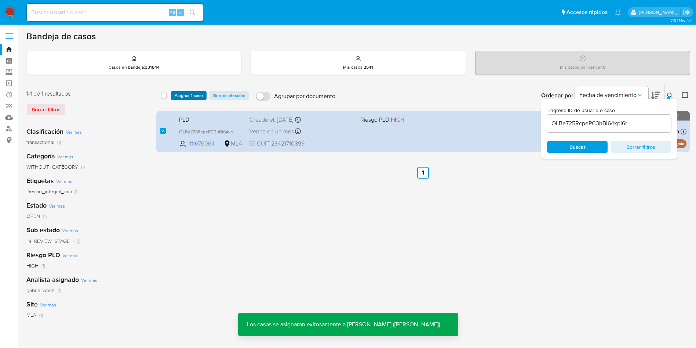
click at [182, 96] on span "Asignar 1 caso" at bounding box center [189, 95] width 28 height 7
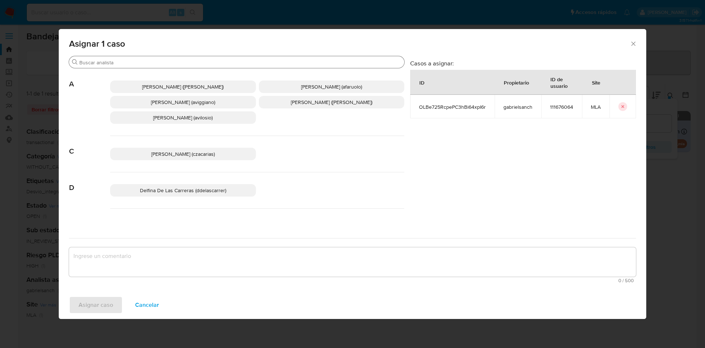
click at [142, 57] on div "Buscar" at bounding box center [236, 62] width 335 height 12
click at [142, 62] on input "Buscar" at bounding box center [240, 62] width 322 height 7
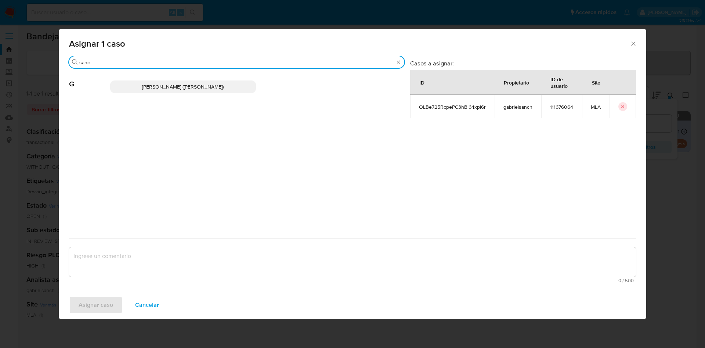
type input "sanc"
click at [150, 92] on p "Gabriela Sanchez Quinonez (gabrielsanch)" at bounding box center [183, 86] width 146 height 12
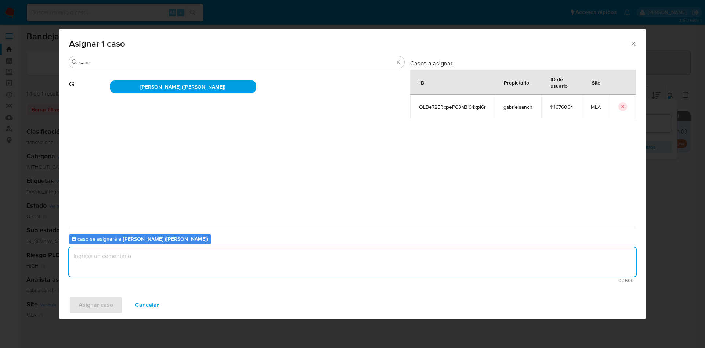
click at [135, 258] on textarea "assign-modal" at bounding box center [352, 261] width 567 height 29
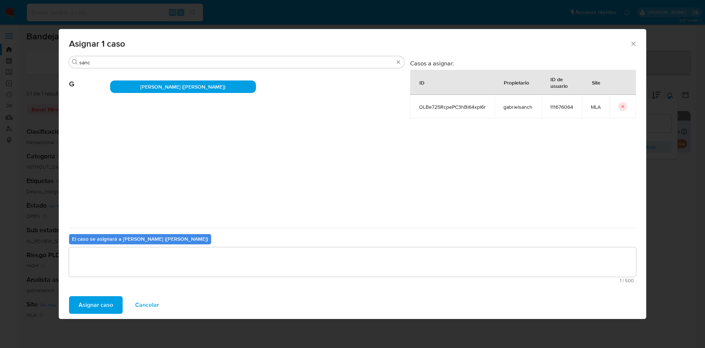
click at [104, 305] on span "Asignar caso" at bounding box center [96, 305] width 34 height 16
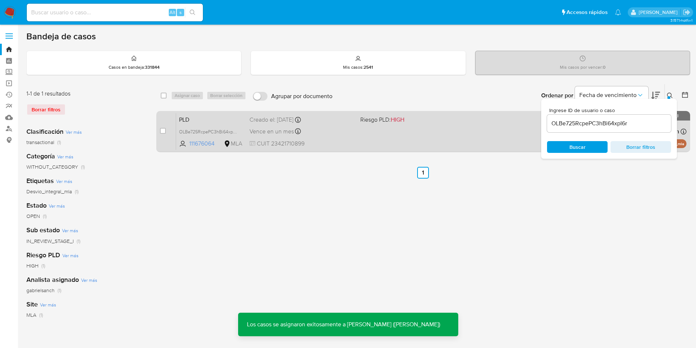
click at [307, 127] on div "Vence en un mes Vence el 10/10/2025 03:18:31" at bounding box center [302, 131] width 105 height 10
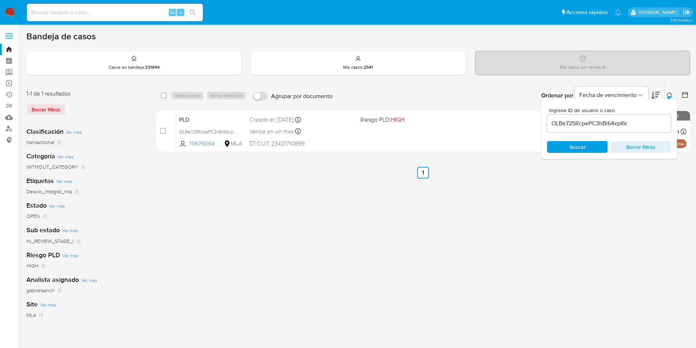
click at [648, 126] on input "OLBe725RcpePC3hBi64xpI6r" at bounding box center [609, 124] width 124 height 10
paste input "n2kGFDUTOCkYFKK2LWxUIBZb"
type input "n2kGFDUTOCkYFKK2LWxUIBZb"
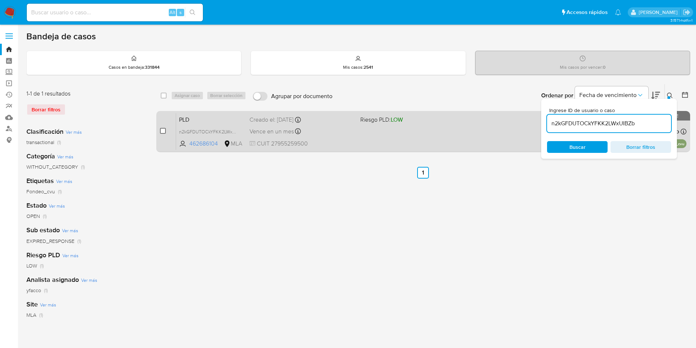
click at [163, 130] on input "checkbox" at bounding box center [163, 131] width 6 height 6
checkbox input "true"
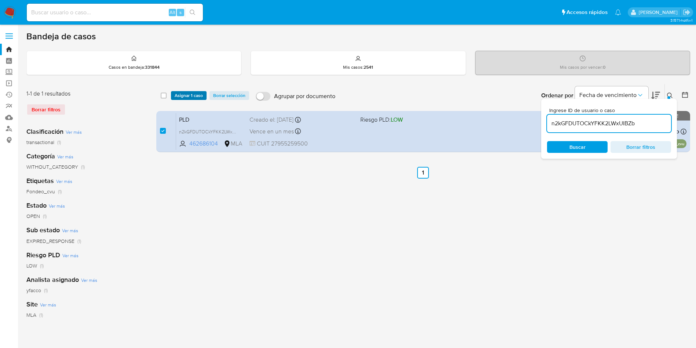
click at [186, 98] on span "Asignar 1 caso" at bounding box center [189, 95] width 28 height 7
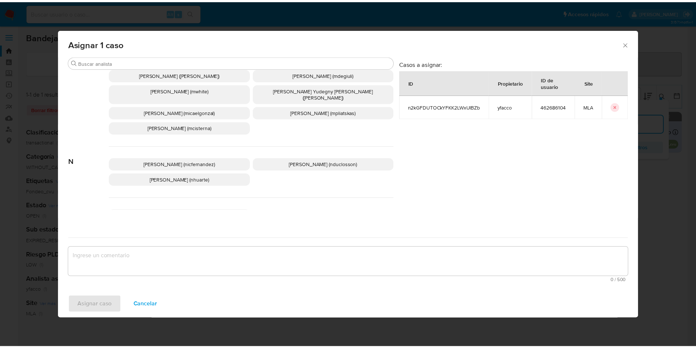
scroll to position [671, 0]
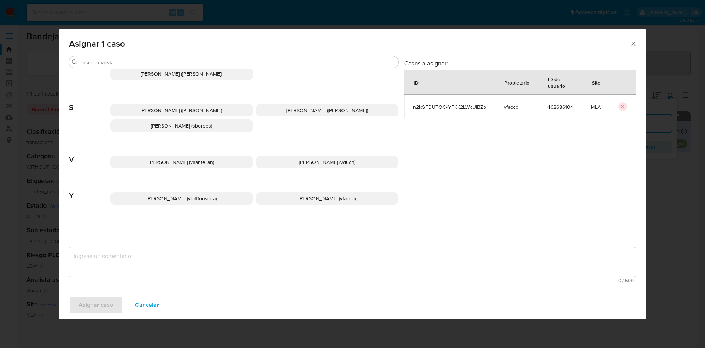
click at [302, 194] on span "Yesica Paola Facco (yfacco)" at bounding box center [326, 197] width 57 height 7
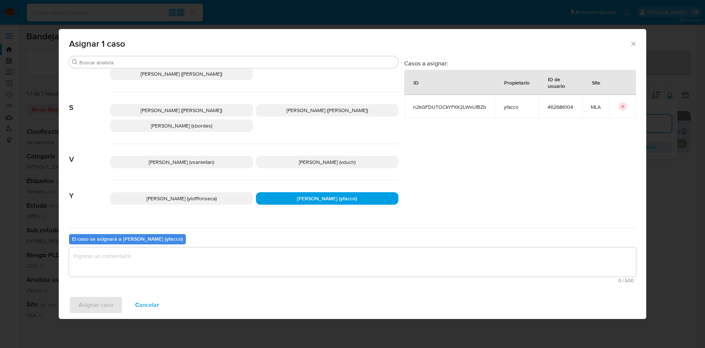
click at [273, 262] on textarea "assign-modal" at bounding box center [352, 261] width 567 height 29
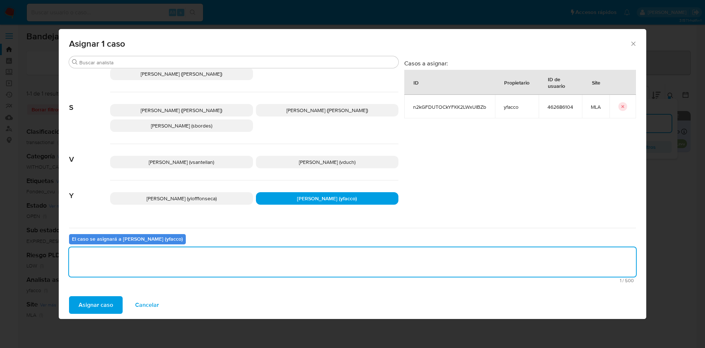
click at [95, 304] on span "Asignar caso" at bounding box center [96, 305] width 34 height 16
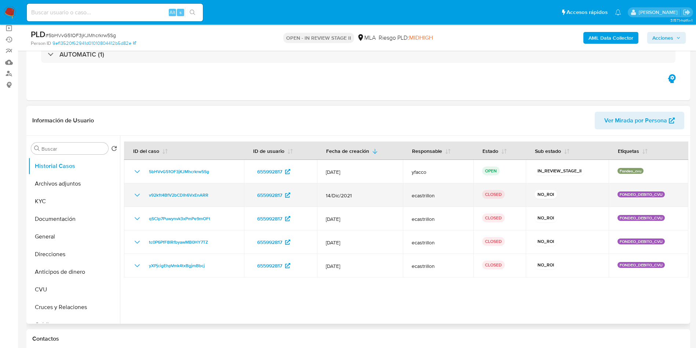
select select "10"
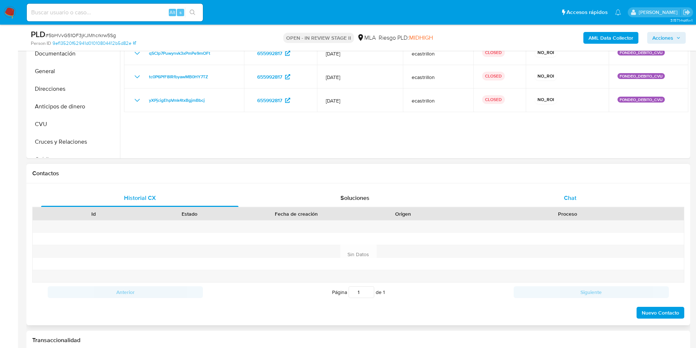
click at [557, 205] on div "Chat" at bounding box center [570, 198] width 197 height 18
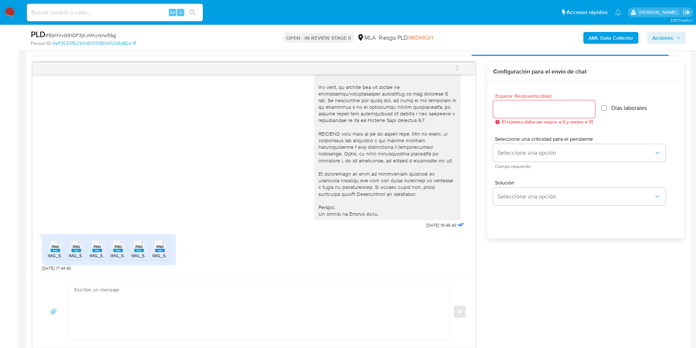
scroll to position [440, 0]
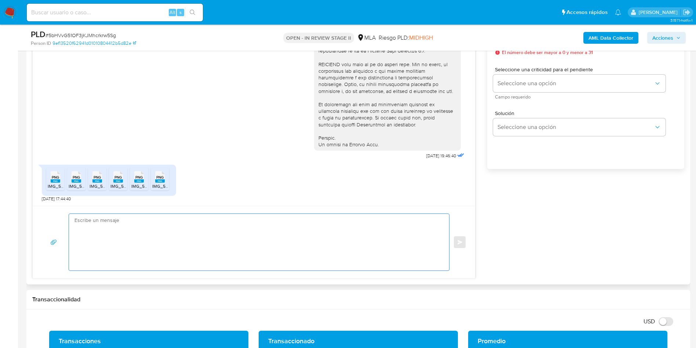
click at [175, 237] on textarea at bounding box center [257, 242] width 366 height 57
paste textarea "Hola XXX, Muchas gracias por la respuesta. Analizamos tu caso y notamos que la …"
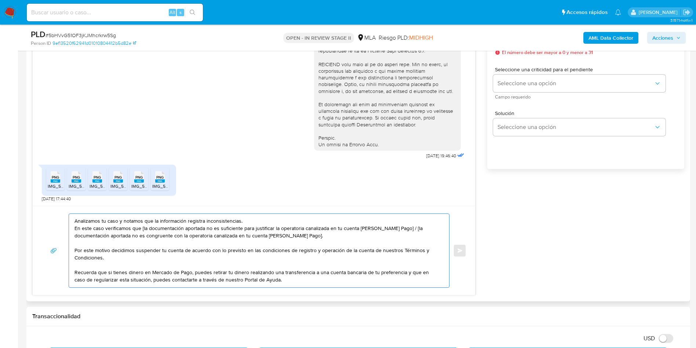
scroll to position [0, 0]
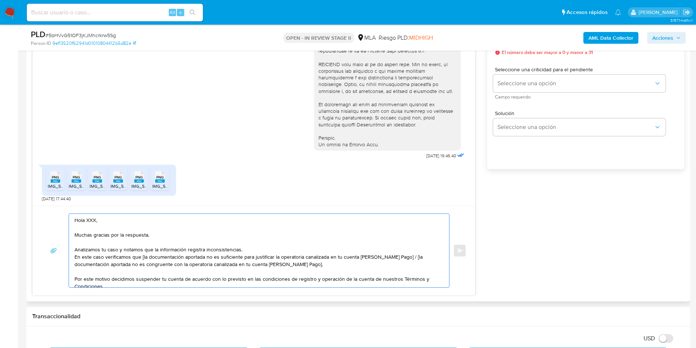
click at [90, 222] on textarea "Hola XXX, Muchas gracias por la respuesta. Analizamos tu caso y notamos que la …" at bounding box center [257, 250] width 366 height 73
drag, startPoint x: 398, startPoint y: 257, endPoint x: 407, endPoint y: 261, distance: 10.5
click at [407, 261] on textarea "Hola, Muchas gracias por la respuesta. Analizamos tu caso y notamos que la info…" at bounding box center [257, 250] width 366 height 73
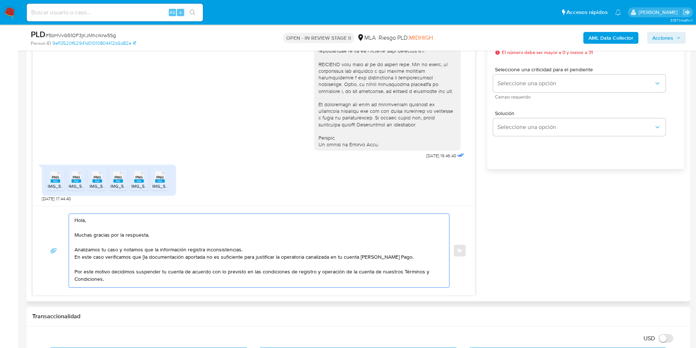
drag, startPoint x: 81, startPoint y: 272, endPoint x: 120, endPoint y: 276, distance: 39.1
click at [120, 276] on textarea "Hola, Muchas gracias por la respuesta. Analizamos tu caso y notamos que la info…" at bounding box center [257, 250] width 366 height 73
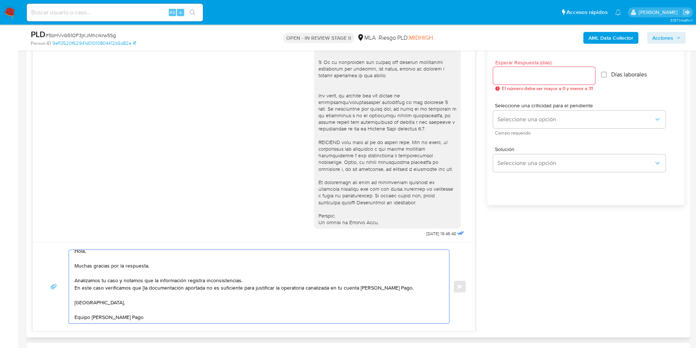
scroll to position [330, 0]
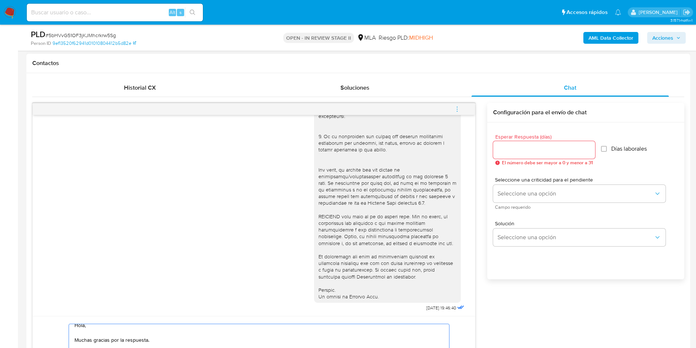
type textarea "Hola, Muchas gracias por la respuesta. Analizamos tu caso y notamos que la info…"
click at [528, 149] on input "Esperar Respuesta (días)" at bounding box center [544, 150] width 102 height 10
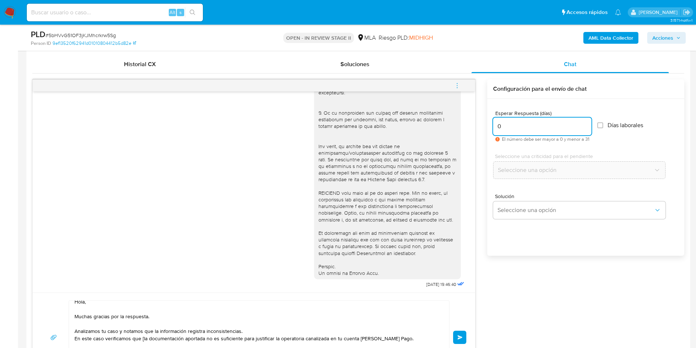
scroll to position [385, 0]
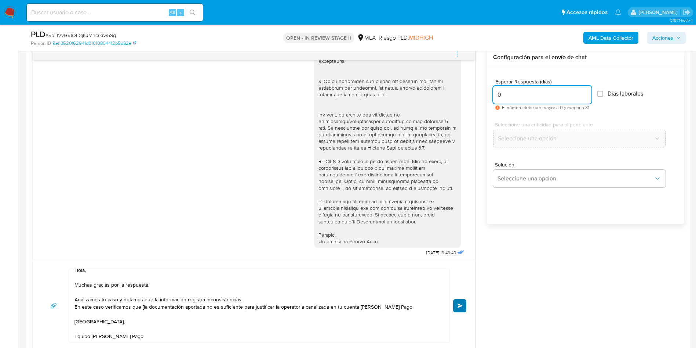
type input "0"
click at [459, 303] on span "Enviar" at bounding box center [460, 305] width 5 height 4
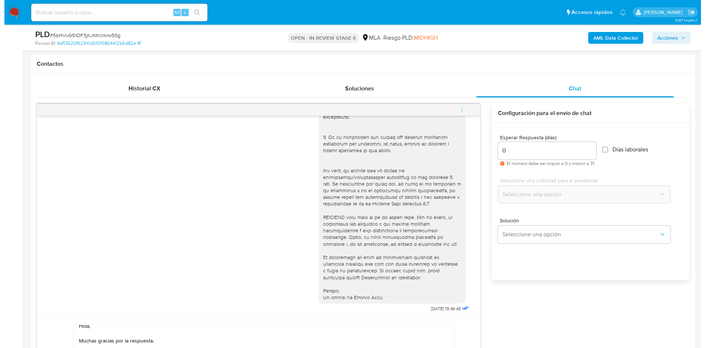
scroll to position [275, 0]
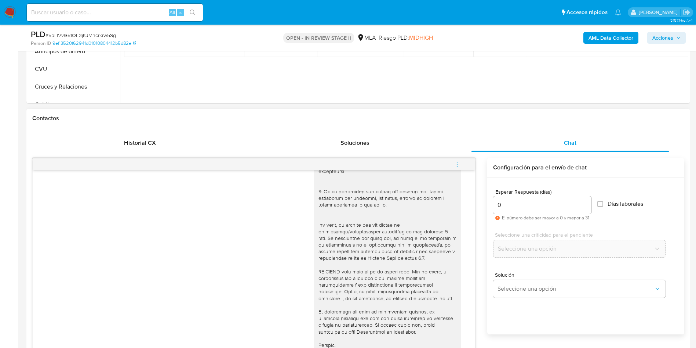
click at [455, 161] on icon "menu-action" at bounding box center [457, 164] width 7 height 7
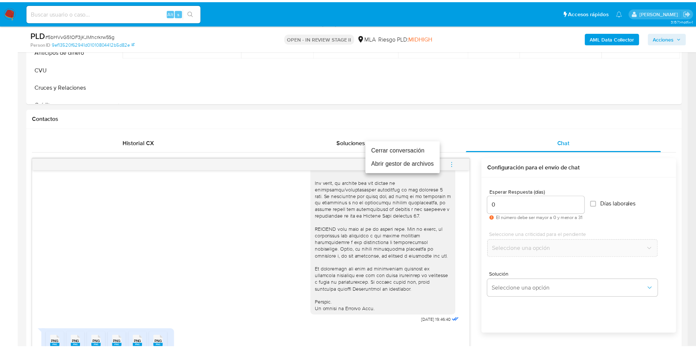
scroll to position [0, 0]
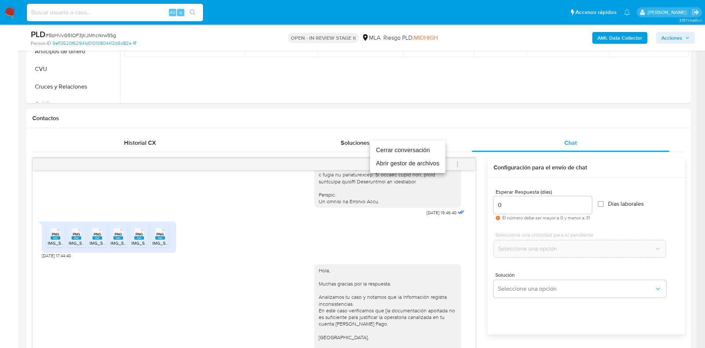
click at [412, 145] on li "Cerrar conversación" at bounding box center [407, 149] width 75 height 13
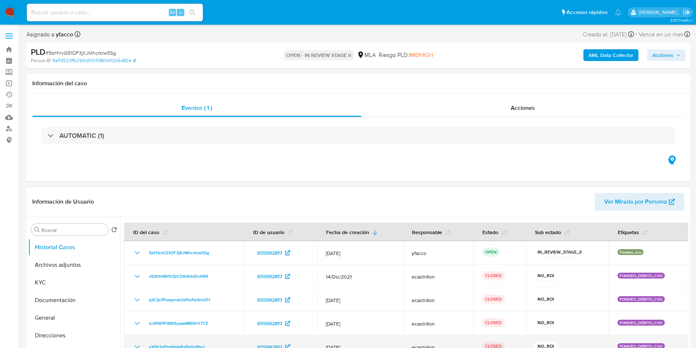
select select "10"
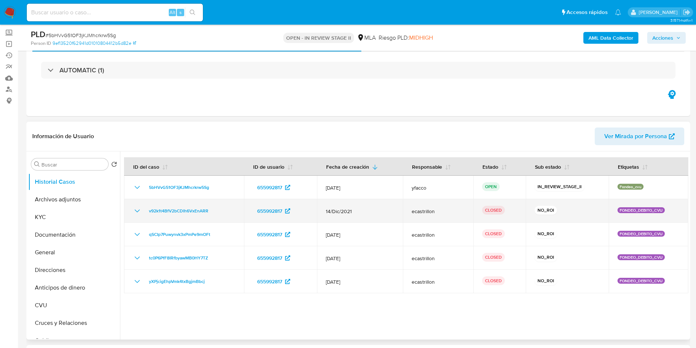
scroll to position [55, 0]
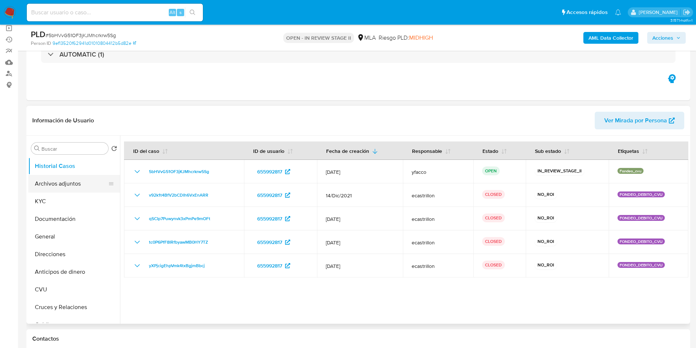
click at [72, 186] on button "Archivos adjuntos" at bounding box center [71, 184] width 86 height 18
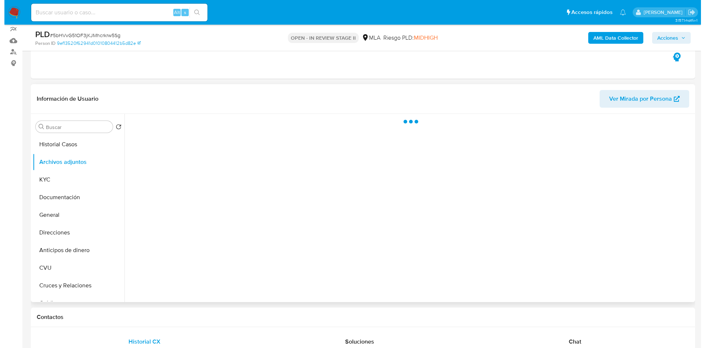
scroll to position [110, 0]
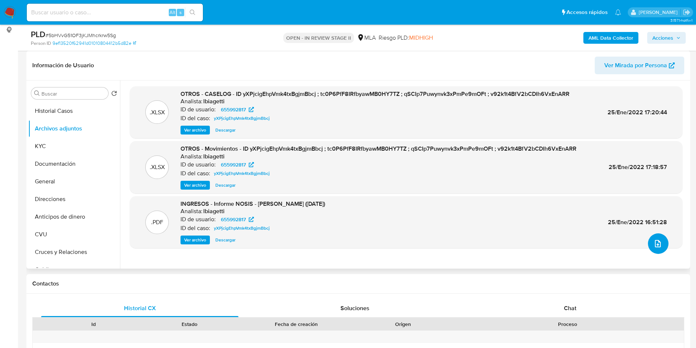
click at [660, 242] on button "upload-file" at bounding box center [658, 243] width 21 height 21
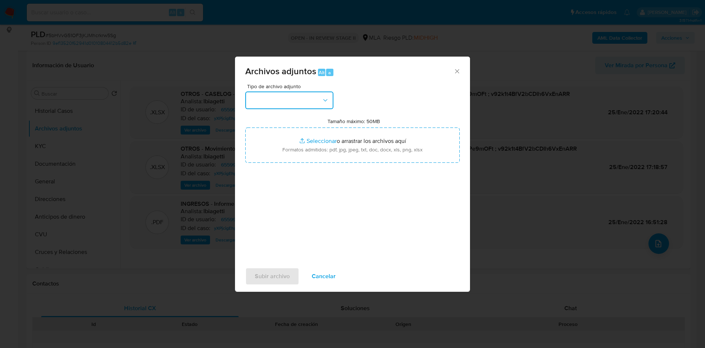
click at [301, 101] on button "button" at bounding box center [289, 100] width 88 height 18
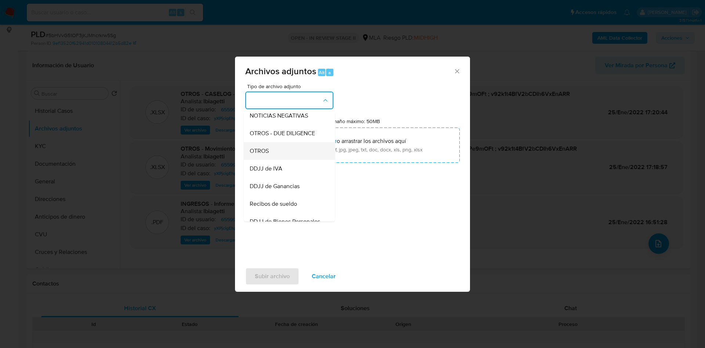
click at [263, 154] on span "OTROS" at bounding box center [259, 150] width 19 height 7
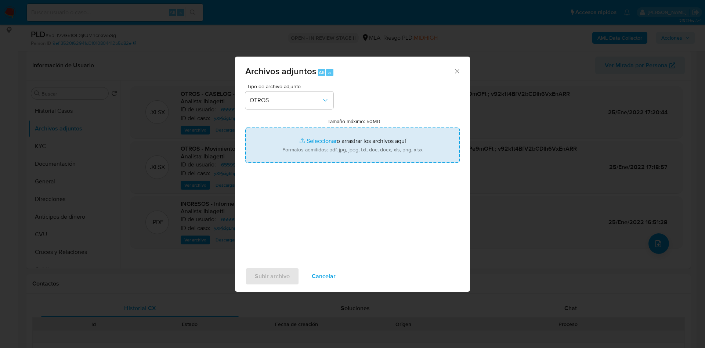
click at [308, 138] on input "Tamaño máximo: 50MB Seleccionar archivos" at bounding box center [352, 144] width 214 height 35
type input "C:\fakepath\Caselog 5bHVvG51OF3jKJMhcrkrw5Sg_2025_07_17_16_56_31.docx"
click at [318, 139] on input "Tamaño máximo: 50MB Seleccionar archivos" at bounding box center [352, 144] width 214 height 35
type input "C:\fakepath\Movimientos 655992817.xlsx"
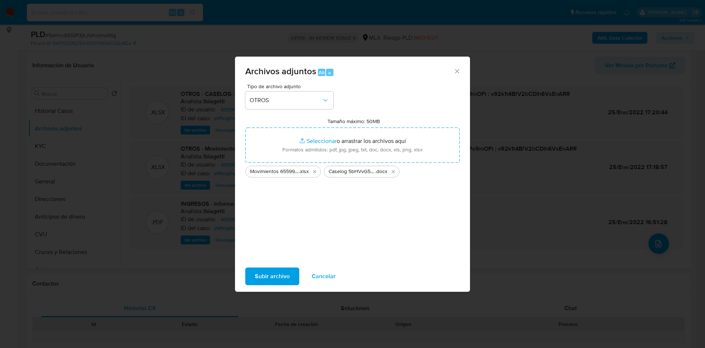
click at [276, 275] on span "Subir archivo" at bounding box center [272, 276] width 35 height 16
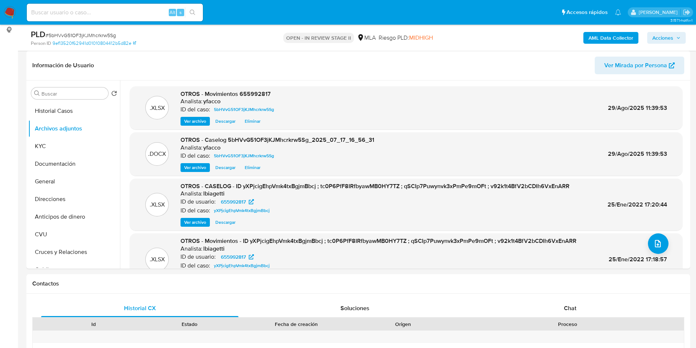
click at [597, 37] on b "AML Data Collector" at bounding box center [611, 38] width 45 height 12
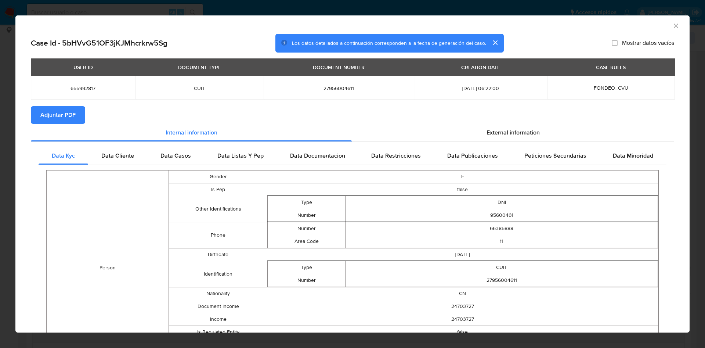
click at [53, 111] on span "Adjuntar PDF" at bounding box center [57, 115] width 35 height 16
click at [673, 26] on icon "Cerrar ventana" at bounding box center [675, 25] width 4 height 4
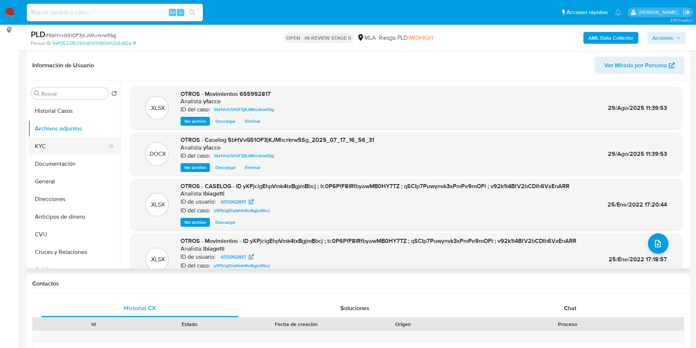
click at [69, 139] on button "KYC" at bounding box center [71, 146] width 86 height 18
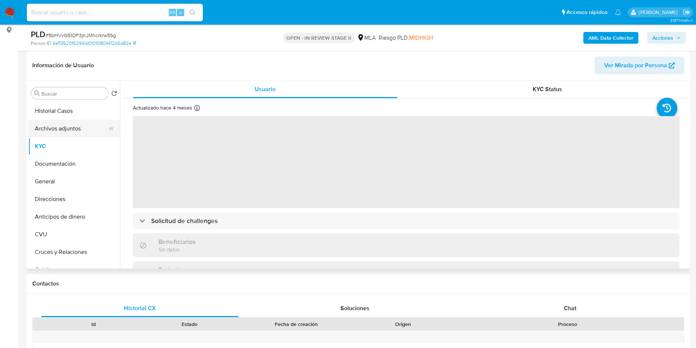
click at [67, 131] on button "Archivos adjuntos" at bounding box center [71, 129] width 86 height 18
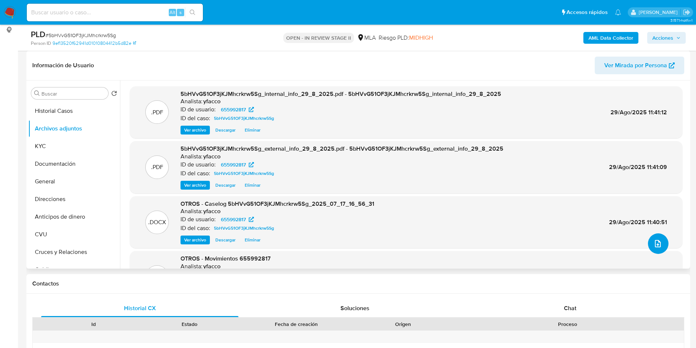
click at [648, 242] on button "upload-file" at bounding box center [658, 243] width 21 height 21
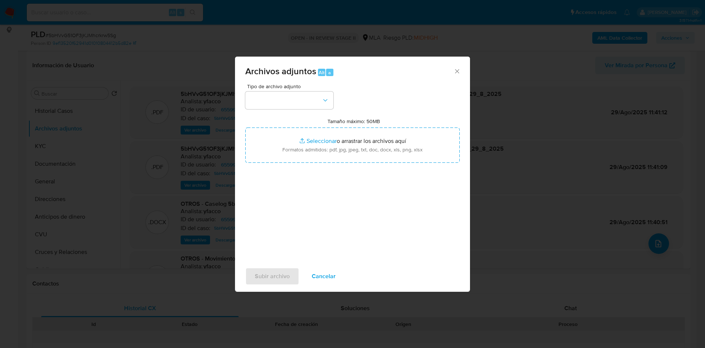
click at [277, 89] on span "Tipo de archivo adjunto" at bounding box center [291, 86] width 88 height 5
click at [284, 101] on button "button" at bounding box center [289, 100] width 88 height 18
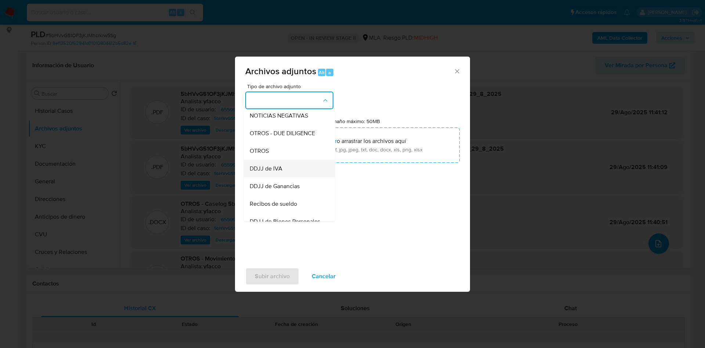
click at [277, 172] on span "DDJJ de IVA" at bounding box center [266, 168] width 33 height 7
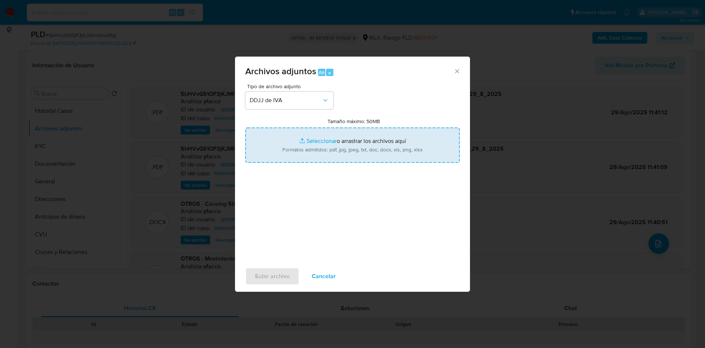
click at [316, 139] on input "Tamaño máximo: 50MB Seleccionar archivos" at bounding box center [352, 144] width 214 height 35
type input "C:\fakepath\Calculador de IVA Xia Zheng.xlsx"
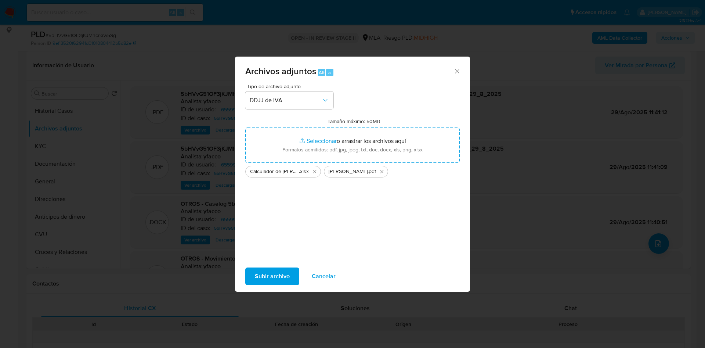
click at [267, 277] on span "Subir archivo" at bounding box center [272, 276] width 35 height 16
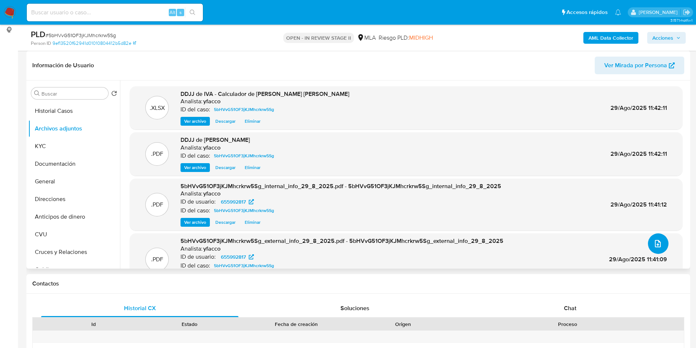
scroll to position [44, 0]
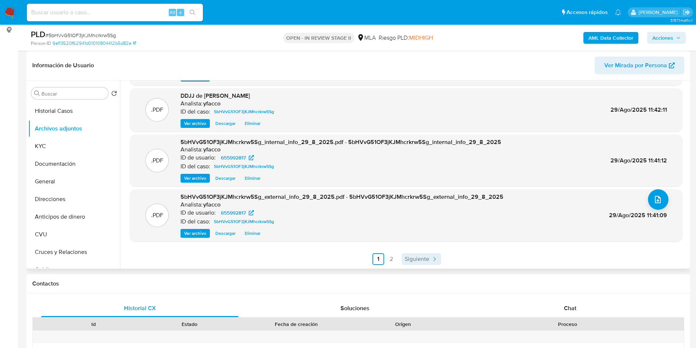
click at [405, 258] on span "Siguiente" at bounding box center [417, 259] width 25 height 6
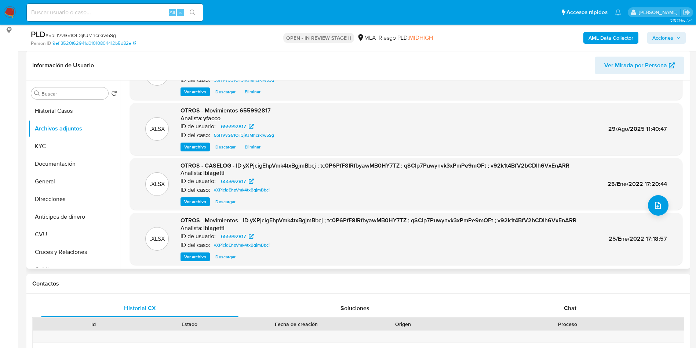
scroll to position [62, 0]
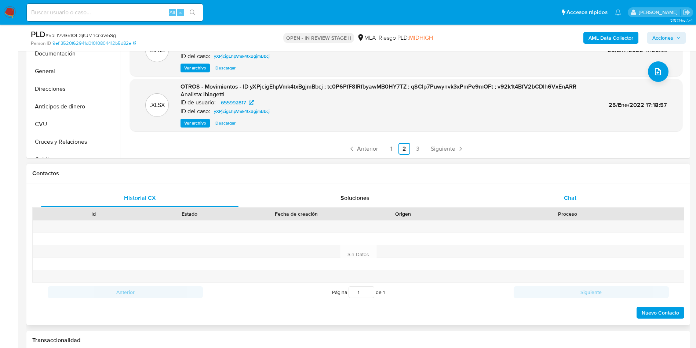
click at [566, 195] on span "Chat" at bounding box center [570, 197] width 12 height 8
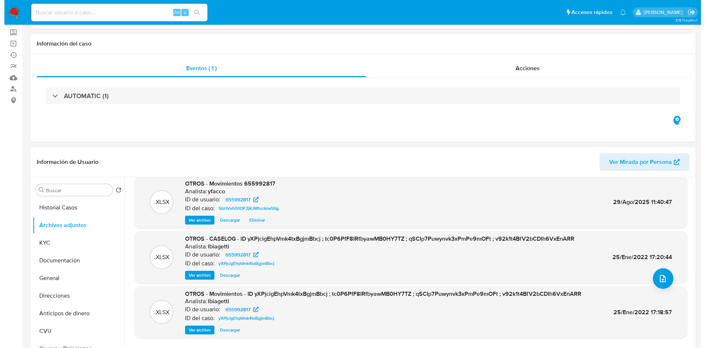
scroll to position [55, 0]
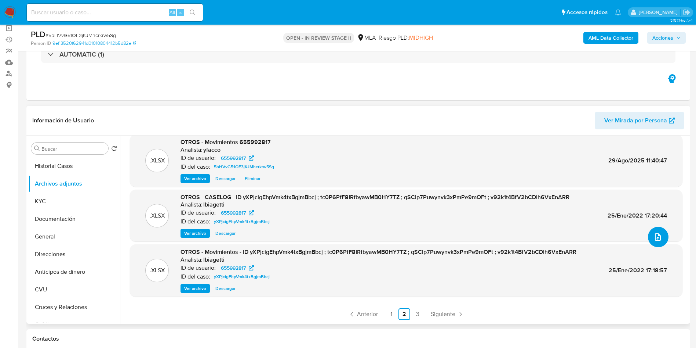
click at [660, 234] on button "upload-file" at bounding box center [658, 236] width 21 height 21
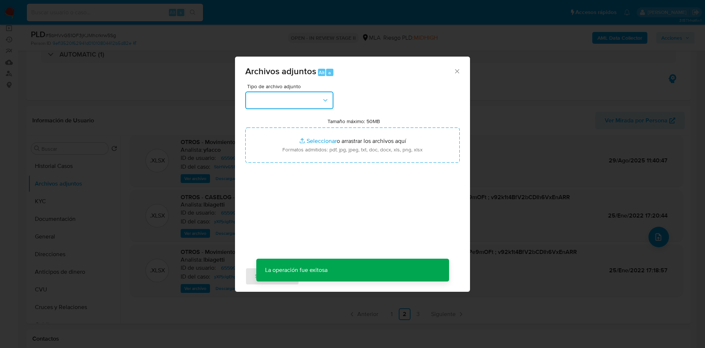
click at [314, 104] on button "button" at bounding box center [289, 100] width 88 height 18
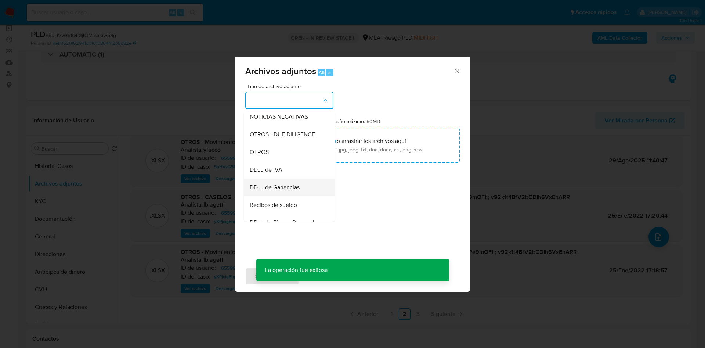
scroll to position [110, 0]
click at [260, 154] on span "OTROS" at bounding box center [259, 150] width 19 height 7
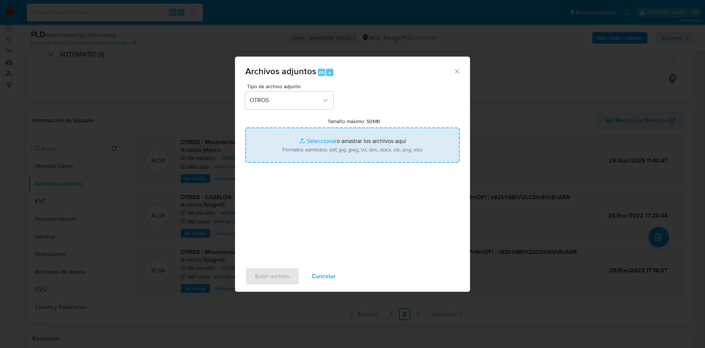
click at [317, 137] on input "Tamaño máximo: 50MB Seleccionar archivos" at bounding box center [352, 144] width 214 height 35
type input "C:\fakepath\Caselog 5bHVvG51OF3jKJMhcrkrw5Sg_2025_07_17_16_56_31 v2.docx"
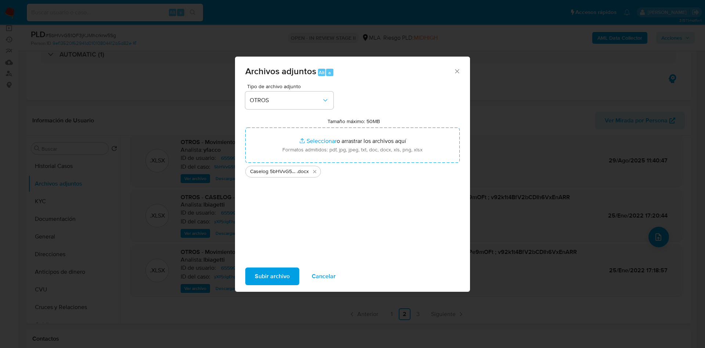
click at [258, 274] on span "Subir archivo" at bounding box center [272, 276] width 35 height 16
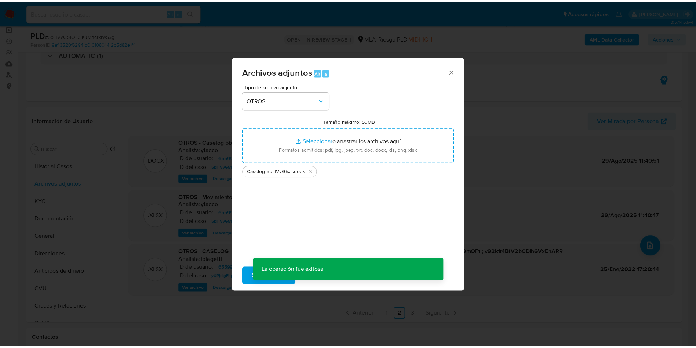
scroll to position [53, 0]
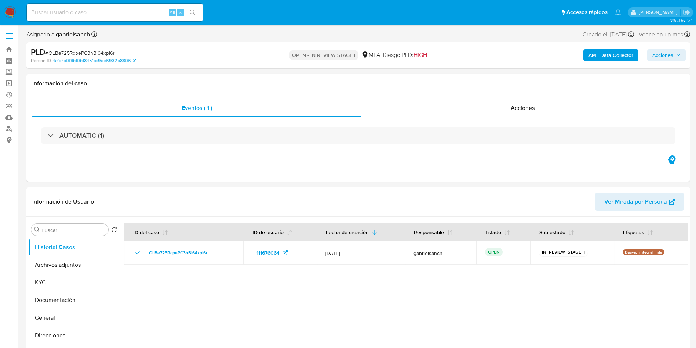
select select "10"
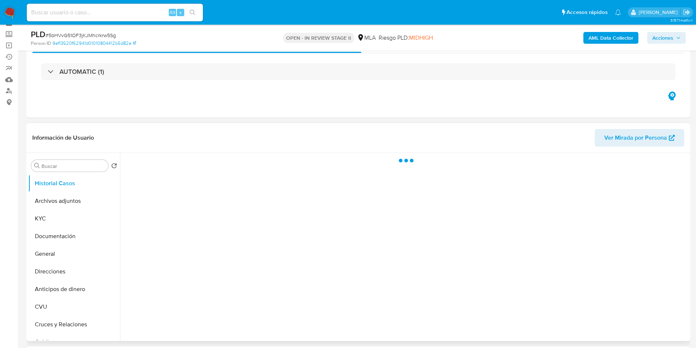
scroll to position [55, 0]
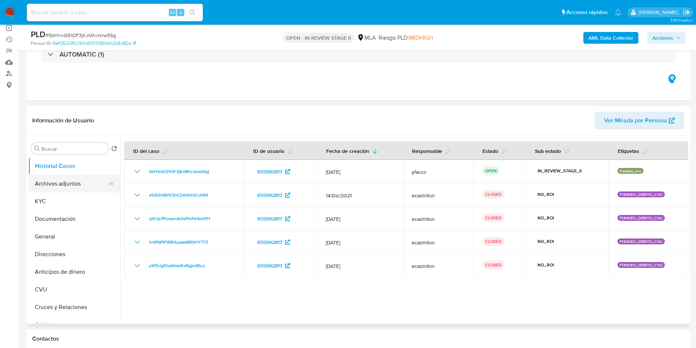
select select "10"
click at [63, 187] on button "Archivos adjuntos" at bounding box center [71, 184] width 86 height 18
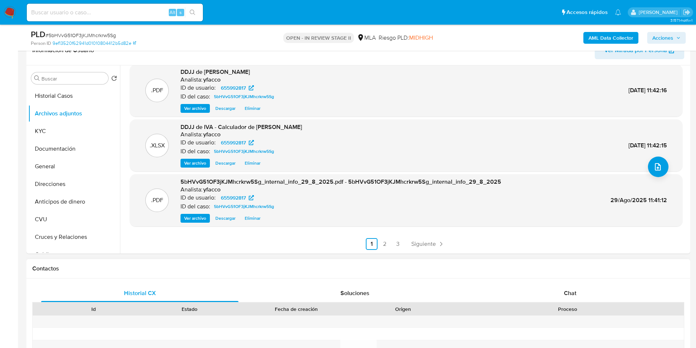
scroll to position [165, 0]
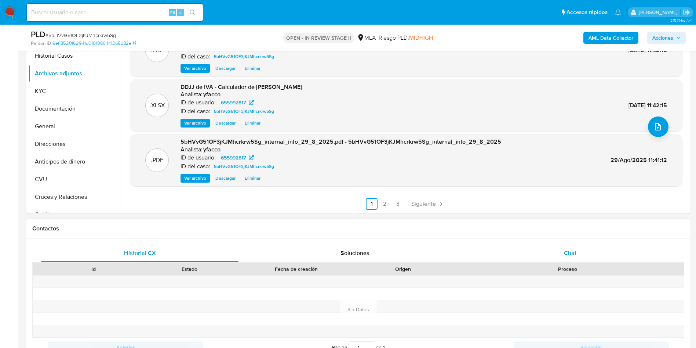
click at [560, 247] on div "Chat" at bounding box center [570, 253] width 197 height 18
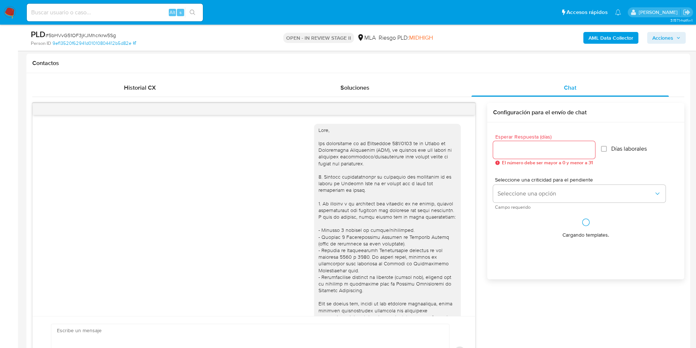
scroll to position [371, 0]
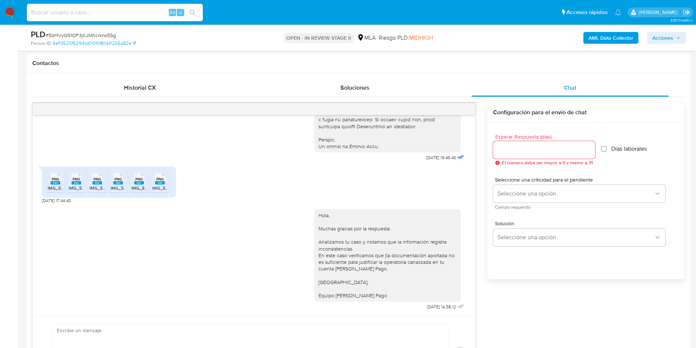
click at [663, 41] on span "Acciones" at bounding box center [662, 38] width 21 height 12
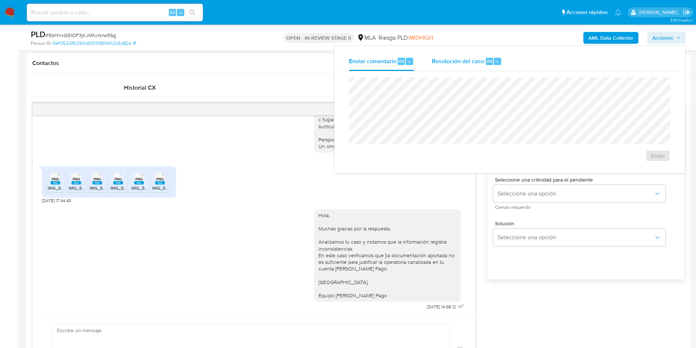
click at [476, 64] on span "Resolución del caso" at bounding box center [458, 61] width 52 height 8
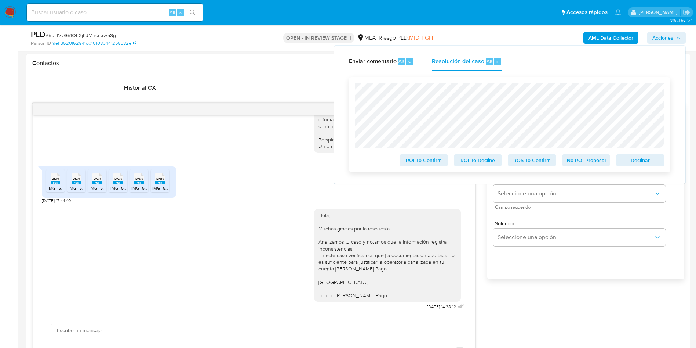
click at [523, 164] on span "ROS To Confirm" at bounding box center [532, 160] width 38 height 10
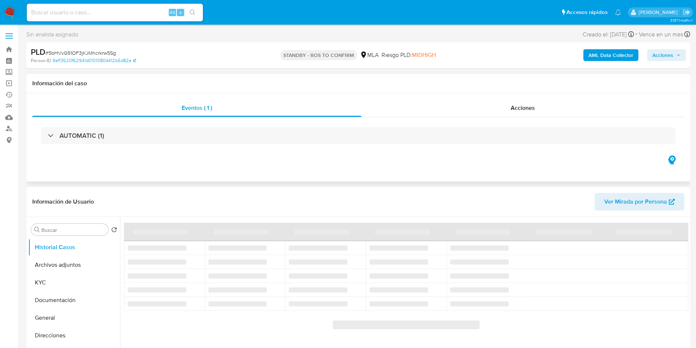
select select "10"
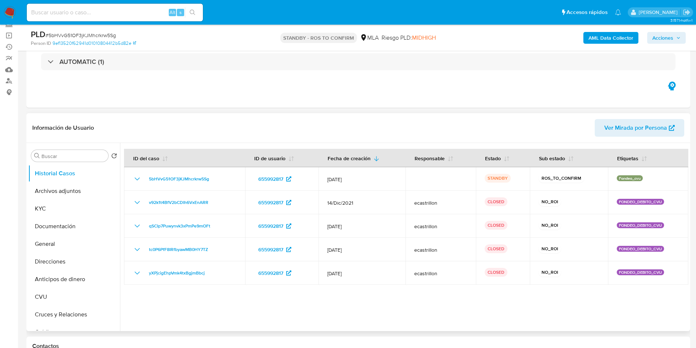
scroll to position [110, 0]
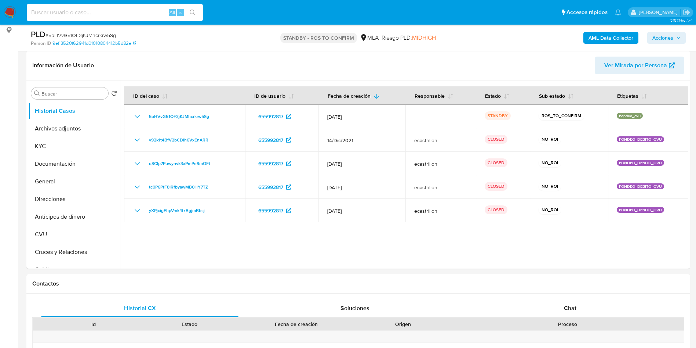
click at [107, 9] on input at bounding box center [115, 13] width 176 height 10
paste input "n2kGFDUTOCkYFKK2LWxUIBZb"
type input "n2kGFDUTOCkYFKK2LWxUIBZb"
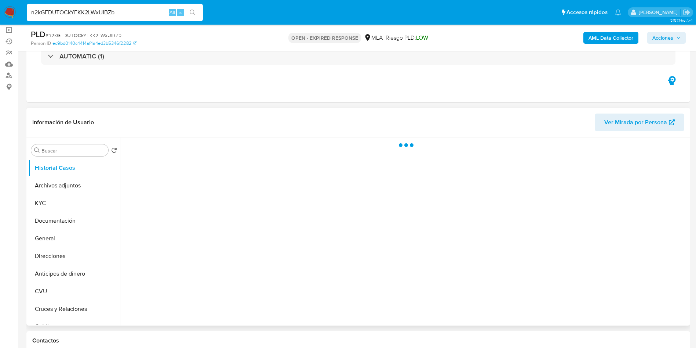
scroll to position [55, 0]
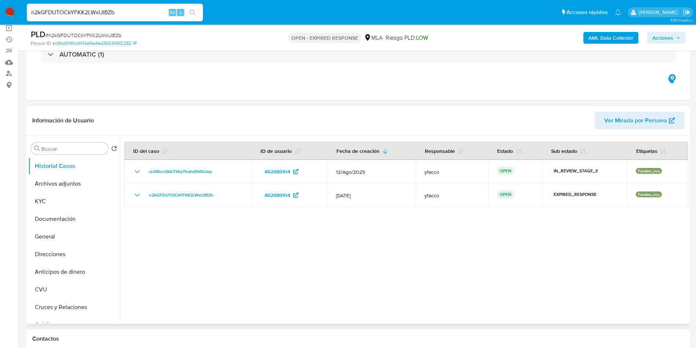
select select "10"
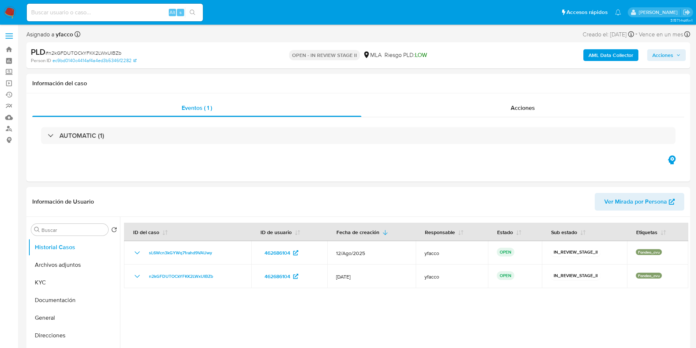
select select "10"
